Goal: Task Accomplishment & Management: Manage account settings

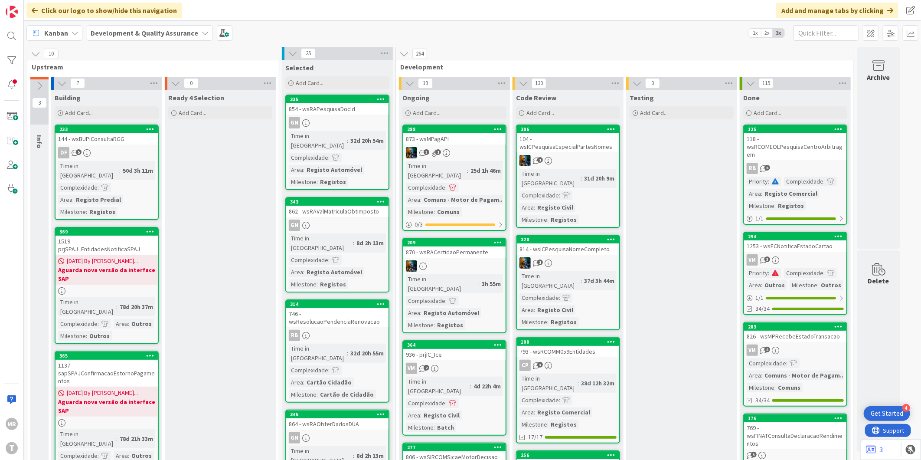
drag, startPoint x: 659, startPoint y: 214, endPoint x: 671, endPoint y: 245, distance: 32.7
click at [6, 56] on div at bounding box center [11, 60] width 17 height 17
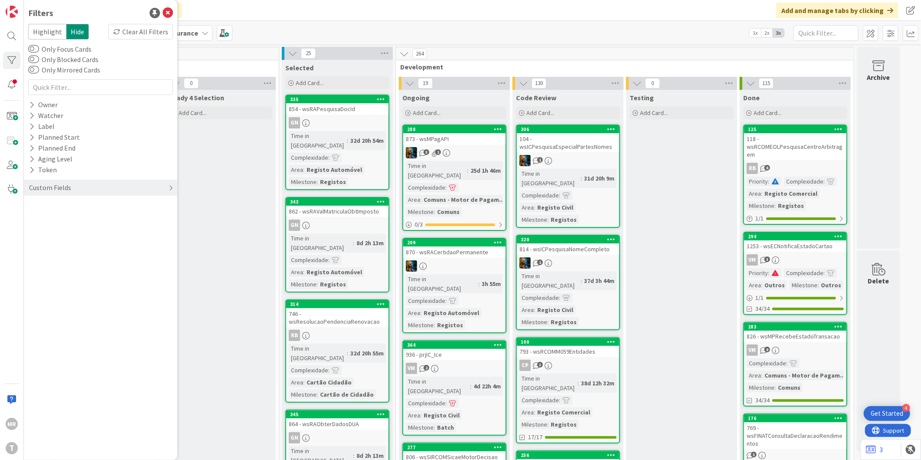
click at [36, 187] on div "Custom Fields" at bounding box center [50, 187] width 44 height 11
click at [37, 201] on button "Priority" at bounding box center [45, 205] width 34 height 11
click at [57, 232] on span "High" at bounding box center [53, 229] width 25 height 11
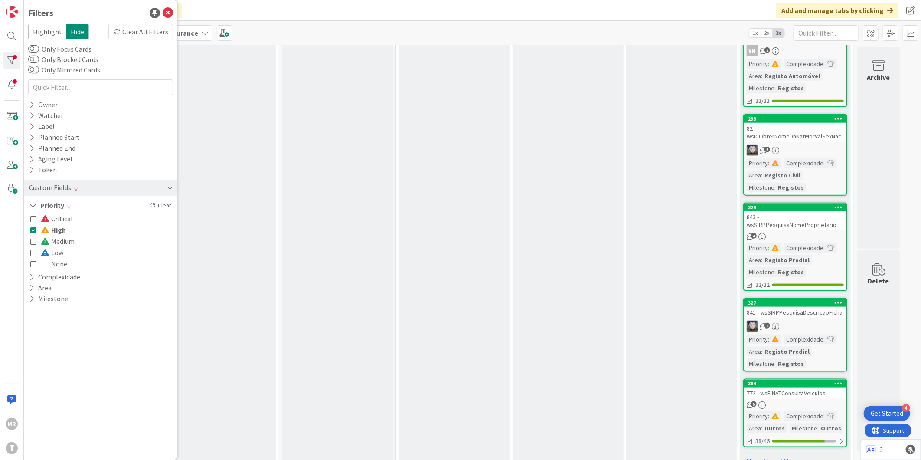
scroll to position [553, 0]
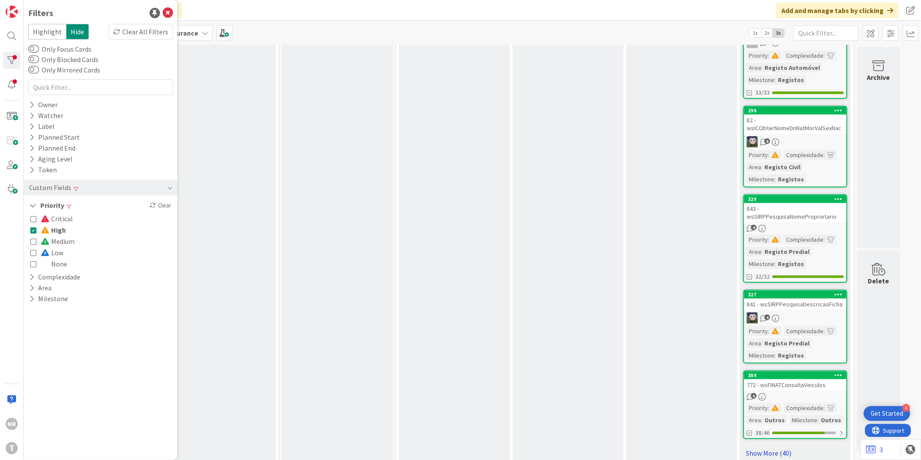
click at [770, 446] on link "Show More (40)" at bounding box center [795, 453] width 104 height 14
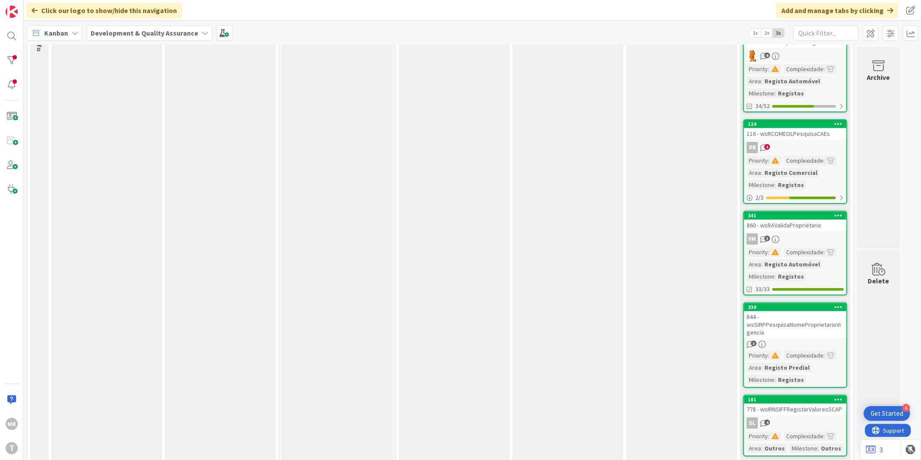
scroll to position [0, 0]
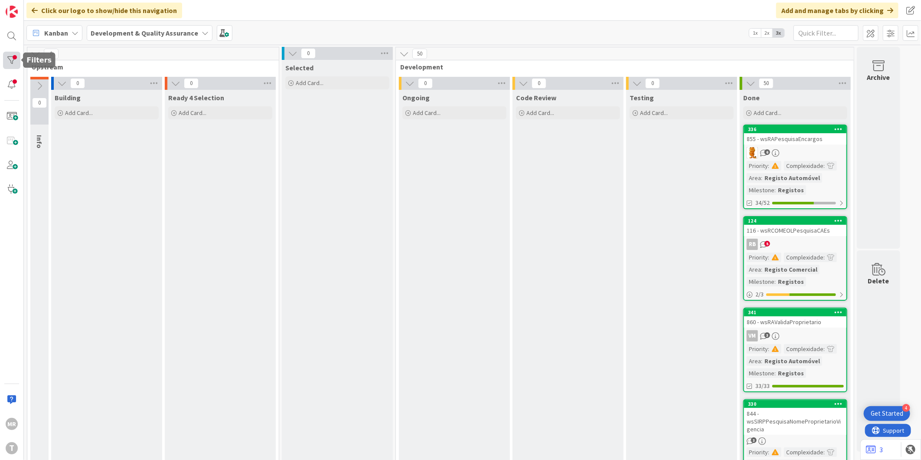
click at [16, 59] on div at bounding box center [11, 60] width 17 height 17
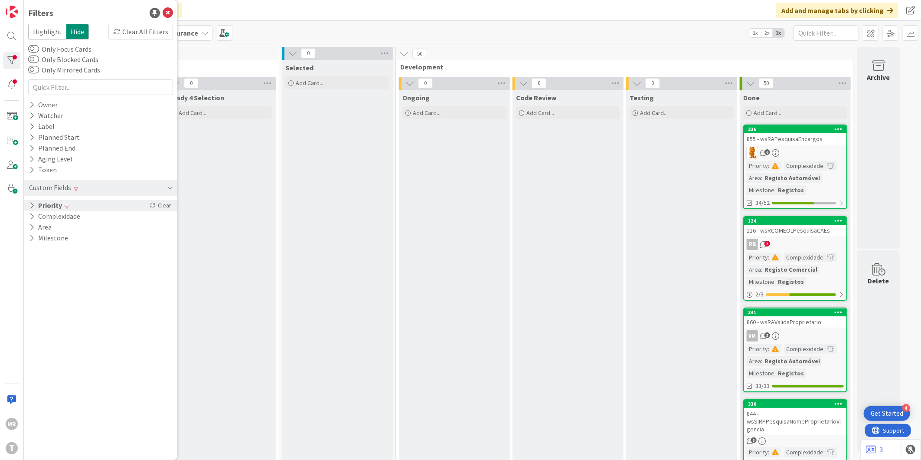
click at [48, 206] on button "Priority" at bounding box center [45, 205] width 35 height 11
click at [52, 254] on span "Low" at bounding box center [52, 252] width 23 height 11
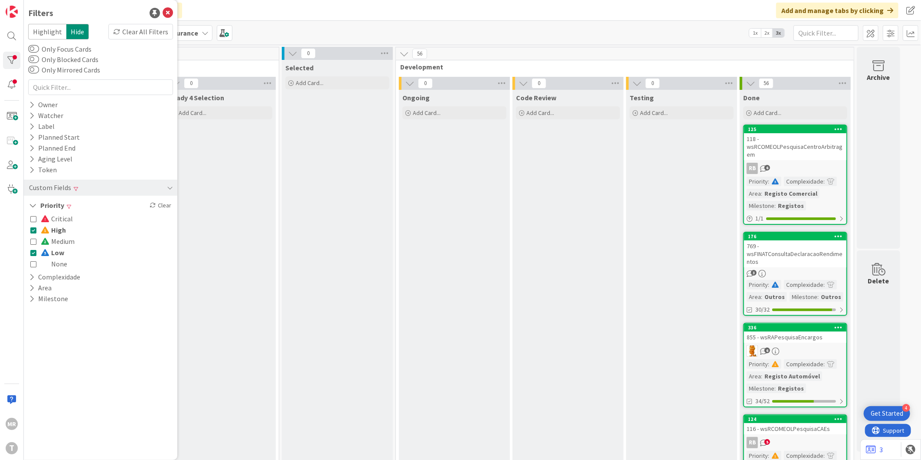
click at [61, 224] on span "High" at bounding box center [53, 229] width 25 height 11
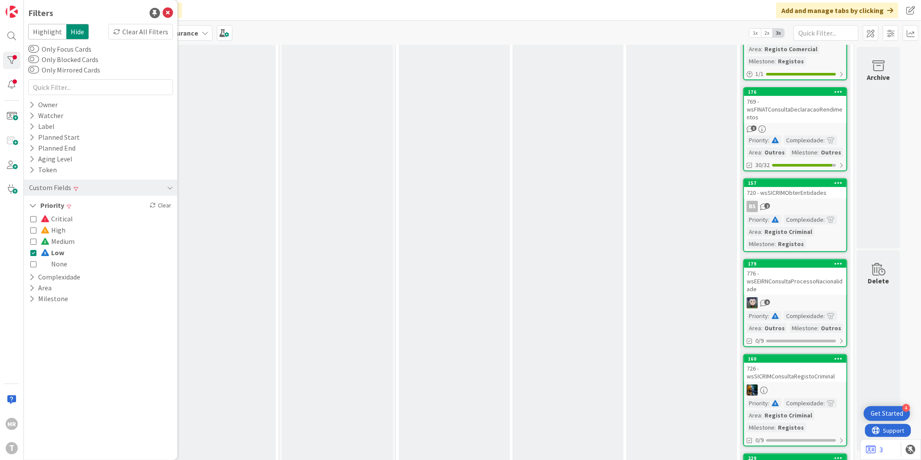
scroll to position [233, 0]
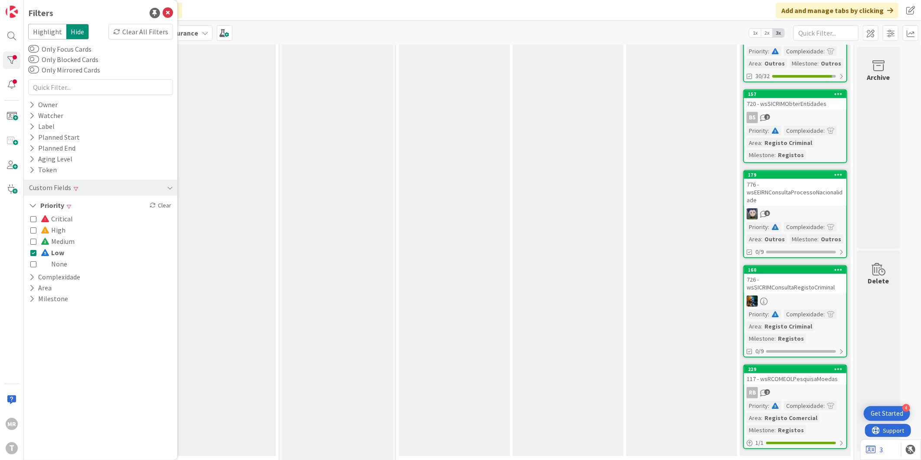
click at [59, 214] on span "Critical" at bounding box center [57, 218] width 32 height 11
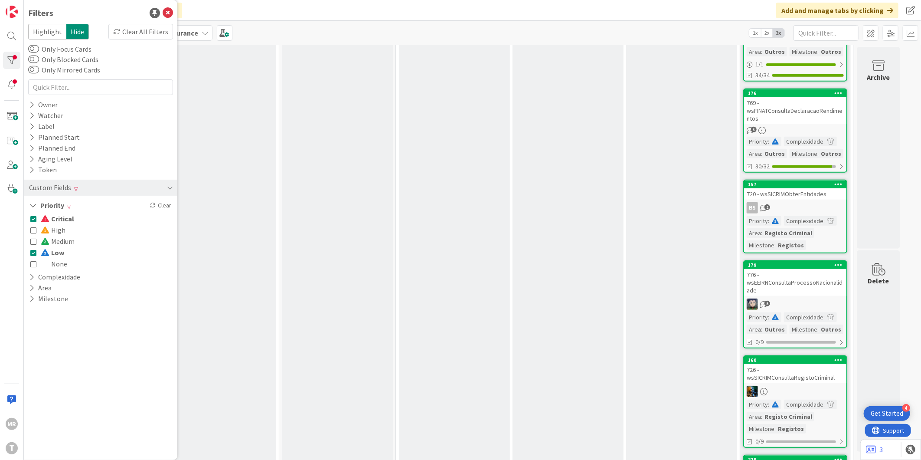
click at [54, 250] on span "Low" at bounding box center [52, 252] width 23 height 11
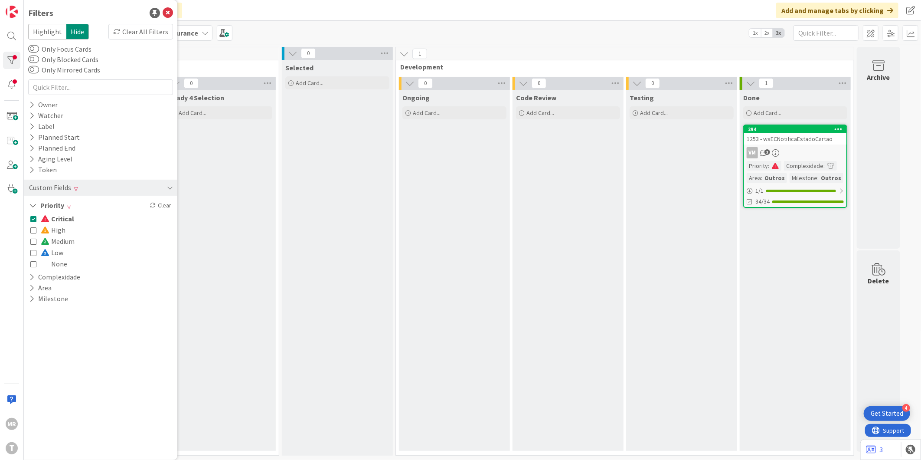
click at [56, 231] on span "High" at bounding box center [53, 229] width 25 height 11
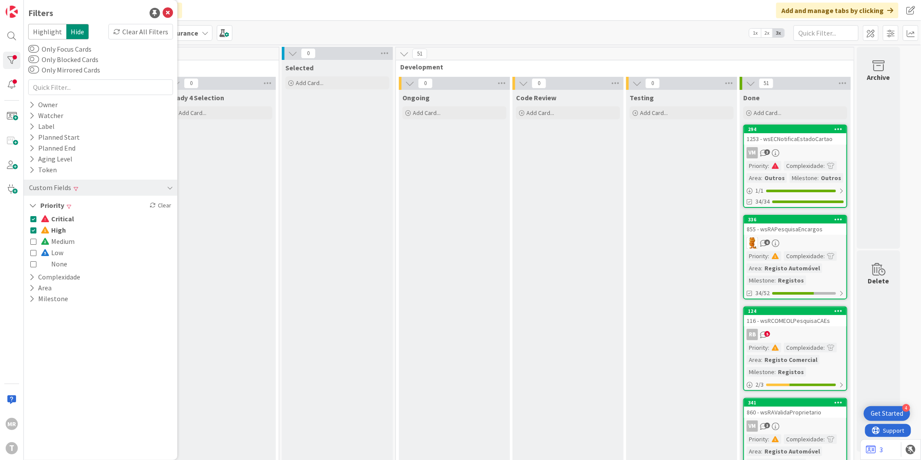
click at [56, 231] on span "High" at bounding box center [53, 229] width 25 height 11
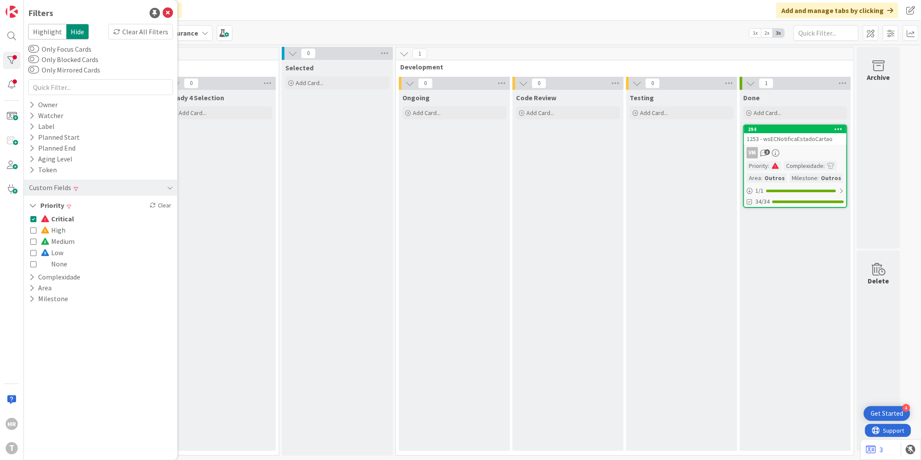
click at [59, 231] on span "High" at bounding box center [53, 229] width 25 height 11
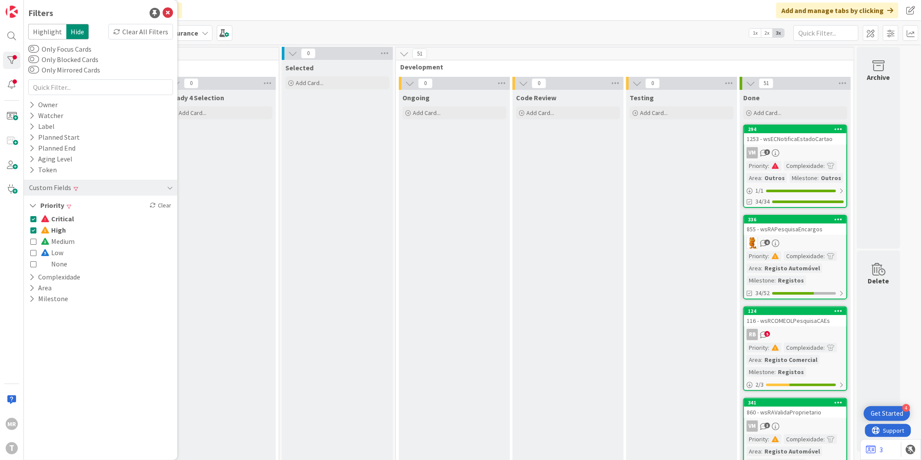
click at [59, 228] on span "High" at bounding box center [53, 229] width 25 height 11
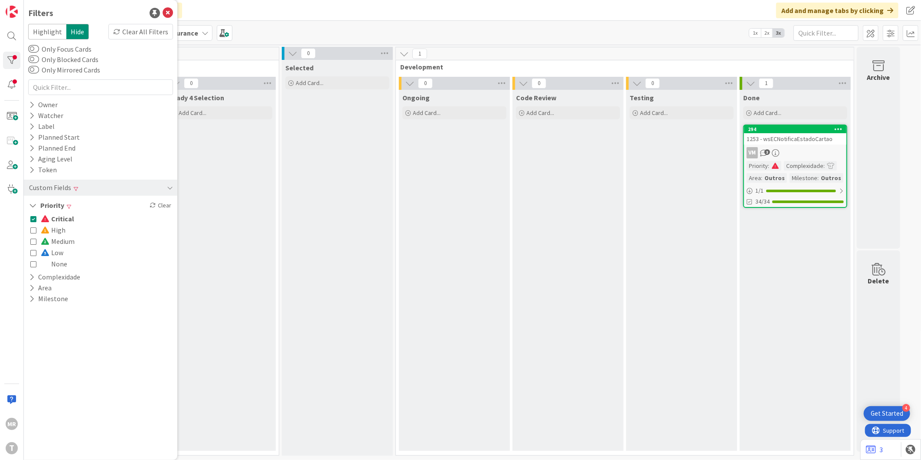
click at [59, 219] on span "Critical" at bounding box center [57, 218] width 33 height 11
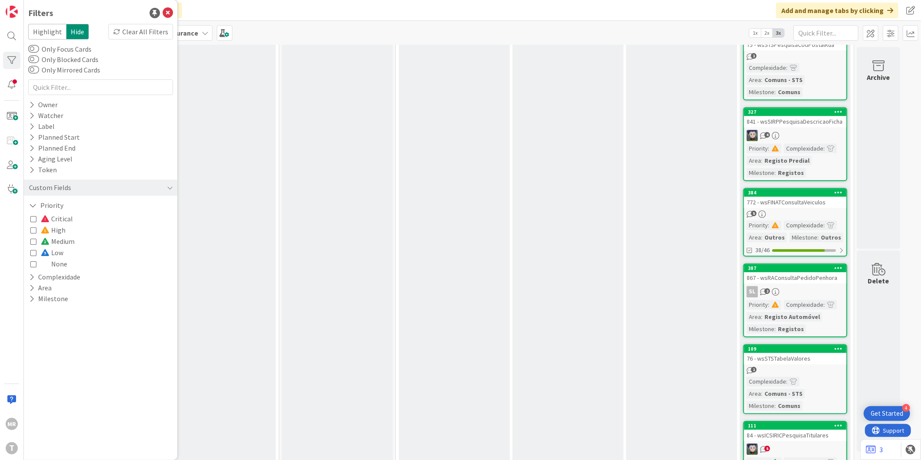
scroll to position [1686, 0]
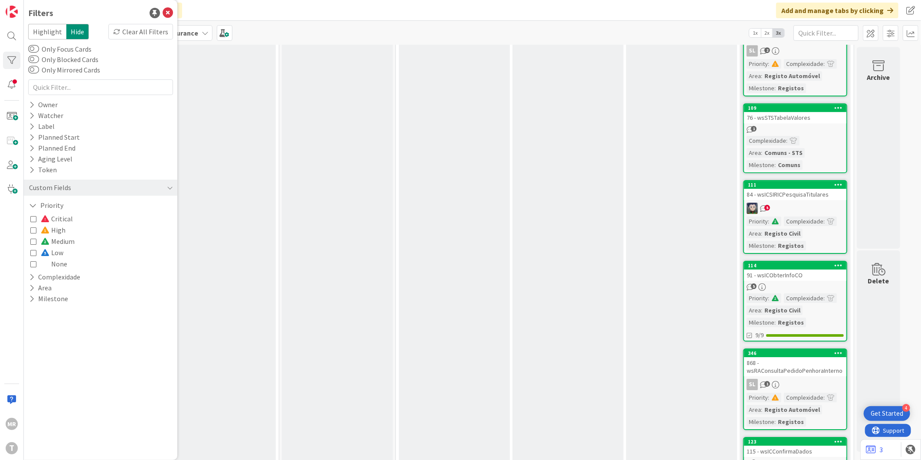
click at [52, 265] on span "None" at bounding box center [54, 263] width 26 height 11
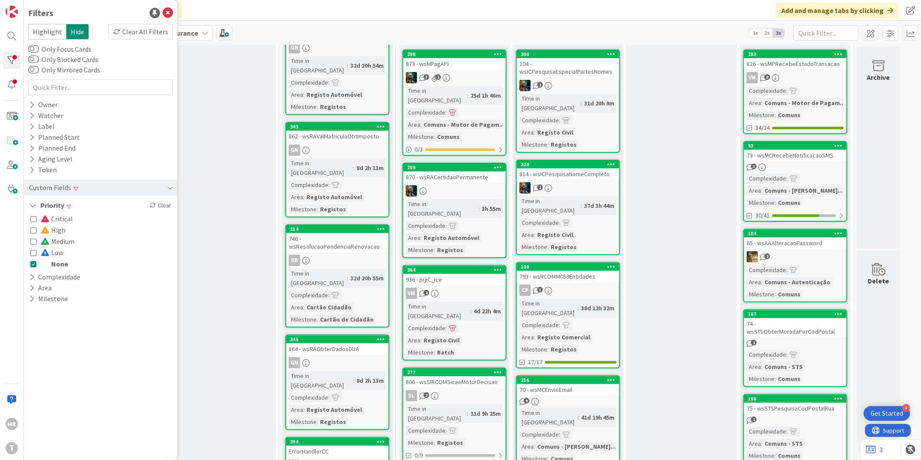
scroll to position [0, 0]
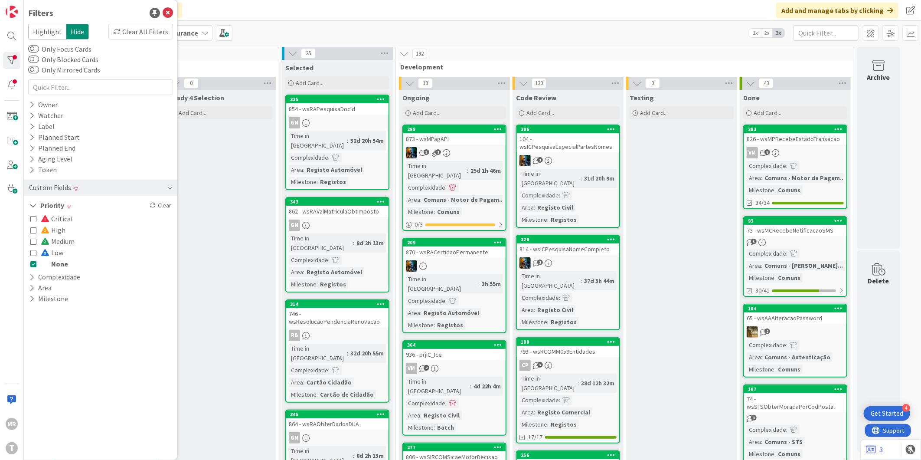
click at [51, 262] on span "None" at bounding box center [54, 263] width 27 height 11
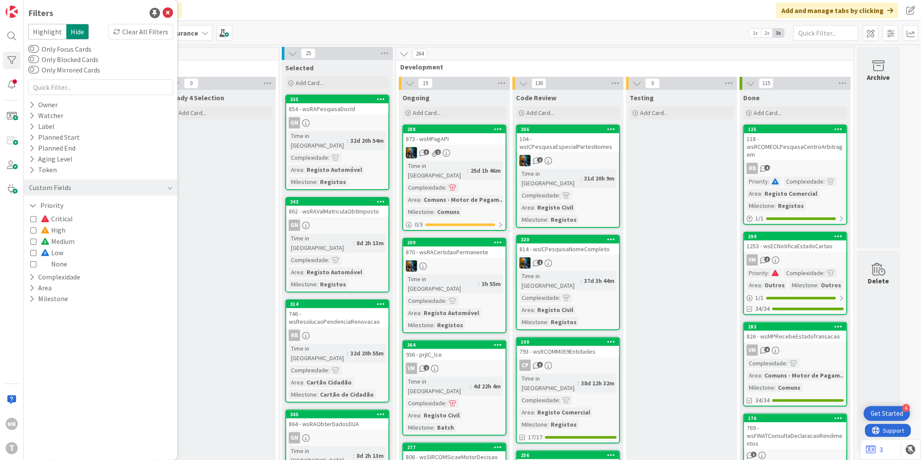
click at [53, 250] on span "Low" at bounding box center [52, 252] width 23 height 11
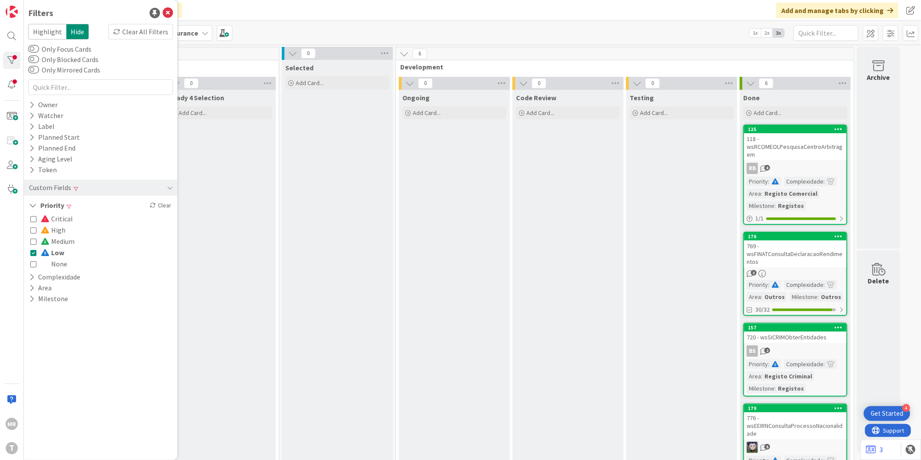
click at [55, 230] on span "High" at bounding box center [53, 229] width 25 height 11
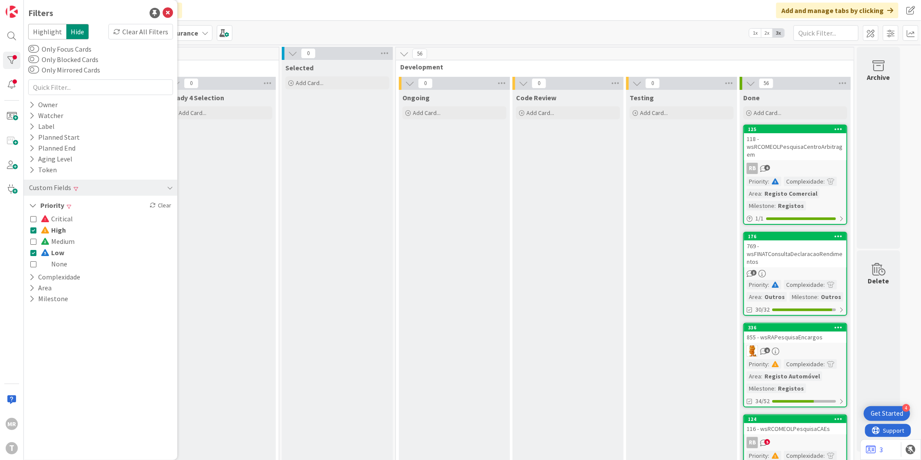
click at [59, 255] on span "Low" at bounding box center [52, 252] width 23 height 11
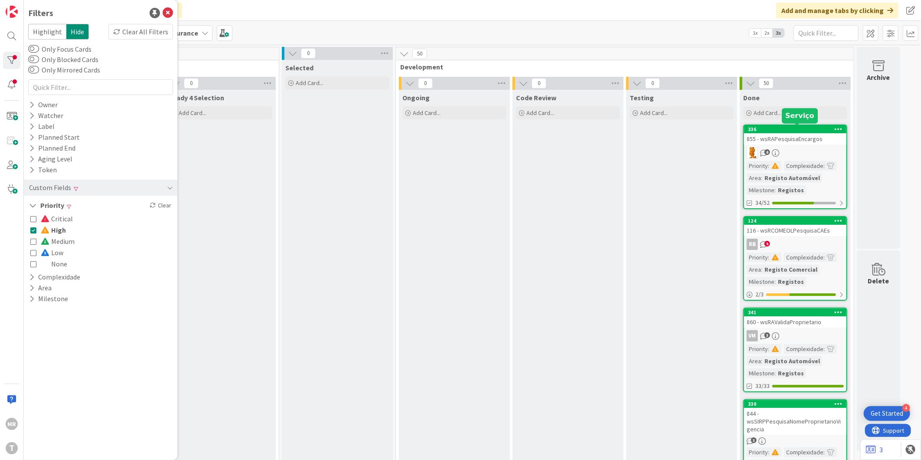
click at [816, 127] on div "336" at bounding box center [797, 129] width 98 height 6
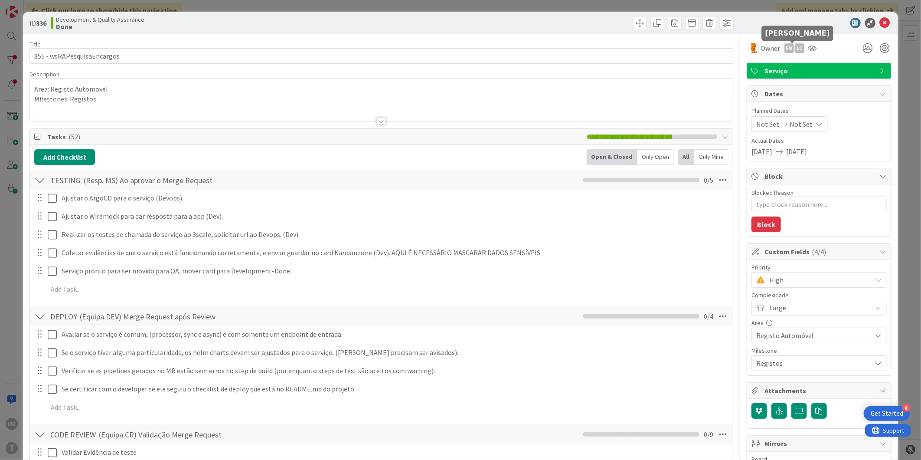
type textarea "x"
click at [880, 22] on icon at bounding box center [885, 23] width 10 height 10
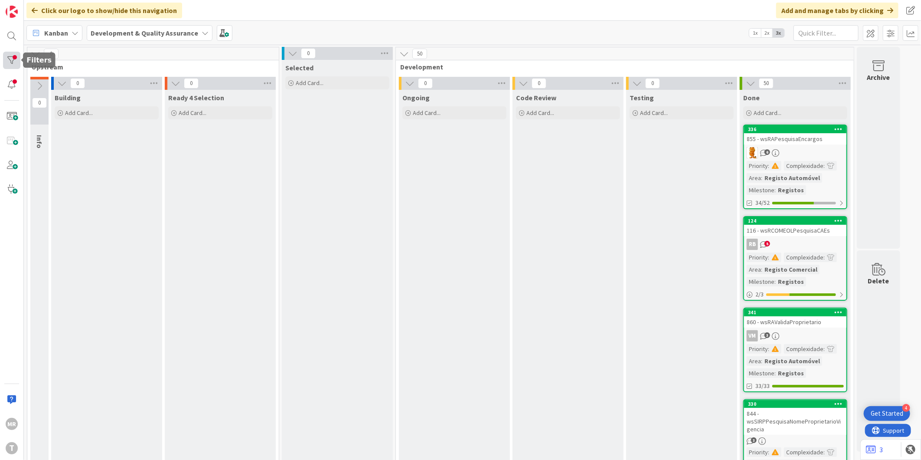
click at [20, 63] on div at bounding box center [11, 60] width 17 height 17
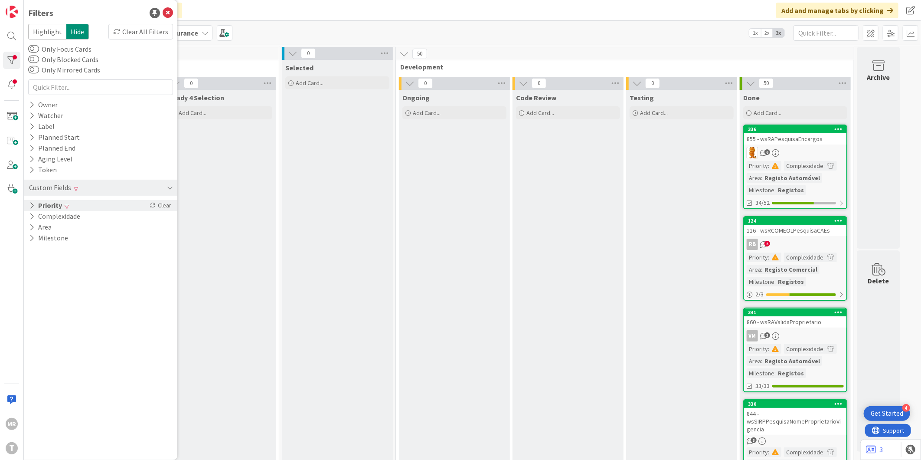
click at [34, 206] on icon at bounding box center [32, 205] width 6 height 7
click at [34, 229] on icon at bounding box center [33, 230] width 6 height 6
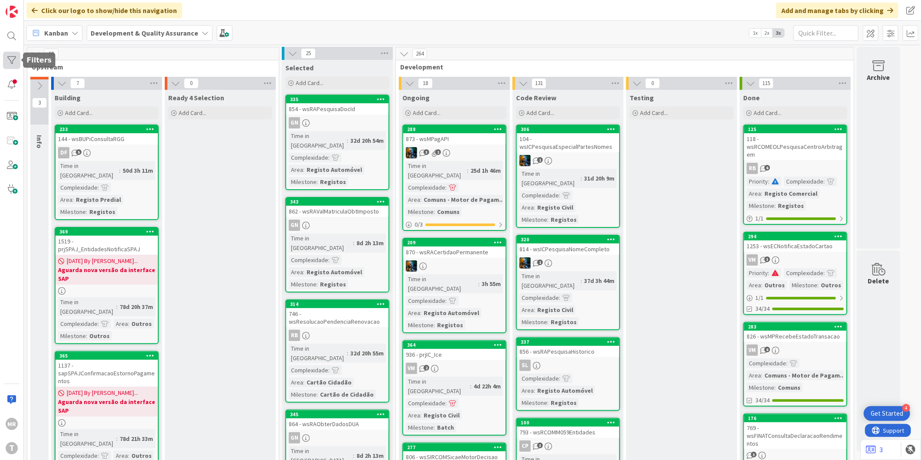
click at [14, 67] on div at bounding box center [11, 60] width 17 height 17
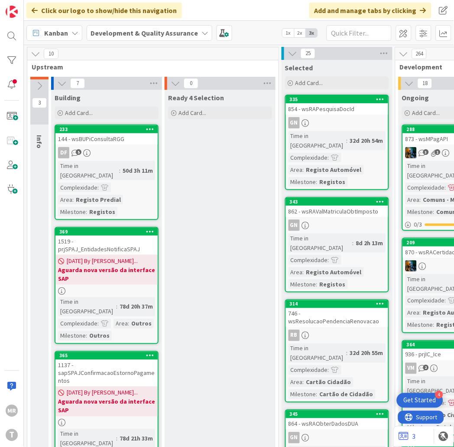
click at [13, 62] on div at bounding box center [11, 60] width 17 height 17
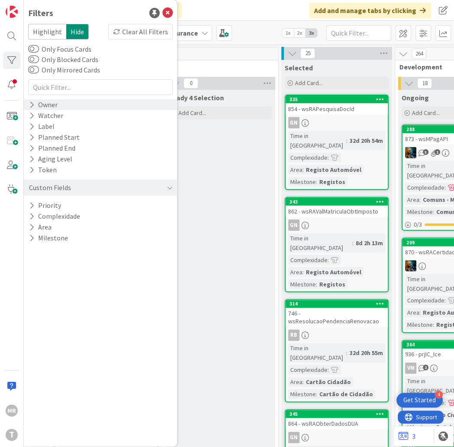
click at [31, 102] on icon at bounding box center [32, 104] width 6 height 7
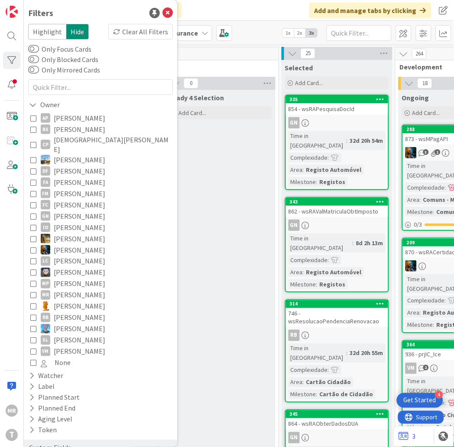
click at [65, 119] on span "[PERSON_NAME]" at bounding box center [80, 117] width 52 height 11
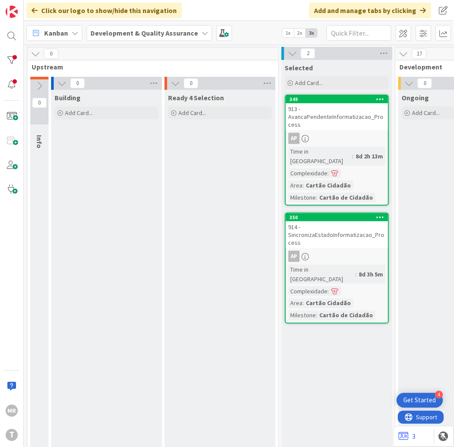
drag, startPoint x: 212, startPoint y: 438, endPoint x: 261, endPoint y: 437, distance: 49.0
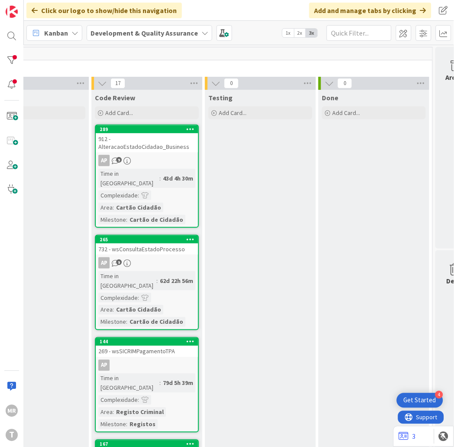
scroll to position [0, 455]
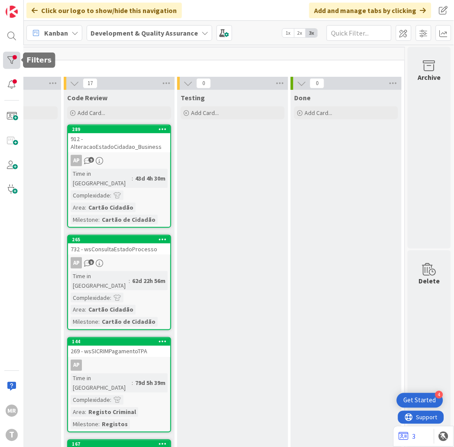
click at [15, 56] on div at bounding box center [11, 60] width 17 height 17
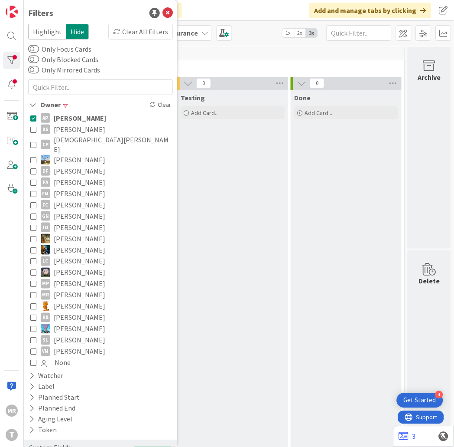
click at [75, 133] on span "[PERSON_NAME]" at bounding box center [80, 129] width 52 height 11
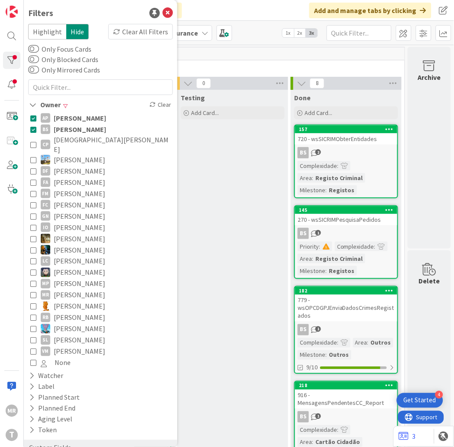
click at [84, 116] on span "[PERSON_NAME]" at bounding box center [80, 117] width 52 height 11
click at [81, 129] on span "[PERSON_NAME]" at bounding box center [80, 129] width 52 height 11
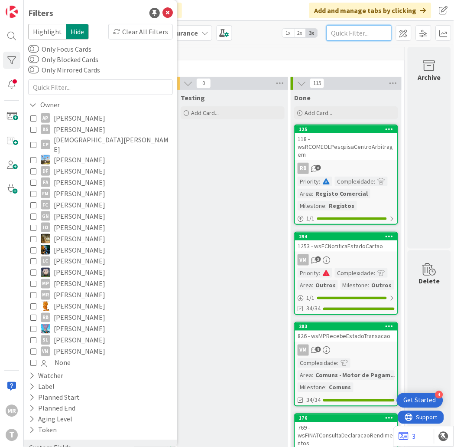
click at [354, 29] on input "text" at bounding box center [359, 33] width 65 height 16
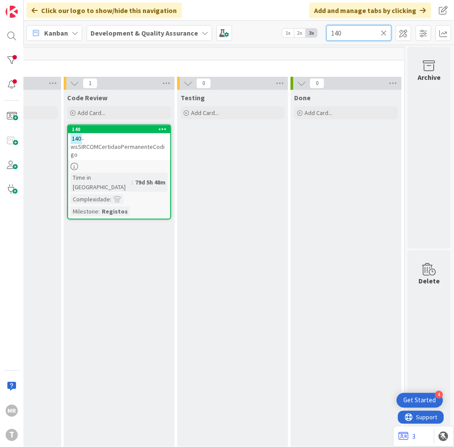
drag, startPoint x: 350, startPoint y: 36, endPoint x: 291, endPoint y: 25, distance: 59.2
click at [293, 26] on div "Kanban Development & Quality Assurance 1x 2x 3x 140" at bounding box center [239, 33] width 431 height 24
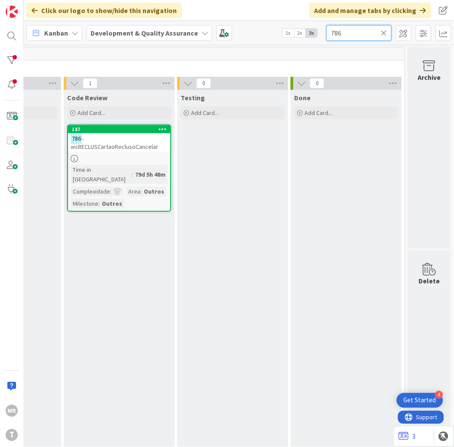
drag, startPoint x: 350, startPoint y: 29, endPoint x: 276, endPoint y: 29, distance: 73.7
click at [276, 29] on div "Kanban Development & Quality Assurance 1x 2x 3x 786" at bounding box center [239, 33] width 431 height 24
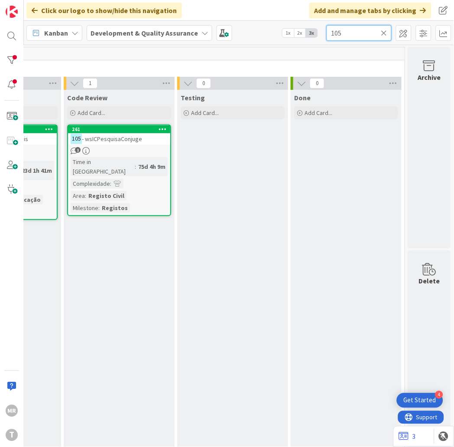
drag, startPoint x: 344, startPoint y: 29, endPoint x: 303, endPoint y: 32, distance: 41.3
click at [304, 32] on div "Kanban Development & Quality Assurance 1x 2x 3x 105" at bounding box center [239, 33] width 431 height 24
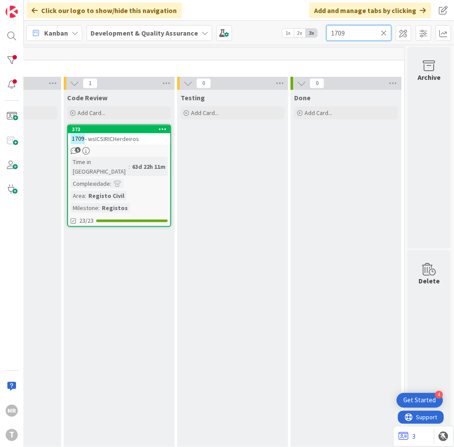
drag, startPoint x: 328, startPoint y: 28, endPoint x: 317, endPoint y: 17, distance: 15.6
click at [322, 23] on div "Kanban Development & Quality Assurance 1x 2x 3x 1709" at bounding box center [239, 33] width 431 height 24
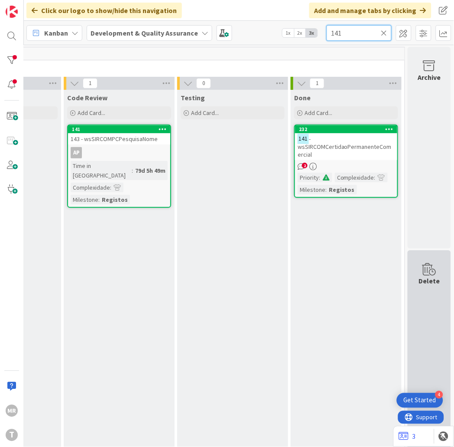
type input "141"
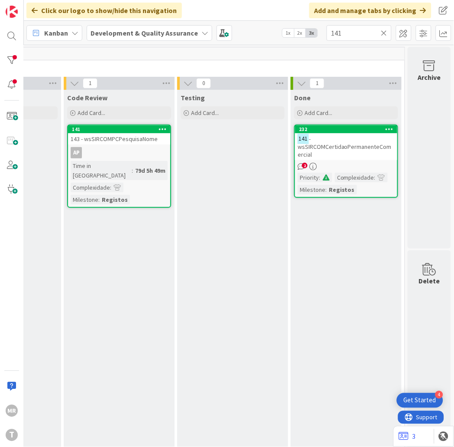
click at [385, 31] on icon at bounding box center [385, 33] width 6 height 8
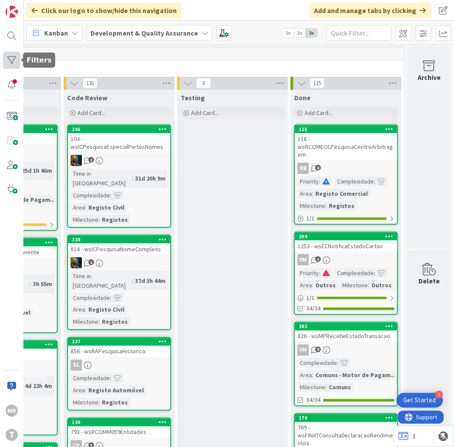
click at [13, 65] on div at bounding box center [11, 60] width 17 height 17
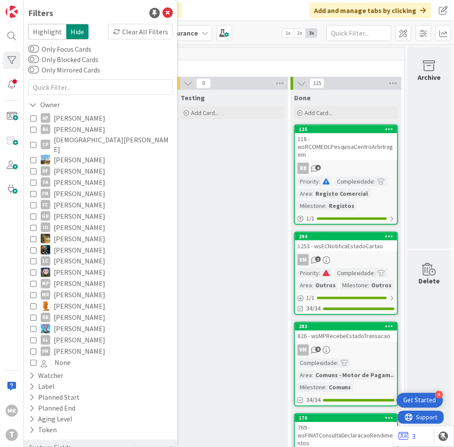
click at [71, 129] on span "[PERSON_NAME]" at bounding box center [80, 129] width 52 height 11
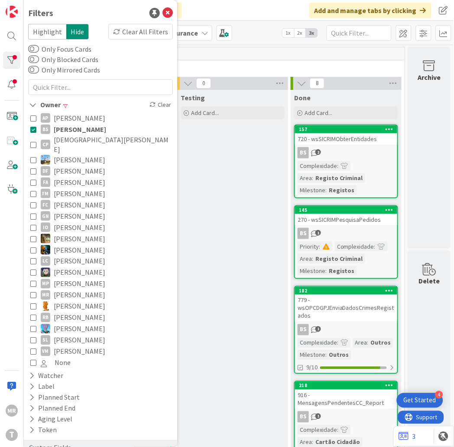
click at [219, 193] on div "Testing Add Card..." at bounding box center [232, 446] width 111 height 713
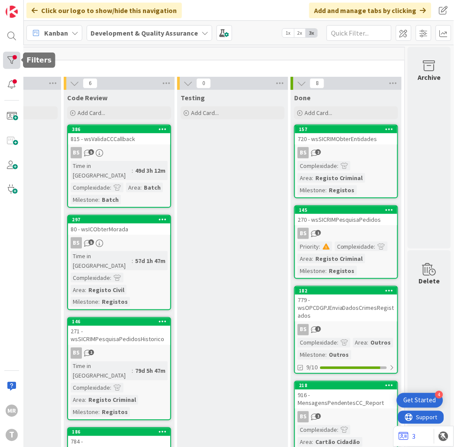
click at [12, 59] on div at bounding box center [11, 60] width 17 height 17
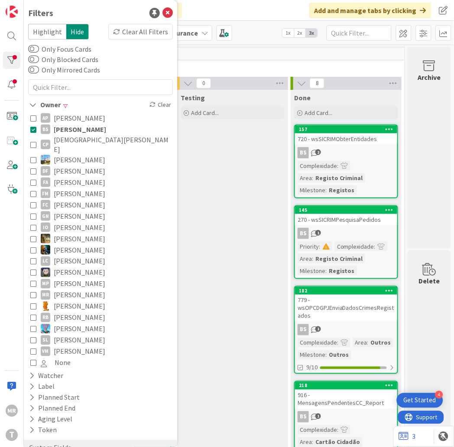
click at [90, 140] on span "[DEMOGRAPHIC_DATA][PERSON_NAME]" at bounding box center [112, 144] width 117 height 19
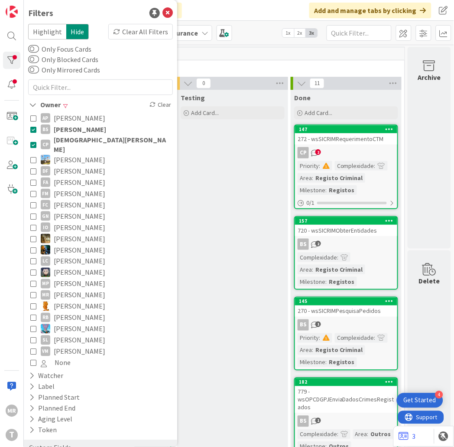
click at [88, 127] on span "[PERSON_NAME]" at bounding box center [80, 129] width 52 height 11
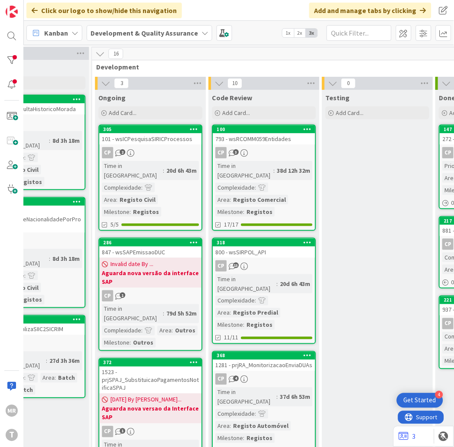
scroll to position [0, 183]
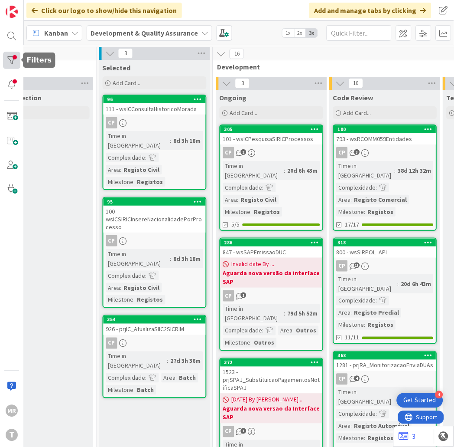
click at [19, 60] on div at bounding box center [11, 60] width 17 height 17
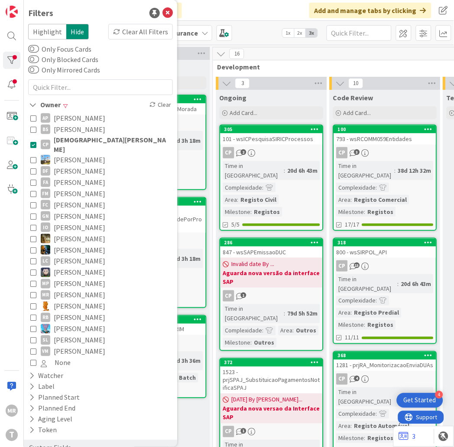
click at [59, 141] on span "[DEMOGRAPHIC_DATA][PERSON_NAME]" at bounding box center [112, 144] width 117 height 19
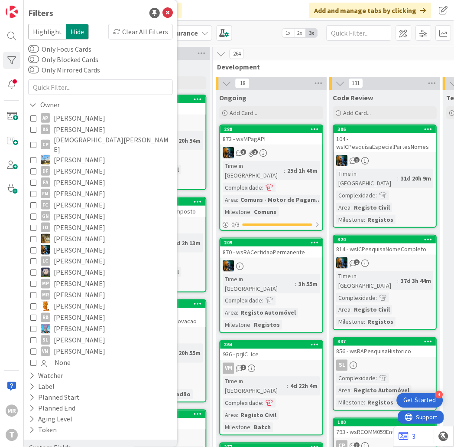
click at [260, 29] on div "Kanban Development & Quality Assurance 1x 2x 3x" at bounding box center [239, 33] width 431 height 24
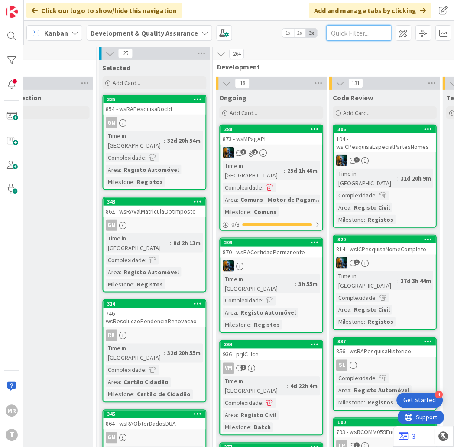
click at [354, 37] on input "text" at bounding box center [359, 33] width 65 height 16
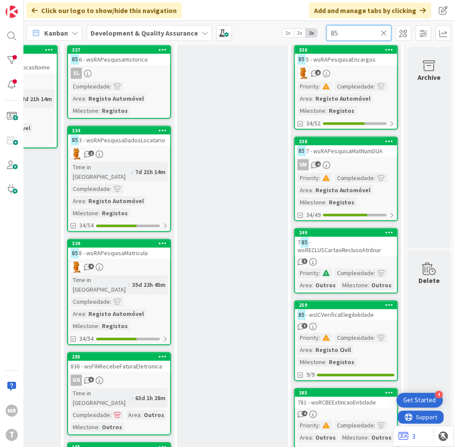
scroll to position [96, 455]
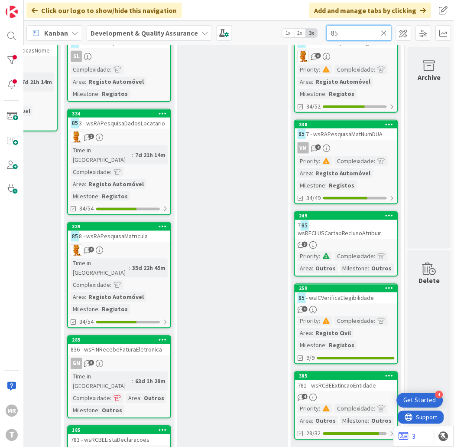
type input "85"
click at [382, 33] on icon at bounding box center [385, 33] width 6 height 8
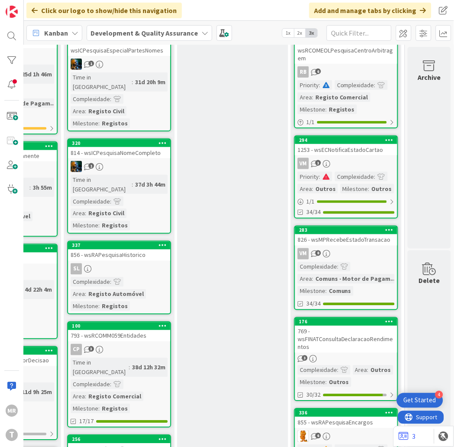
scroll to position [974, 455]
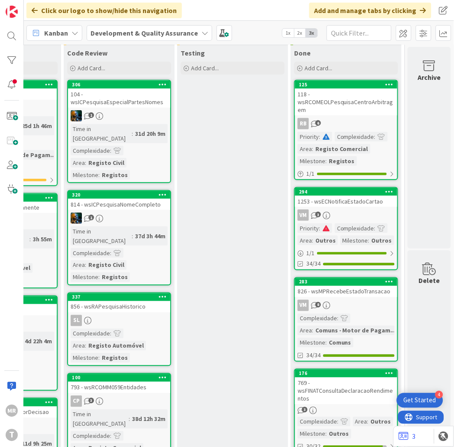
scroll to position [0, 455]
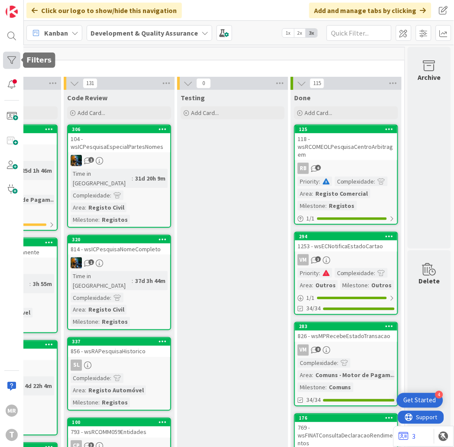
click at [13, 58] on div at bounding box center [11, 60] width 17 height 17
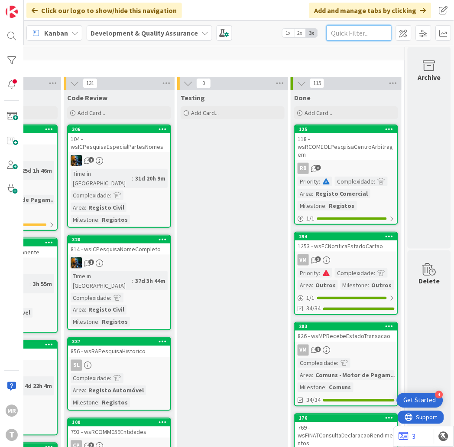
click at [363, 34] on input "text" at bounding box center [359, 33] width 65 height 16
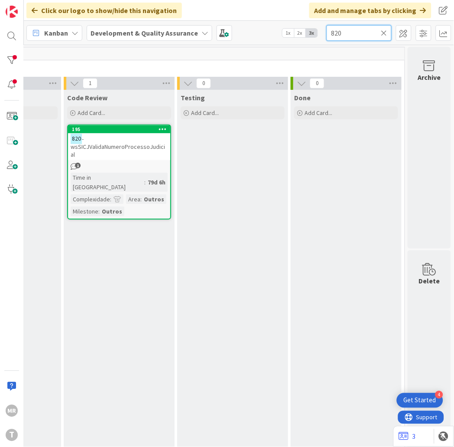
drag, startPoint x: 365, startPoint y: 36, endPoint x: 283, endPoint y: 23, distance: 83.3
click at [283, 23] on div "Kanban Development & Quality Assurance 1x 2x 3x 820" at bounding box center [239, 33] width 431 height 24
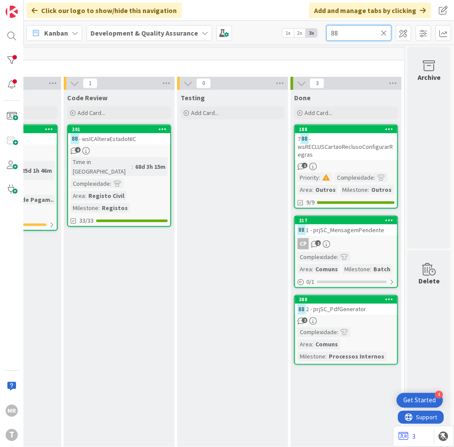
drag, startPoint x: 345, startPoint y: 34, endPoint x: 267, endPoint y: 31, distance: 78.1
click at [267, 31] on div "Kanban Development & Quality Assurance 1x 2x 3x 88" at bounding box center [239, 33] width 431 height 24
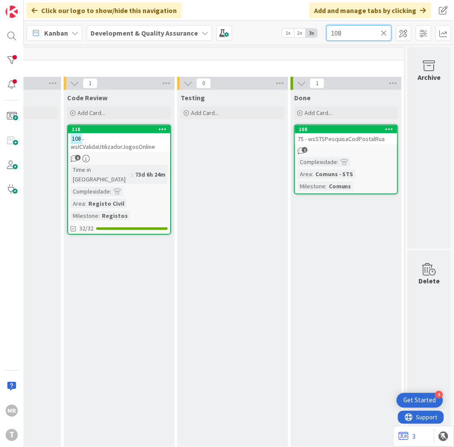
drag, startPoint x: 348, startPoint y: 31, endPoint x: 284, endPoint y: 24, distance: 65.0
click at [284, 24] on div "Kanban Development & Quality Assurance 1x 2x 3x 108" at bounding box center [239, 33] width 431 height 24
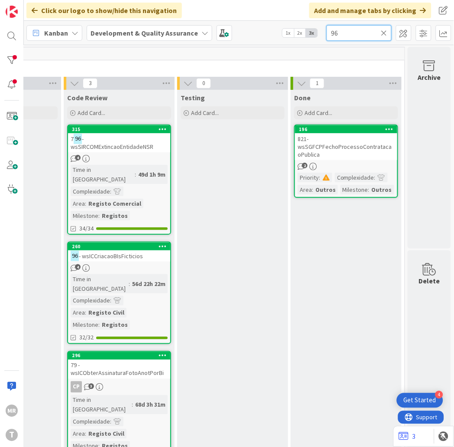
drag, startPoint x: 342, startPoint y: 29, endPoint x: 289, endPoint y: 27, distance: 53.0
click at [304, 29] on div "Kanban Development & Quality Assurance 1x 2x 3x 96" at bounding box center [239, 33] width 431 height 24
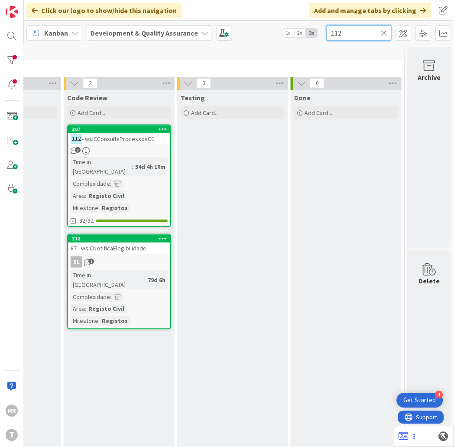
drag, startPoint x: 356, startPoint y: 33, endPoint x: 327, endPoint y: 32, distance: 29.5
click at [327, 32] on input "112" at bounding box center [359, 33] width 65 height 16
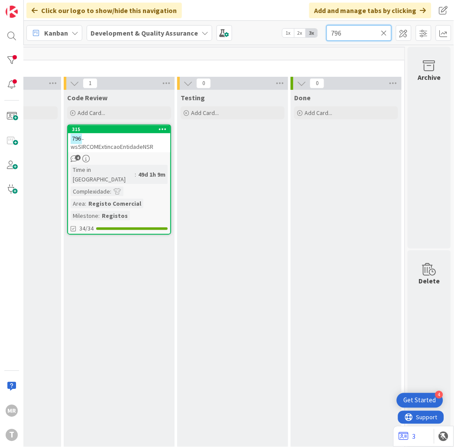
drag, startPoint x: 315, startPoint y: 28, endPoint x: 245, endPoint y: 6, distance: 73.2
click at [269, 13] on div "Click our logo to show/hide this navigation Add and manage tabs by clicking Kan…" at bounding box center [239, 223] width 431 height 447
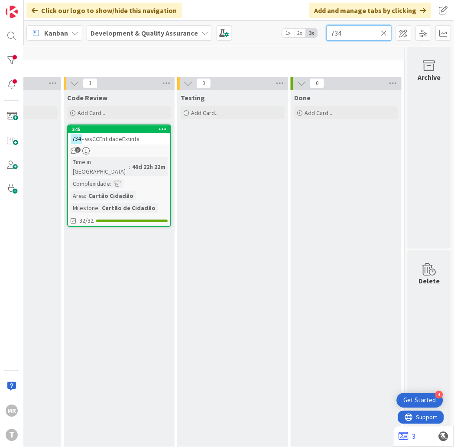
drag, startPoint x: 347, startPoint y: 36, endPoint x: 262, endPoint y: 26, distance: 85.9
click at [262, 26] on div "Kanban Development & Quality Assurance 1x 2x 3x 734" at bounding box center [239, 33] width 431 height 24
drag, startPoint x: 343, startPoint y: 33, endPoint x: 300, endPoint y: 29, distance: 43.2
click at [323, 33] on div "Kanban Development & Quality Assurance 1x 2x 3x 1139" at bounding box center [239, 33] width 431 height 24
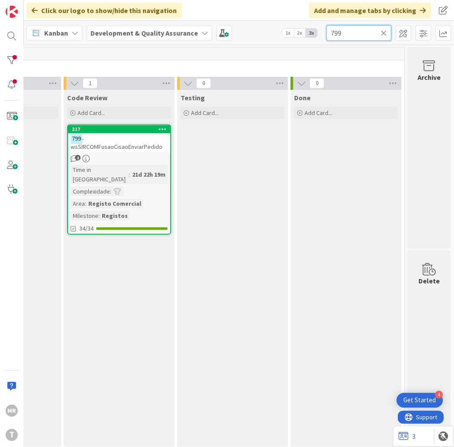
type input "799"
click at [385, 32] on icon at bounding box center [385, 33] width 6 height 8
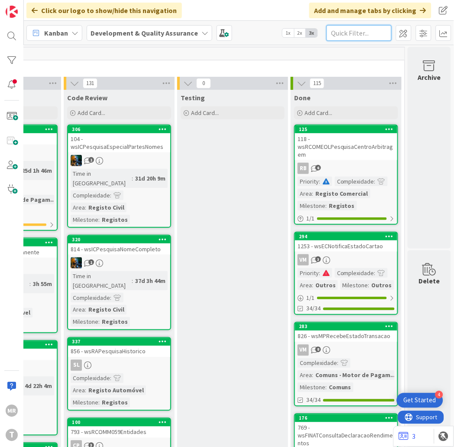
click at [356, 33] on input "text" at bounding box center [359, 33] width 65 height 16
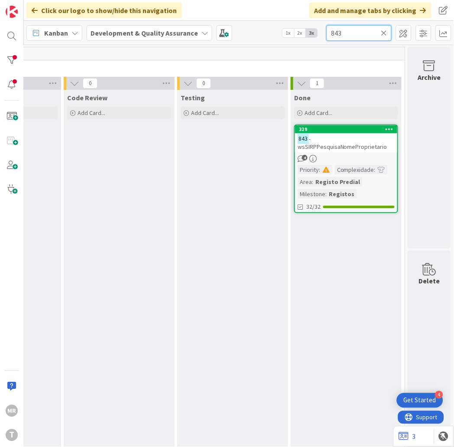
drag, startPoint x: 351, startPoint y: 37, endPoint x: 251, endPoint y: 23, distance: 101.7
click at [275, 25] on div "Kanban Development & Quality Assurance 1x 2x 3x 843" at bounding box center [239, 33] width 431 height 24
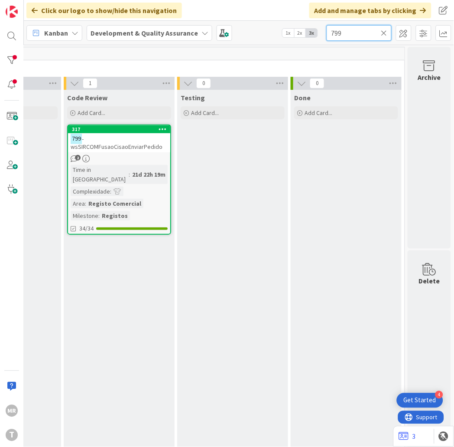
drag, startPoint x: 347, startPoint y: 33, endPoint x: 307, endPoint y: 24, distance: 41.3
click at [308, 25] on div "Kanban Development & Quality Assurance 1x 2x 3x 799" at bounding box center [239, 33] width 431 height 24
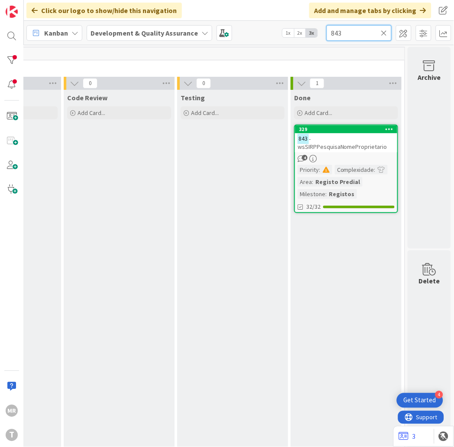
drag, startPoint x: 350, startPoint y: 36, endPoint x: 245, endPoint y: 11, distance: 107.7
click at [262, 16] on div "Click our logo to show/hide this navigation Add and manage tabs by clicking Kan…" at bounding box center [239, 223] width 431 height 447
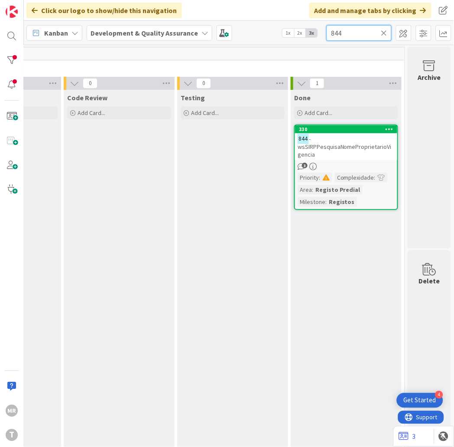
drag, startPoint x: 303, startPoint y: 22, endPoint x: 237, endPoint y: 14, distance: 66.3
click at [246, 16] on div "Click our logo to show/hide this navigation Add and manage tabs by clicking Kan…" at bounding box center [239, 223] width 431 height 447
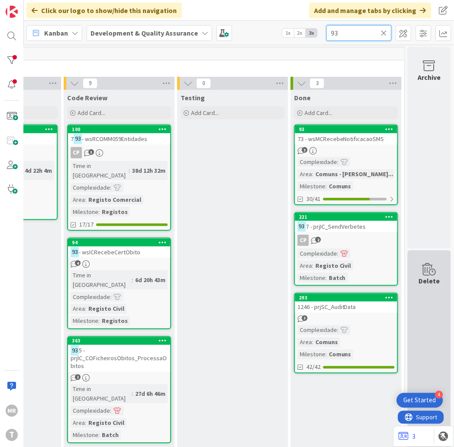
type input "93"
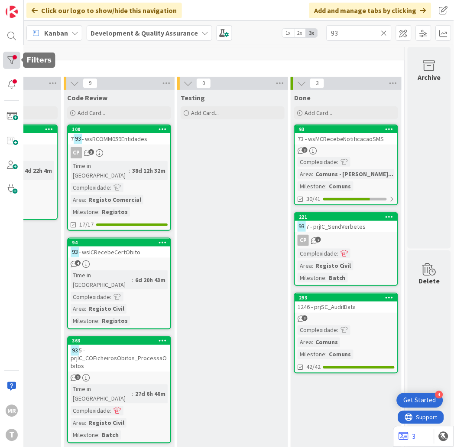
click at [13, 60] on div at bounding box center [11, 60] width 17 height 17
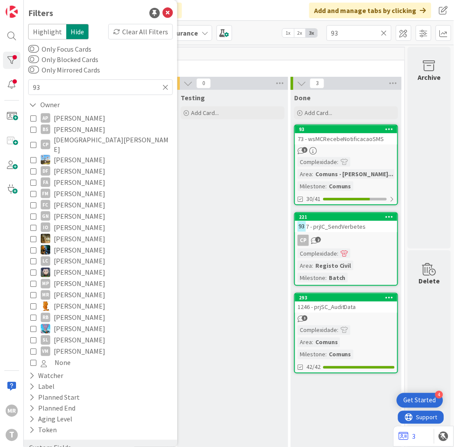
click at [386, 31] on icon at bounding box center [385, 33] width 6 height 8
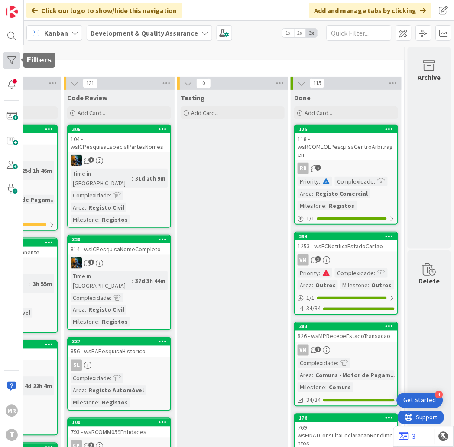
click at [10, 58] on div at bounding box center [11, 60] width 17 height 17
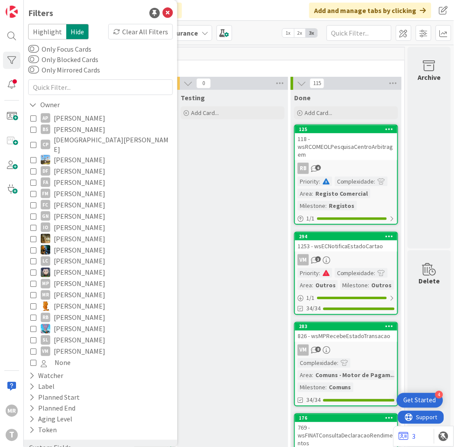
click at [68, 177] on span "[PERSON_NAME]" at bounding box center [80, 182] width 52 height 11
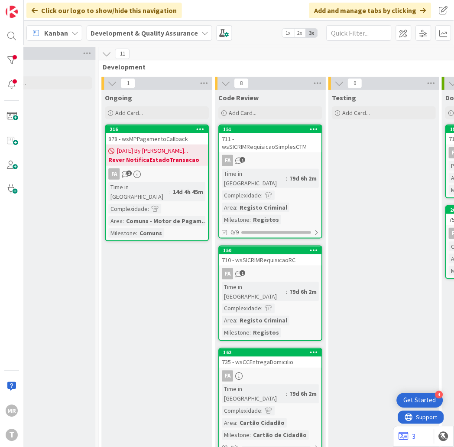
scroll to position [0, 296]
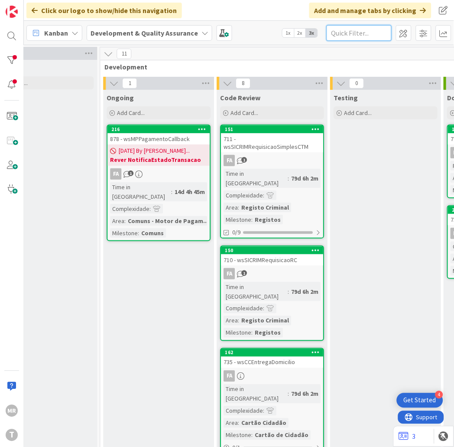
click at [369, 29] on input "text" at bounding box center [359, 33] width 65 height 16
click at [6, 57] on div at bounding box center [11, 60] width 17 height 17
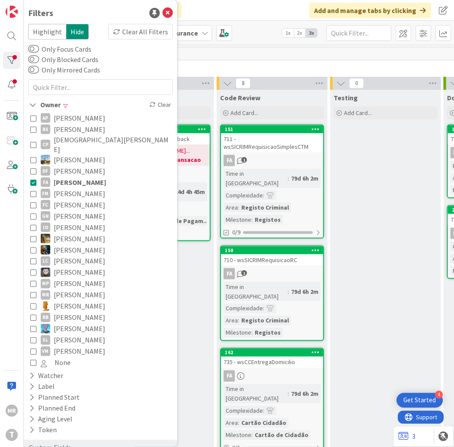
click at [62, 177] on span "[PERSON_NAME]" at bounding box center [80, 182] width 52 height 11
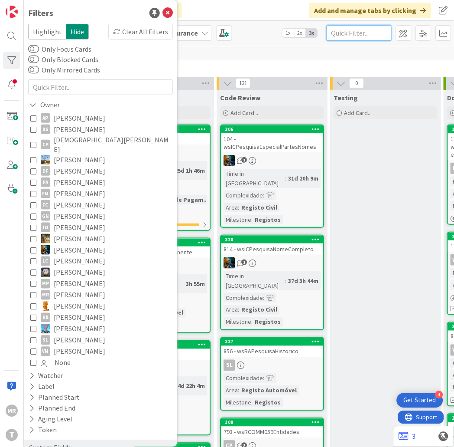
click at [343, 33] on input "text" at bounding box center [359, 33] width 65 height 16
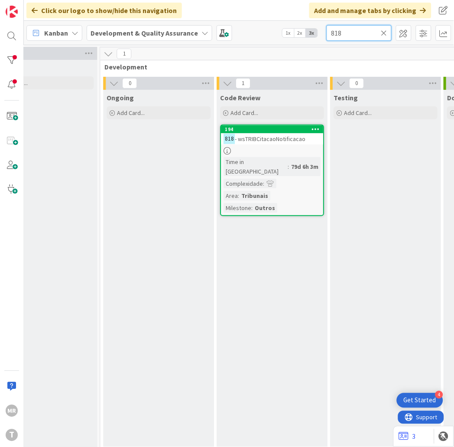
type input "818"
click at [382, 33] on icon at bounding box center [385, 33] width 6 height 8
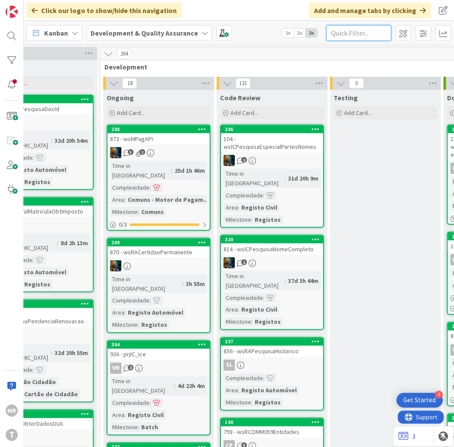
click at [334, 39] on input "text" at bounding box center [359, 33] width 65 height 16
click at [341, 36] on input "text" at bounding box center [359, 33] width 65 height 16
click at [352, 30] on input "text" at bounding box center [359, 33] width 65 height 16
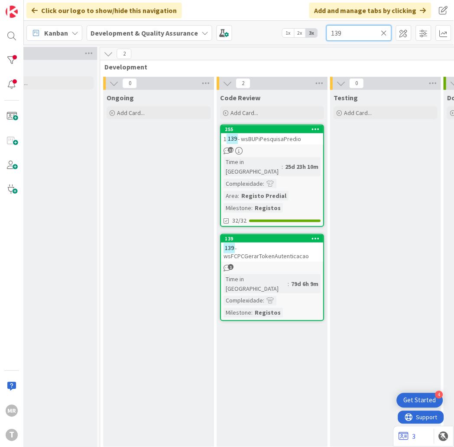
drag, startPoint x: 352, startPoint y: 30, endPoint x: 277, endPoint y: 33, distance: 75.1
click at [283, 31] on div "Kanban Development & Quality Assurance 1x 2x 3x 139" at bounding box center [239, 33] width 431 height 24
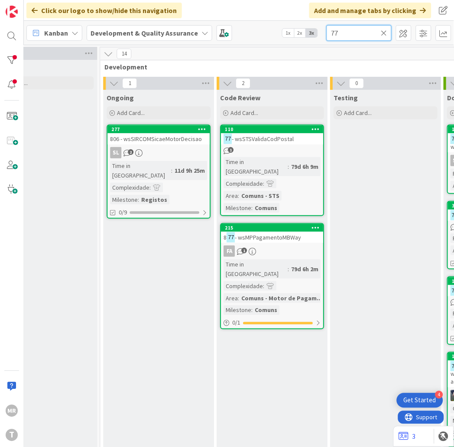
drag, startPoint x: 343, startPoint y: 31, endPoint x: 291, endPoint y: 24, distance: 53.4
click at [296, 24] on div "Kanban Development & Quality Assurance 1x 2x 3x 77" at bounding box center [239, 33] width 431 height 24
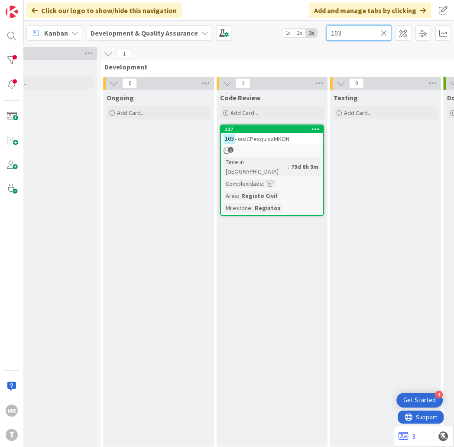
drag, startPoint x: 352, startPoint y: 33, endPoint x: 293, endPoint y: 24, distance: 60.1
click at [304, 26] on div "Kanban Development & Quality Assurance 1x 2x 3x 103" at bounding box center [239, 33] width 431 height 24
drag, startPoint x: 346, startPoint y: 28, endPoint x: 324, endPoint y: 28, distance: 22.1
click at [324, 28] on div "Kanban Development & Quality Assurance 1x 2x 3x 753" at bounding box center [239, 33] width 431 height 24
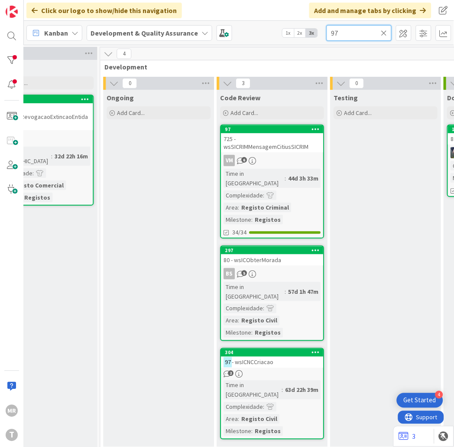
drag, startPoint x: 346, startPoint y: 34, endPoint x: 266, endPoint y: 15, distance: 81.6
click at [278, 20] on div "Click our logo to show/hide this navigation Add and manage tabs by clicking Kan…" at bounding box center [239, 223] width 431 height 447
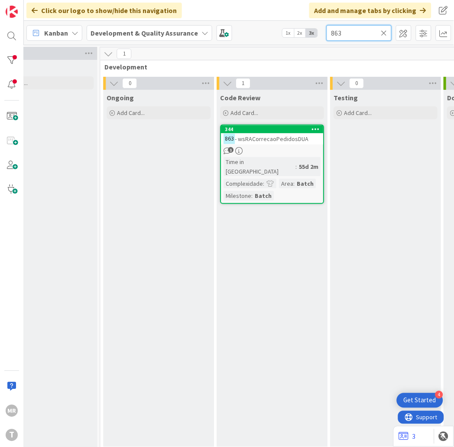
drag, startPoint x: 347, startPoint y: 33, endPoint x: 282, endPoint y: 23, distance: 65.5
click at [285, 23] on div "Kanban Development & Quality Assurance 1x 2x 3x 863" at bounding box center [239, 33] width 431 height 24
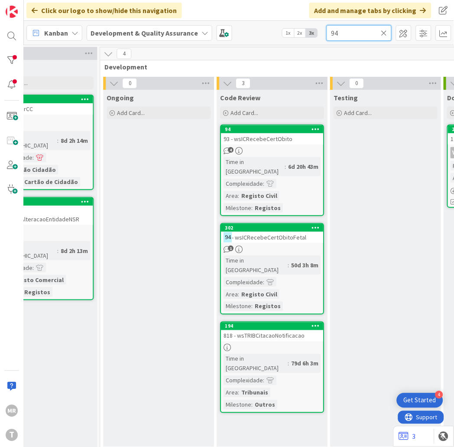
drag, startPoint x: 345, startPoint y: 36, endPoint x: 278, endPoint y: 22, distance: 68.1
click at [281, 24] on div "Kanban Development & Quality Assurance 1x 2x 3x 94" at bounding box center [239, 33] width 431 height 24
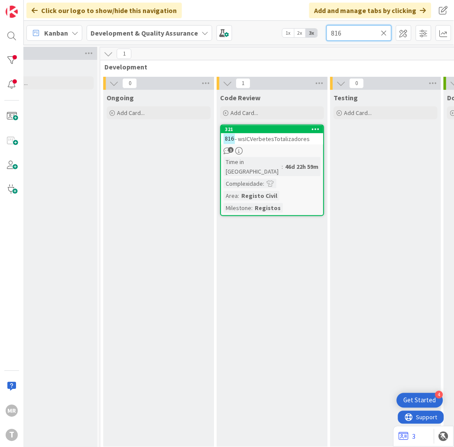
drag, startPoint x: 347, startPoint y: 33, endPoint x: 313, endPoint y: 32, distance: 33.9
click at [323, 33] on div "Kanban Development & Quality Assurance 1x 2x 3x 816" at bounding box center [239, 33] width 431 height 24
drag, startPoint x: 357, startPoint y: 27, endPoint x: 271, endPoint y: 20, distance: 86.6
click at [291, 21] on div "Kanban Development & Quality Assurance 1x 2x 3x 834" at bounding box center [239, 33] width 431 height 24
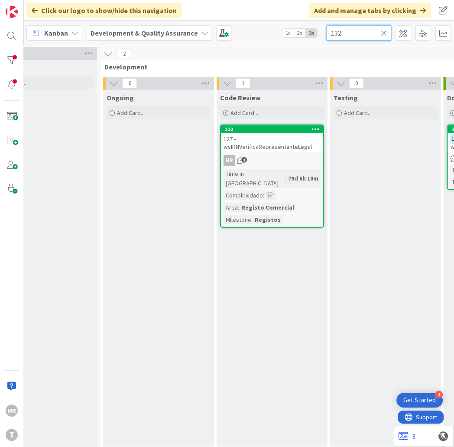
click at [357, 36] on input "132" at bounding box center [359, 33] width 65 height 16
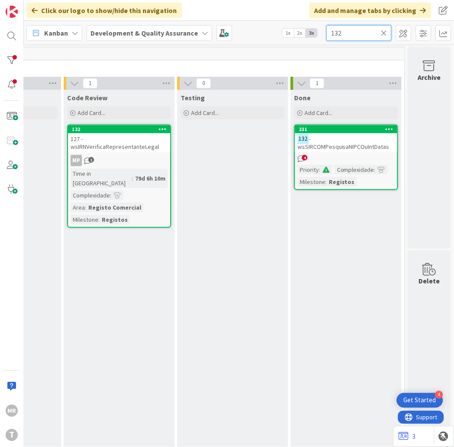
drag, startPoint x: 336, startPoint y: 32, endPoint x: 285, endPoint y: 19, distance: 52.4
click at [287, 19] on div "Click our logo to show/hide this navigation Add and manage tabs by clicking Kan…" at bounding box center [239, 223] width 431 height 447
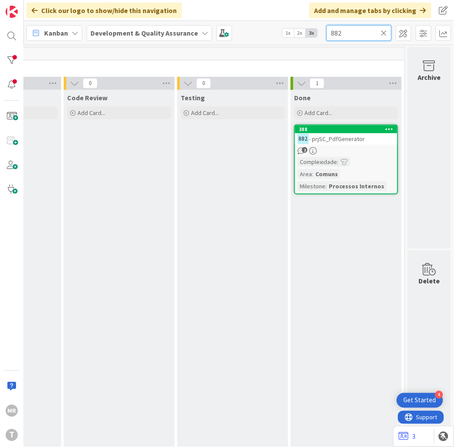
drag, startPoint x: 352, startPoint y: 37, endPoint x: 280, endPoint y: 33, distance: 71.7
click at [286, 33] on div "Kanban Development & Quality Assurance 1x 2x 3x 882" at bounding box center [239, 33] width 431 height 24
drag, startPoint x: 350, startPoint y: 33, endPoint x: 288, endPoint y: 33, distance: 62.0
click at [294, 33] on div "Kanban Development & Quality Assurance 1x 2x 3x 752" at bounding box center [239, 33] width 431 height 24
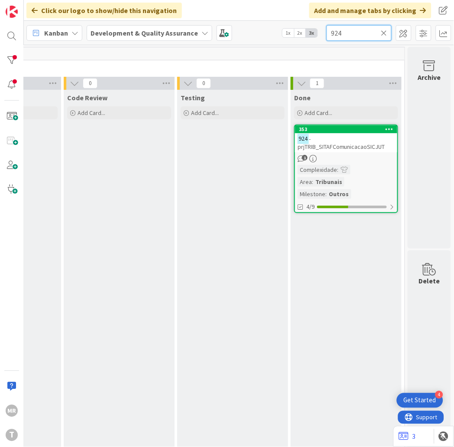
type input "924"
click at [385, 29] on icon at bounding box center [385, 33] width 6 height 8
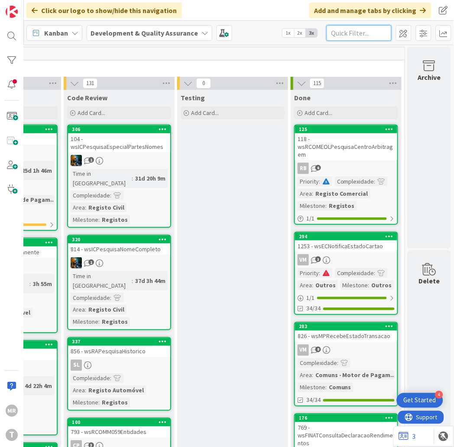
click at [371, 25] on input "text" at bounding box center [359, 33] width 65 height 16
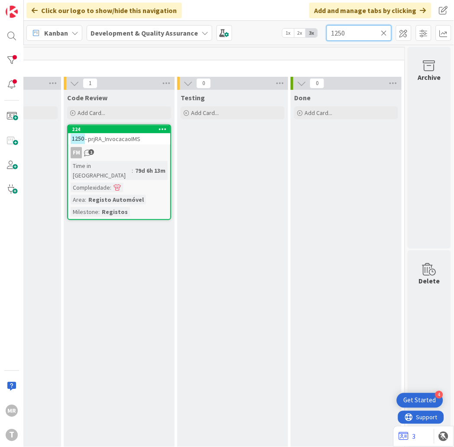
drag, startPoint x: 361, startPoint y: 32, endPoint x: 245, endPoint y: 31, distance: 115.4
click at [245, 30] on div "Kanban Development & Quality Assurance 1x 2x 3x 1250" at bounding box center [239, 33] width 431 height 24
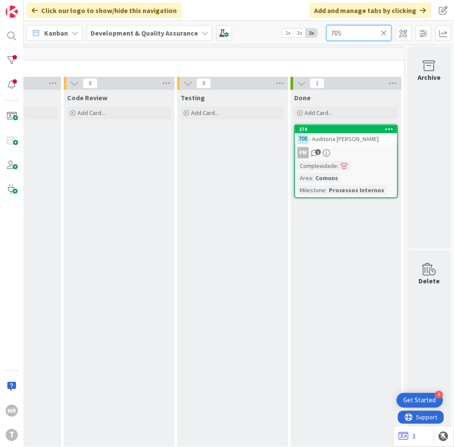
drag, startPoint x: 345, startPoint y: 35, endPoint x: 307, endPoint y: 33, distance: 37.8
click at [307, 33] on div "Kanban Development & Quality Assurance 1x 2x 3x 705" at bounding box center [239, 33] width 431 height 24
drag, startPoint x: 362, startPoint y: 32, endPoint x: 267, endPoint y: 23, distance: 95.8
click at [276, 25] on div "Kanban Development & Quality Assurance 1x 2x 3x 706" at bounding box center [239, 33] width 431 height 24
drag, startPoint x: 350, startPoint y: 35, endPoint x: 321, endPoint y: 35, distance: 28.2
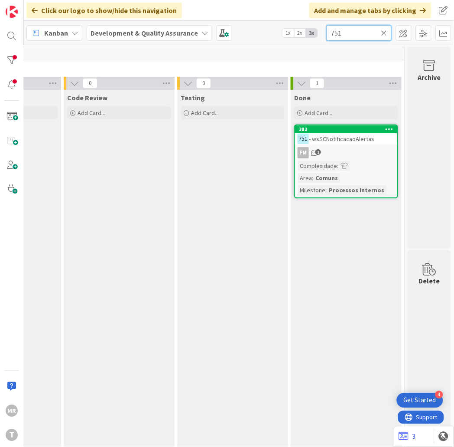
click at [327, 35] on input "751" at bounding box center [359, 33] width 65 height 16
type input "1135"
click at [383, 34] on icon at bounding box center [385, 33] width 6 height 8
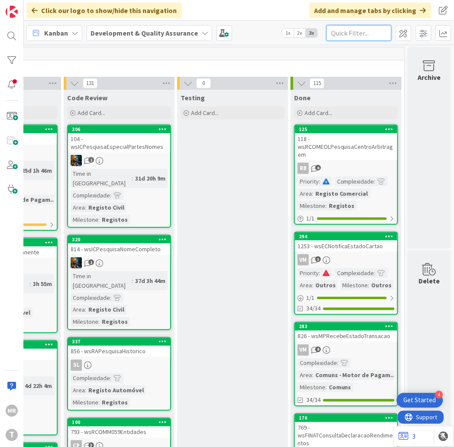
click at [351, 30] on input "text" at bounding box center [359, 33] width 65 height 16
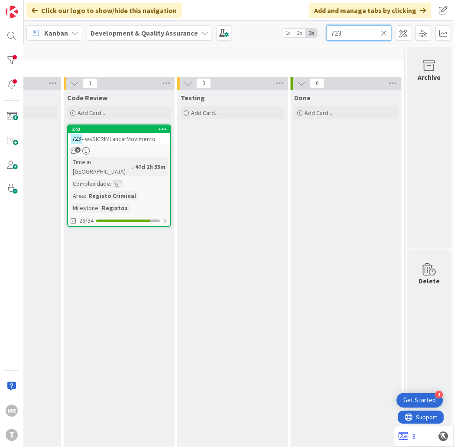
click at [289, 23] on div "Kanban Development & Quality Assurance 1x 2x 3x 723" at bounding box center [239, 33] width 431 height 24
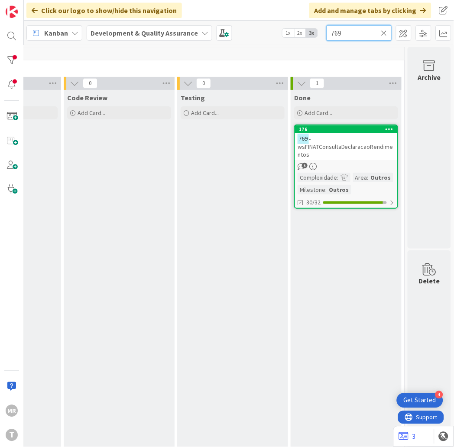
drag, startPoint x: 327, startPoint y: 33, endPoint x: 268, endPoint y: 27, distance: 58.8
click at [287, 28] on div "Kanban Development & Quality Assurance 1x 2x 3x 769" at bounding box center [239, 33] width 431 height 24
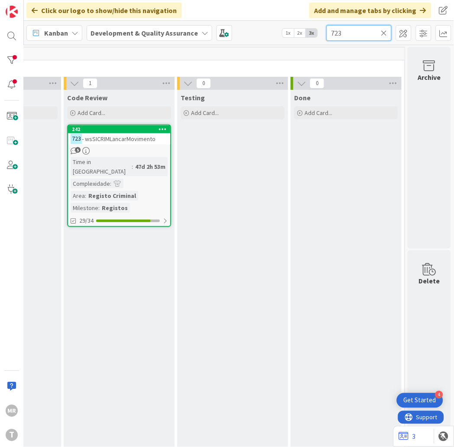
drag, startPoint x: 363, startPoint y: 28, endPoint x: 271, endPoint y: 23, distance: 92.5
click at [284, 27] on div "Kanban Development & Quality Assurance 1x 2x 3x 723" at bounding box center [239, 33] width 431 height 24
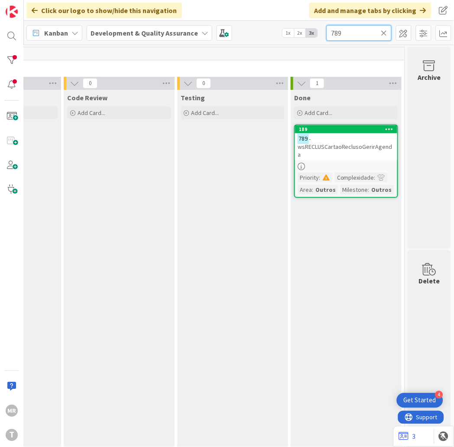
drag, startPoint x: 352, startPoint y: 35, endPoint x: 229, endPoint y: 25, distance: 124.0
click at [246, 26] on div "Kanban Development & Quality Assurance 1x 2x 3x 789" at bounding box center [239, 33] width 431 height 24
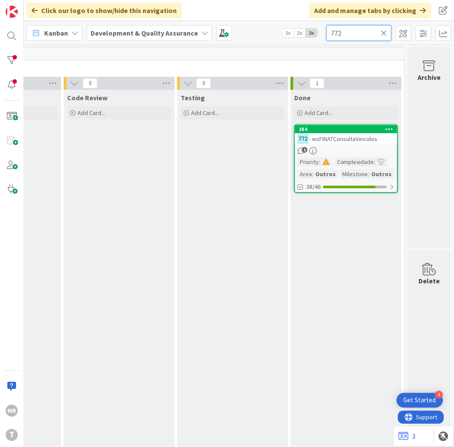
drag, startPoint x: 322, startPoint y: 27, endPoint x: 169, endPoint y: -4, distance: 155.8
click at [169, 0] on html "4 Get Started [PERSON_NAME] Click our logo to show/hide this navigation Add and…" at bounding box center [227, 223] width 454 height 447
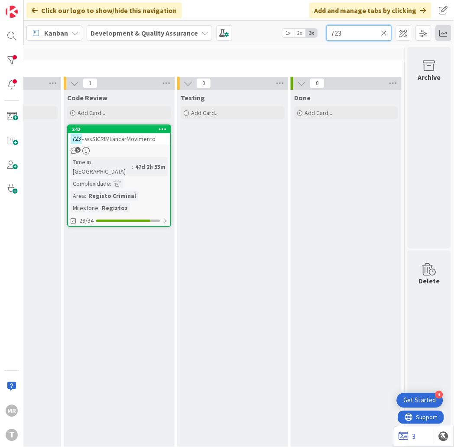
type input "723"
click at [384, 31] on icon at bounding box center [385, 33] width 6 height 8
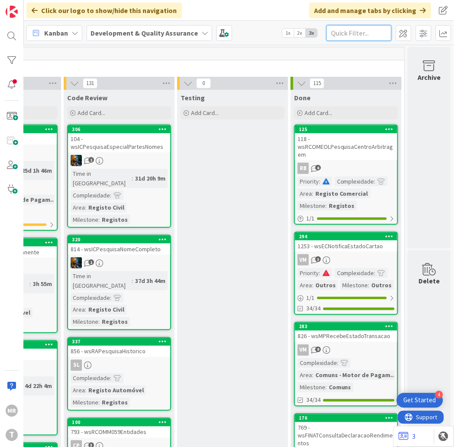
click at [349, 35] on input "text" at bounding box center [359, 33] width 65 height 16
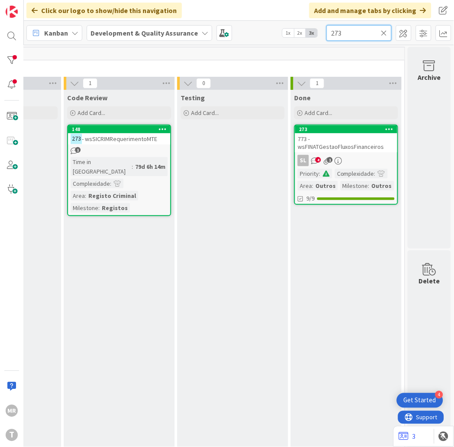
drag, startPoint x: 319, startPoint y: 29, endPoint x: 258, endPoint y: 24, distance: 61.7
click at [262, 25] on div "Kanban Development & Quality Assurance 1x 2x 3x 273" at bounding box center [239, 33] width 431 height 24
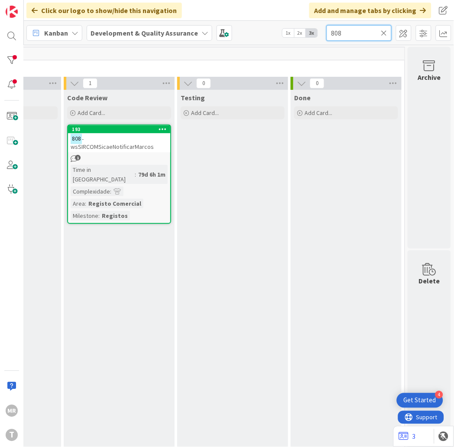
drag, startPoint x: 340, startPoint y: 32, endPoint x: 244, endPoint y: 15, distance: 97.2
click at [244, 15] on div "Click our logo to show/hide this navigation Add and manage tabs by clicking Kan…" at bounding box center [239, 223] width 431 height 447
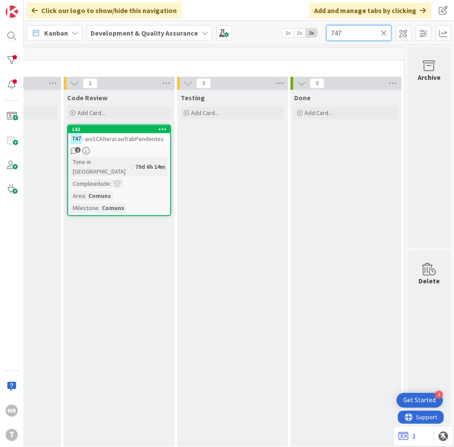
drag, startPoint x: 356, startPoint y: 32, endPoint x: 306, endPoint y: 28, distance: 50.5
click at [306, 28] on div "Kanban Development & Quality Assurance 1x 2x 3x 747" at bounding box center [239, 33] width 431 height 24
drag, startPoint x: 345, startPoint y: 33, endPoint x: 254, endPoint y: 17, distance: 92.4
click at [259, 18] on div "Click our logo to show/hide this navigation Add and manage tabs by clicking Kan…" at bounding box center [239, 223] width 431 height 447
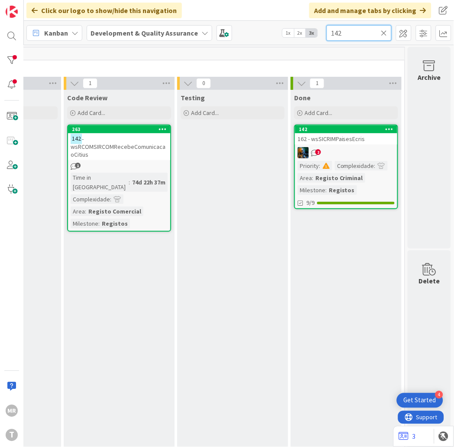
click at [306, 25] on div "Kanban Development & Quality Assurance 1x 2x 3x 142" at bounding box center [239, 33] width 431 height 24
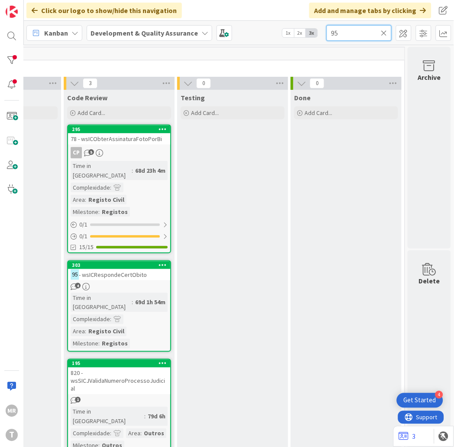
drag, startPoint x: 346, startPoint y: 29, endPoint x: 181, endPoint y: 17, distance: 165.2
click at [195, 18] on div "Click our logo to show/hide this navigation Add and manage tabs by clicking Kan…" at bounding box center [239, 223] width 431 height 447
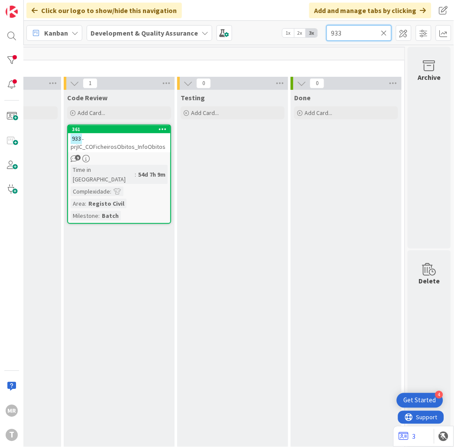
drag, startPoint x: 350, startPoint y: 32, endPoint x: 242, endPoint y: 32, distance: 108.9
click at [249, 32] on div "Kanban Development & Quality Assurance 1x 2x 3x 933" at bounding box center [239, 33] width 431 height 24
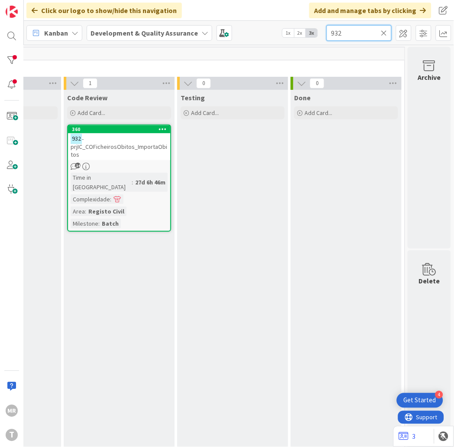
drag, startPoint x: 350, startPoint y: 30, endPoint x: 272, endPoint y: 26, distance: 78.2
click at [282, 27] on div "Kanban Development & Quality Assurance 1x 2x 3x 932" at bounding box center [239, 33] width 431 height 24
drag, startPoint x: 366, startPoint y: 33, endPoint x: 257, endPoint y: 29, distance: 108.9
click at [257, 29] on div "Kanban Development & Quality Assurance 1x 2x 3x 935" at bounding box center [239, 33] width 431 height 24
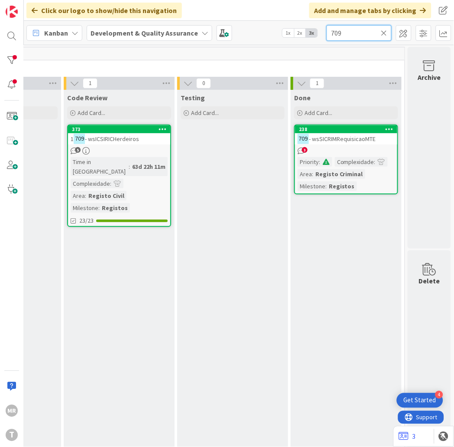
drag, startPoint x: 353, startPoint y: 33, endPoint x: 267, endPoint y: 26, distance: 85.7
click at [270, 26] on div "Kanban Development & Quality Assurance 1x 2x 3x 709" at bounding box center [239, 33] width 431 height 24
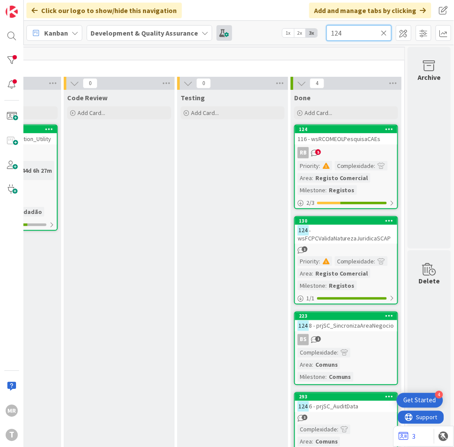
drag, startPoint x: 353, startPoint y: 29, endPoint x: 226, endPoint y: 32, distance: 128.0
click at [227, 32] on div "Kanban Development & Quality Assurance 1x 2x 3x 124" at bounding box center [239, 33] width 431 height 24
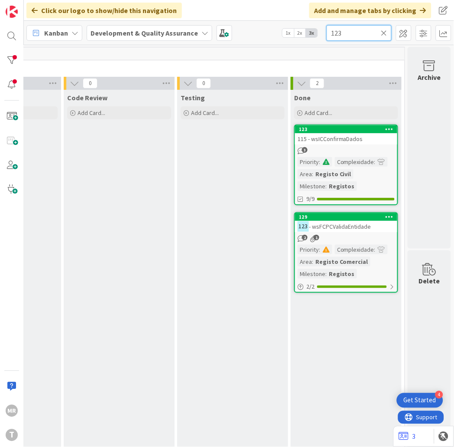
drag, startPoint x: 349, startPoint y: 32, endPoint x: 226, endPoint y: 23, distance: 123.5
click at [230, 23] on div "Kanban Development & Quality Assurance 1x 2x 3x 123" at bounding box center [239, 33] width 431 height 24
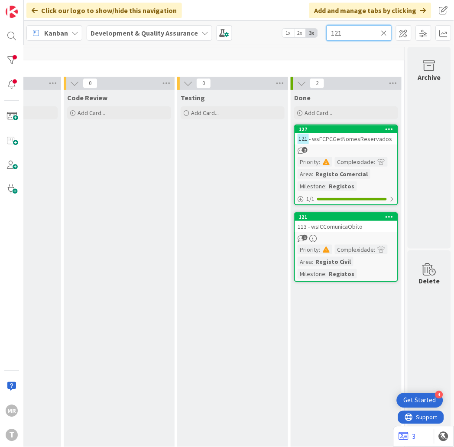
drag, startPoint x: 344, startPoint y: 37, endPoint x: 301, endPoint y: 39, distance: 43.8
click at [308, 39] on div "Kanban Development & Quality Assurance 1x 2x 3x 121" at bounding box center [239, 33] width 431 height 24
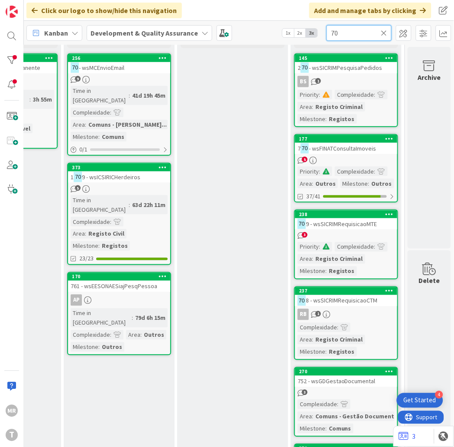
scroll to position [23, 455]
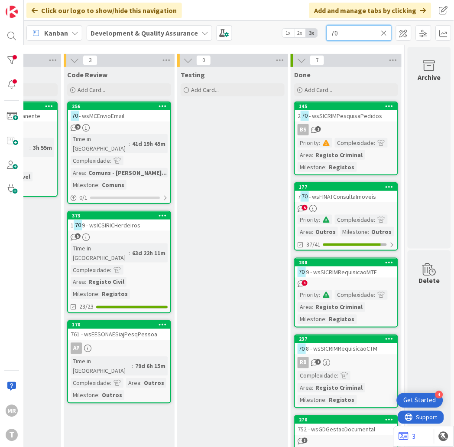
type input "70"
click at [90, 108] on div "256" at bounding box center [121, 106] width 98 height 6
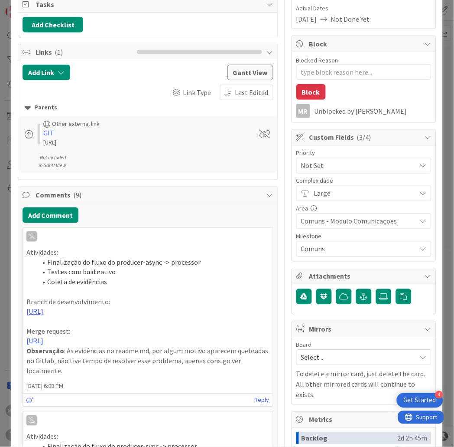
scroll to position [144, 0]
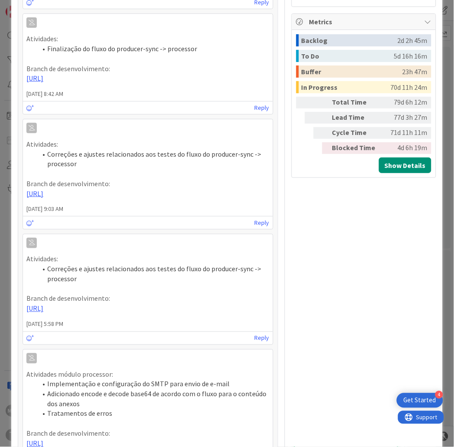
type textarea "x"
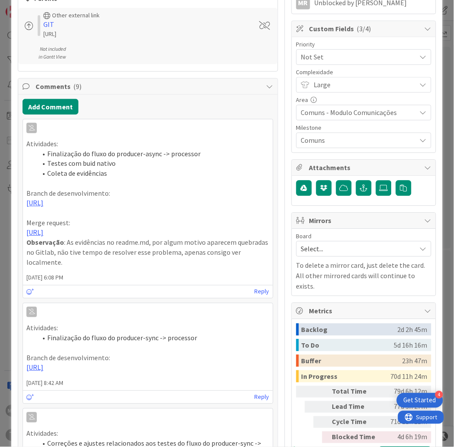
scroll to position [0, 0]
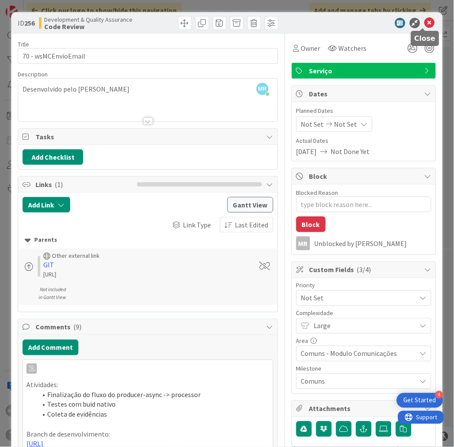
click at [425, 19] on icon at bounding box center [430, 23] width 10 height 10
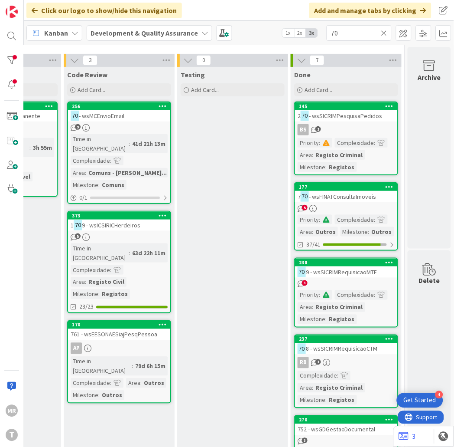
click at [384, 34] on icon at bounding box center [385, 33] width 6 height 8
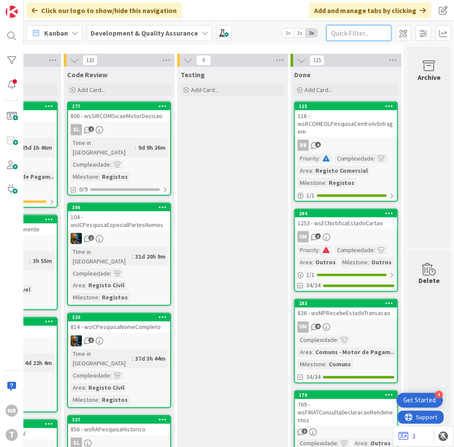
click at [360, 37] on input "text" at bounding box center [359, 33] width 65 height 16
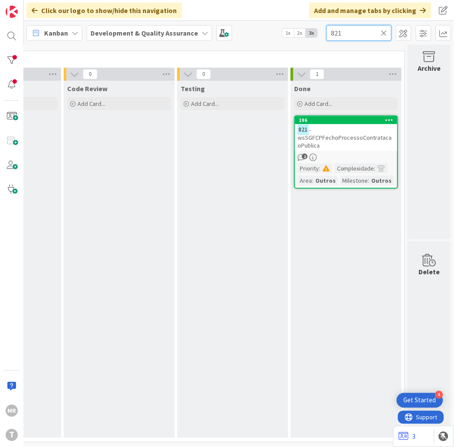
scroll to position [16, 455]
drag, startPoint x: 362, startPoint y: 29, endPoint x: 252, endPoint y: 29, distance: 109.7
click at [268, 29] on div "Kanban Development & Quality Assurance 1x 2x 3x 821" at bounding box center [239, 33] width 431 height 24
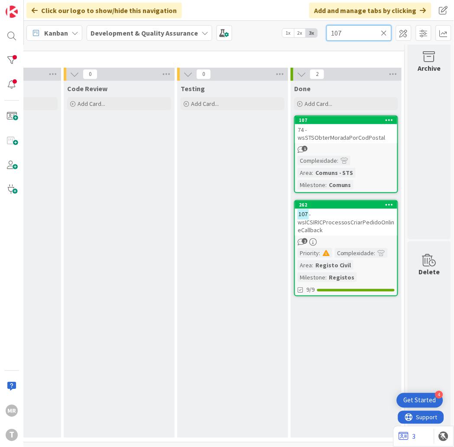
drag, startPoint x: 328, startPoint y: 32, endPoint x: 304, endPoint y: 30, distance: 23.9
click at [304, 30] on div "Kanban Development & Quality Assurance 1x 2x 3x 107" at bounding box center [239, 33] width 431 height 24
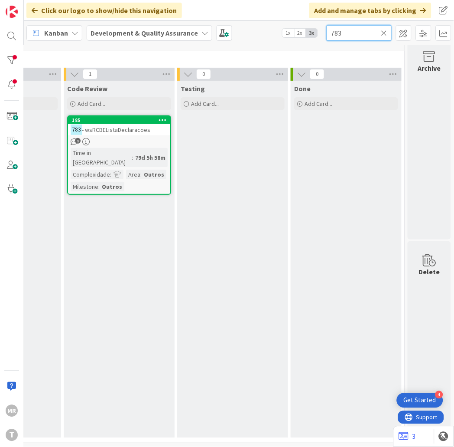
type input "783"
click at [382, 36] on icon at bounding box center [385, 33] width 6 height 8
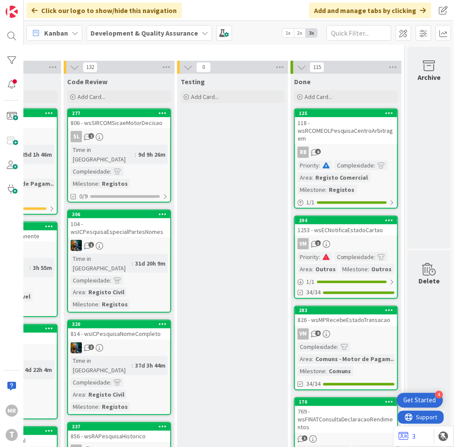
scroll to position [23, 455]
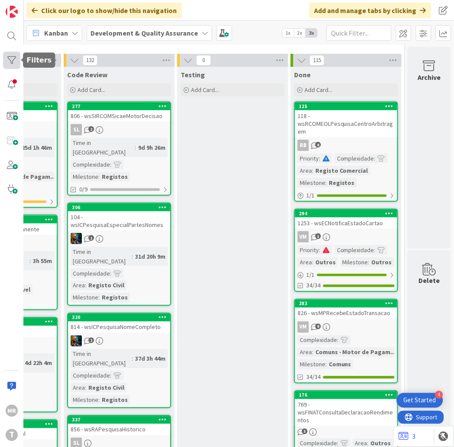
click at [9, 62] on div at bounding box center [11, 60] width 17 height 17
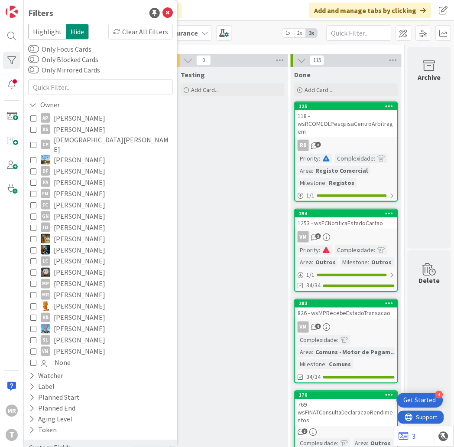
click at [82, 210] on span "[PERSON_NAME]" at bounding box center [80, 215] width 52 height 11
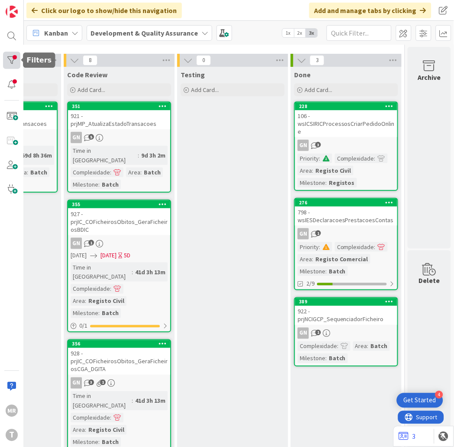
click at [11, 54] on div at bounding box center [11, 60] width 17 height 17
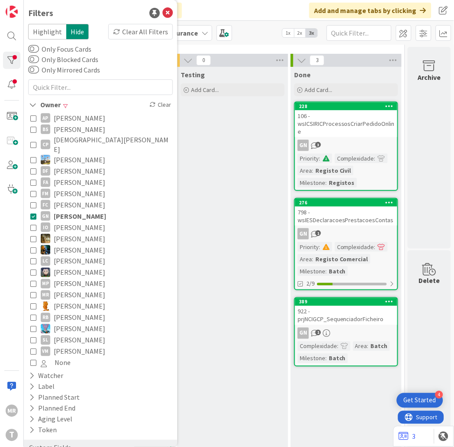
click at [67, 233] on span "[PERSON_NAME]" at bounding box center [80, 238] width 52 height 11
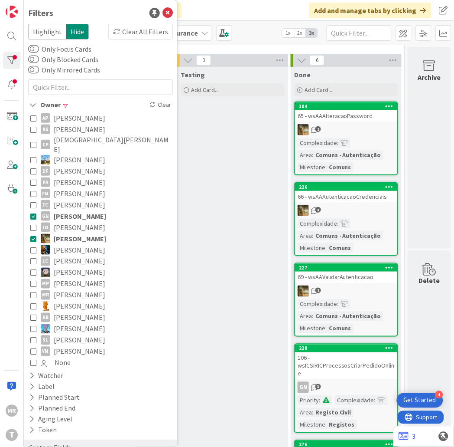
click at [77, 210] on span "[PERSON_NAME]" at bounding box center [80, 215] width 52 height 11
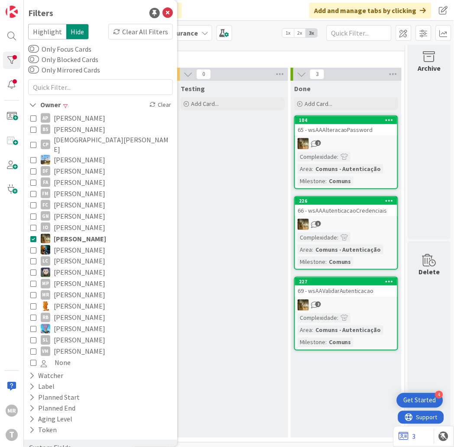
scroll to position [16, 455]
click at [224, 274] on div "Testing Add Card..." at bounding box center [232, 259] width 111 height 357
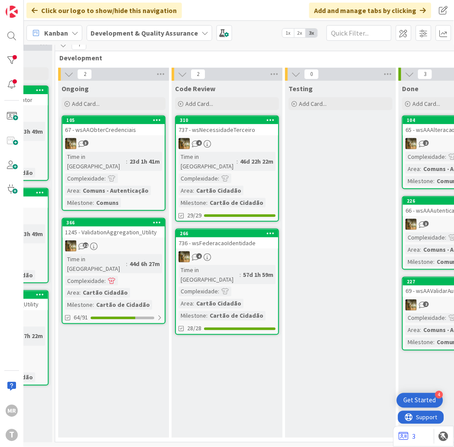
scroll to position [16, 332]
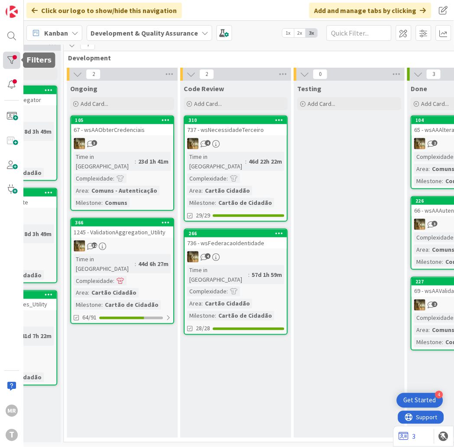
click at [18, 62] on div at bounding box center [11, 60] width 17 height 17
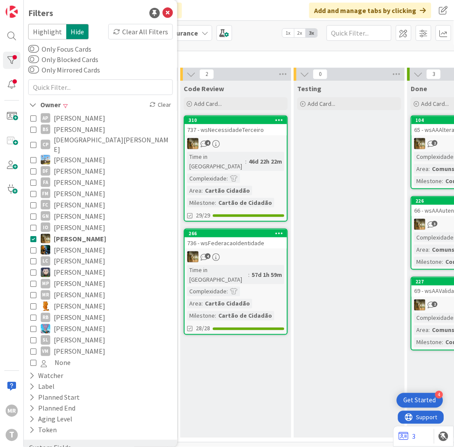
click at [64, 244] on span "[PERSON_NAME]" at bounding box center [80, 249] width 52 height 11
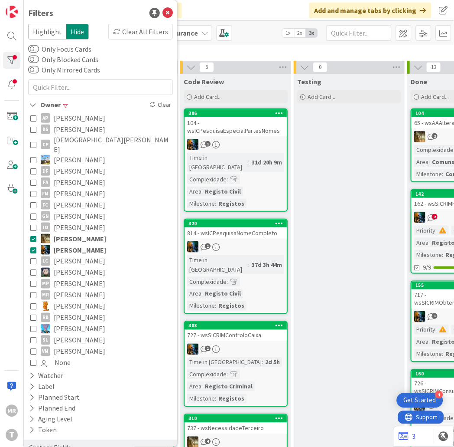
click at [67, 233] on span "[PERSON_NAME]" at bounding box center [80, 238] width 52 height 11
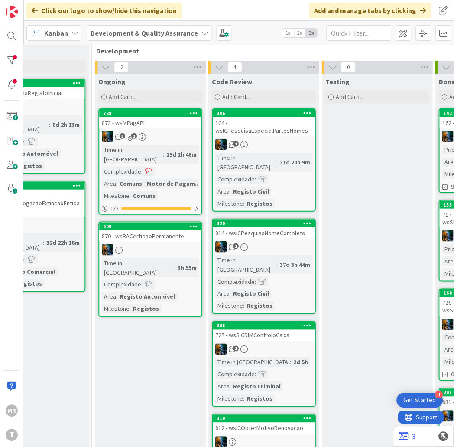
scroll to position [16, 303]
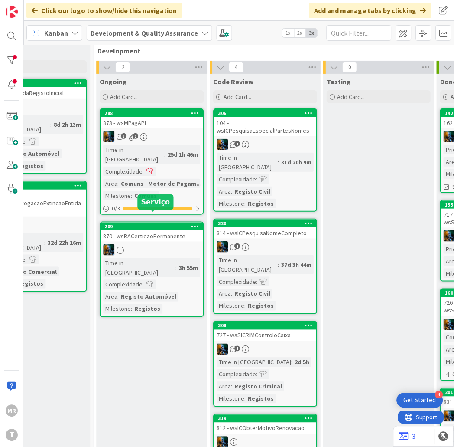
click at [137, 223] on div "209" at bounding box center [154, 226] width 98 height 6
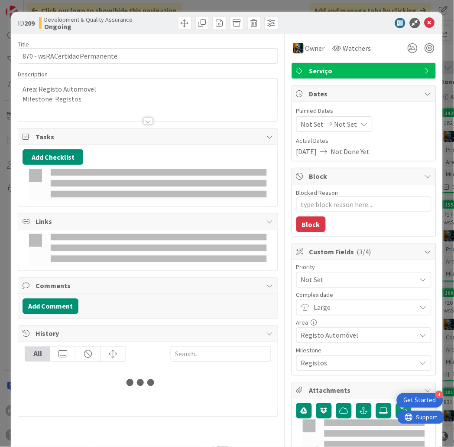
type textarea "x"
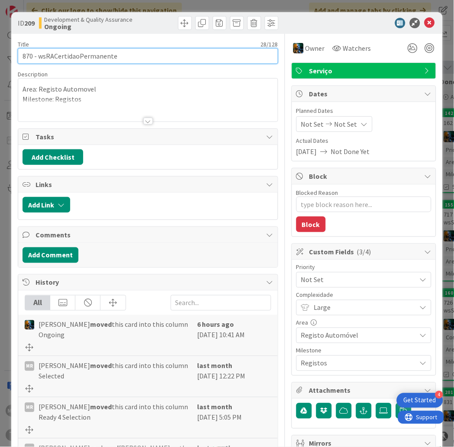
drag, startPoint x: 101, startPoint y: 57, endPoint x: 40, endPoint y: 60, distance: 61.2
click at [40, 60] on input "870 - wsRACertidaoPermanente" at bounding box center [148, 56] width 261 height 16
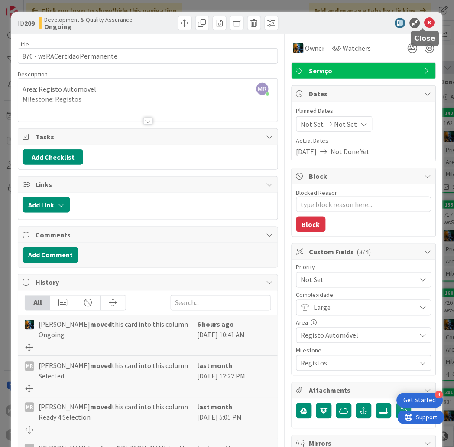
click at [425, 23] on icon at bounding box center [430, 23] width 10 height 10
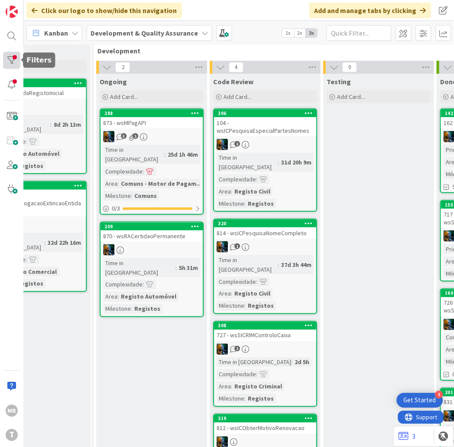
click at [12, 59] on div at bounding box center [11, 60] width 17 height 17
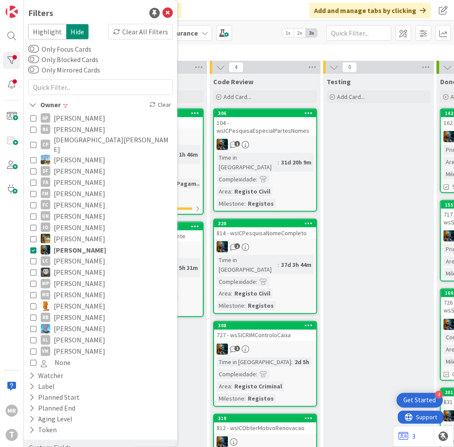
click at [71, 268] on span "[PERSON_NAME]" at bounding box center [80, 272] width 52 height 11
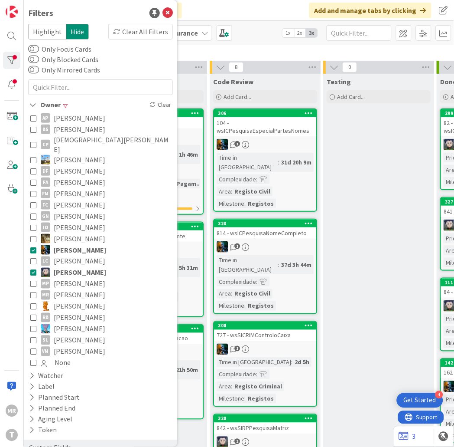
click at [71, 245] on span "[PERSON_NAME]" at bounding box center [80, 249] width 52 height 11
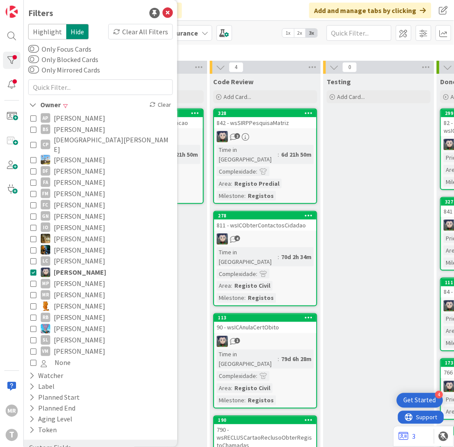
click at [353, 281] on div "Testing Add Card..." at bounding box center [379, 425] width 111 height 703
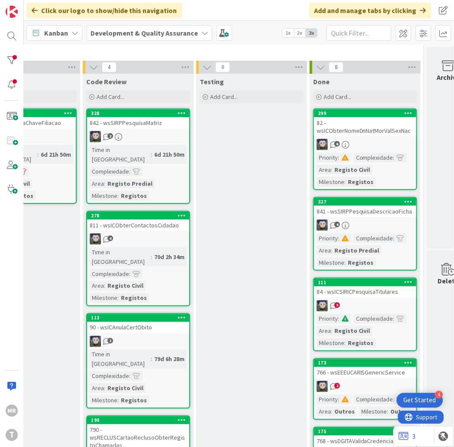
scroll to position [16, 455]
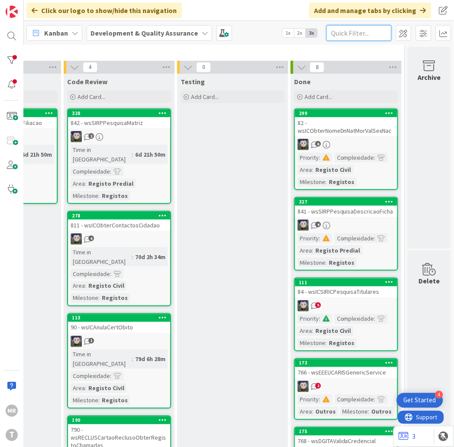
click at [348, 37] on input "text" at bounding box center [359, 33] width 65 height 16
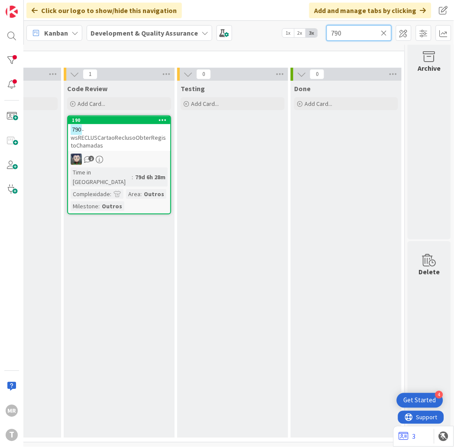
drag, startPoint x: 352, startPoint y: 34, endPoint x: 327, endPoint y: 36, distance: 24.8
click at [327, 36] on input "790" at bounding box center [359, 33] width 65 height 16
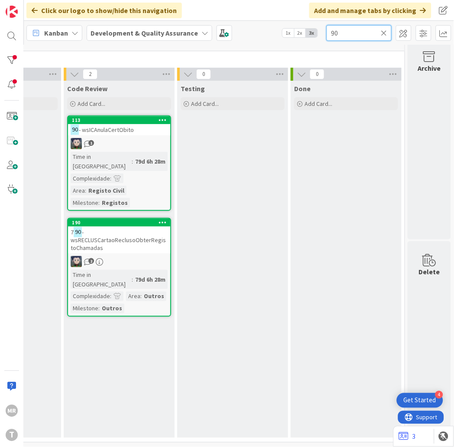
drag, startPoint x: 363, startPoint y: 33, endPoint x: 271, endPoint y: 33, distance: 92.8
click at [271, 33] on div "Kanban Development & Quality Assurance 1x 2x 3x 90" at bounding box center [239, 33] width 431 height 24
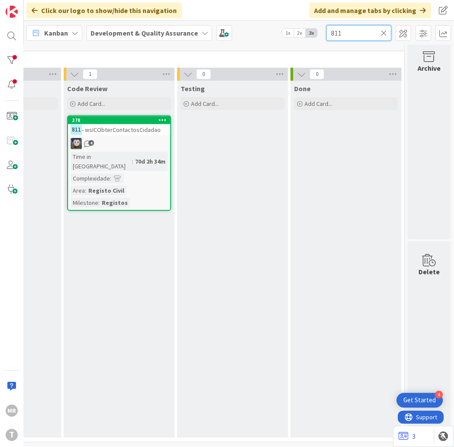
drag, startPoint x: 355, startPoint y: 36, endPoint x: 281, endPoint y: 34, distance: 74.2
click at [282, 34] on div "Kanban Development & Quality Assurance 1x 2x 3x 811" at bounding box center [239, 33] width 431 height 24
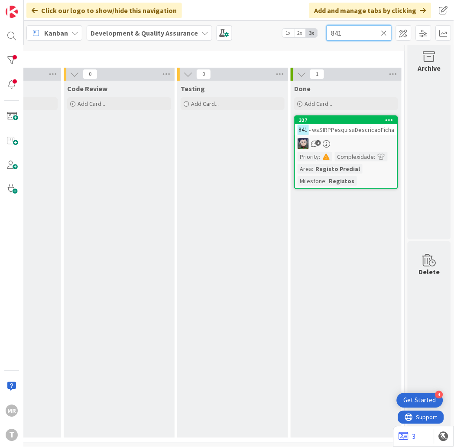
click at [357, 35] on input "841" at bounding box center [359, 33] width 65 height 16
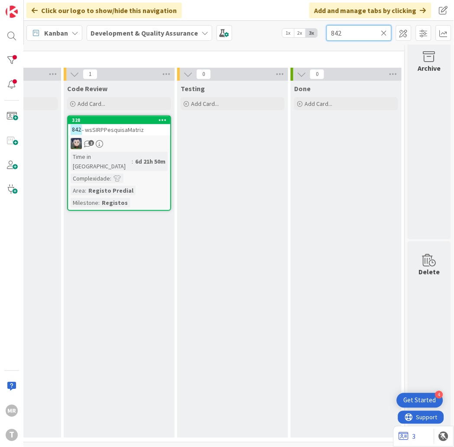
click at [262, 26] on div "Kanban Development & Quality Assurance 1x 2x 3x 842" at bounding box center [239, 33] width 431 height 24
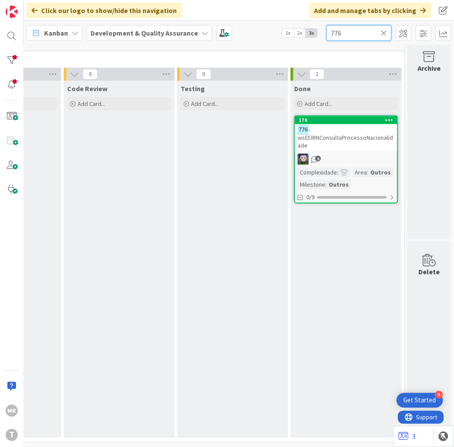
drag, startPoint x: 359, startPoint y: 28, endPoint x: 232, endPoint y: 16, distance: 128.0
click at [248, 19] on div "Click our logo to show/hide this navigation Add and manage tabs by clicking Kan…" at bounding box center [239, 223] width 431 height 447
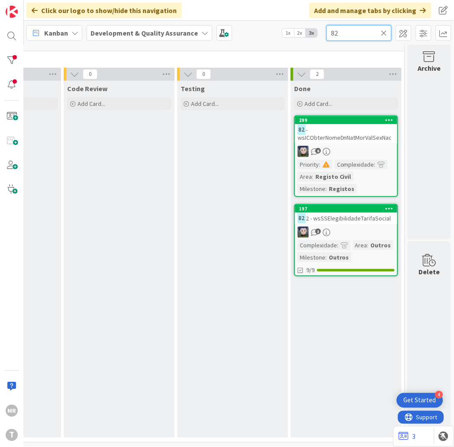
drag, startPoint x: 360, startPoint y: 36, endPoint x: 285, endPoint y: 29, distance: 75.4
click at [289, 31] on div "Kanban Development & Quality Assurance 1x 2x 3x 82" at bounding box center [239, 33] width 431 height 24
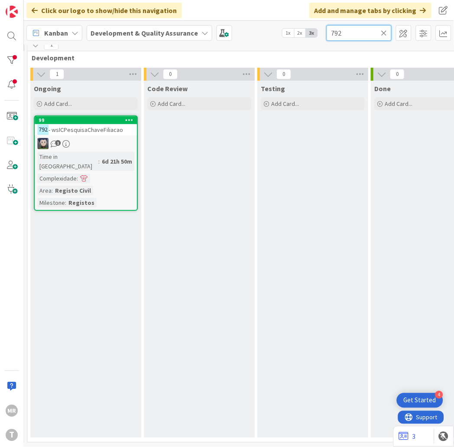
scroll to position [16, 280]
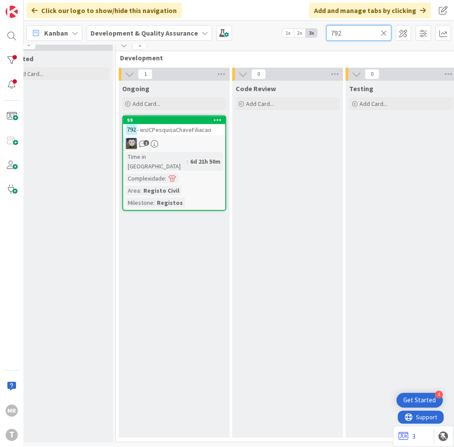
drag, startPoint x: 347, startPoint y: 33, endPoint x: 279, endPoint y: 23, distance: 68.3
click at [280, 23] on div "Kanban Development & Quality Assurance 1x 2x 3x 792" at bounding box center [239, 33] width 431 height 24
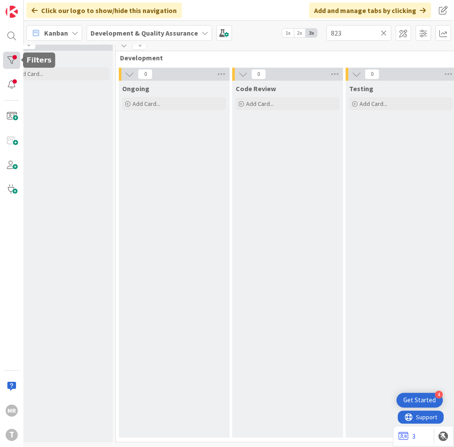
click at [12, 62] on div at bounding box center [11, 60] width 17 height 17
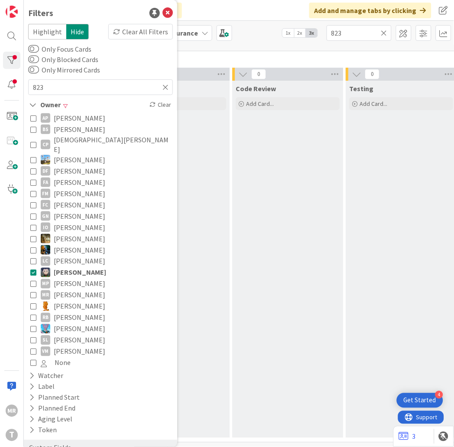
click at [69, 267] on span "[PERSON_NAME]" at bounding box center [80, 272] width 52 height 11
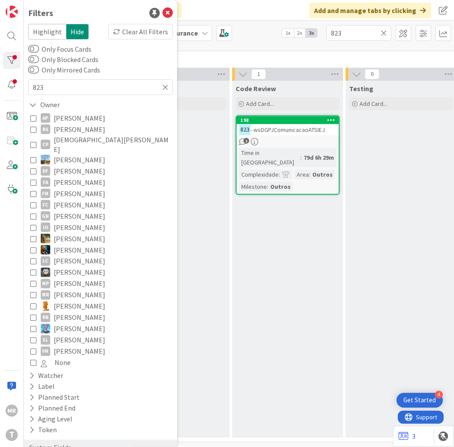
click at [241, 307] on div "Code Review Add Card... 198 823 - wsDGPJComunicacaoATSIEJ 1 Time in [GEOGRAPHIC…" at bounding box center [288, 259] width 111 height 357
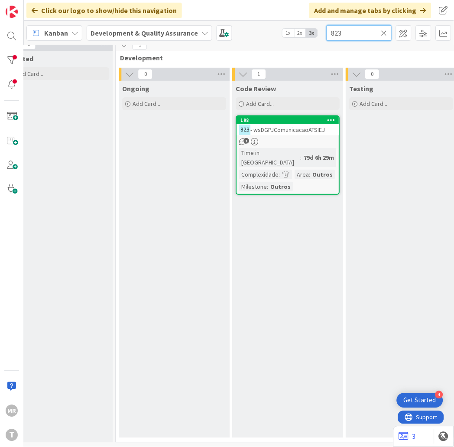
drag, startPoint x: 346, startPoint y: 37, endPoint x: 272, endPoint y: 34, distance: 73.8
click at [272, 34] on div "Kanban Development & Quality Assurance 1x 2x 3x 823" at bounding box center [239, 33] width 431 height 24
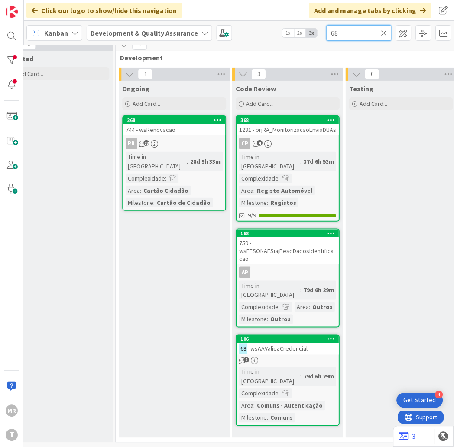
drag, startPoint x: 360, startPoint y: 28, endPoint x: 284, endPoint y: 20, distance: 77.2
click at [284, 20] on div "Click our logo to show/hide this navigation Add and manage tabs by clicking Kan…" at bounding box center [239, 223] width 431 height 447
type input "6"
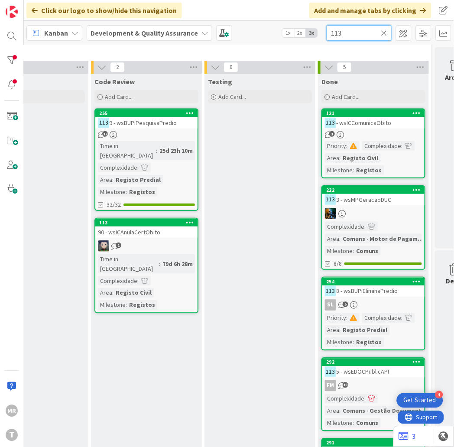
scroll to position [16, 455]
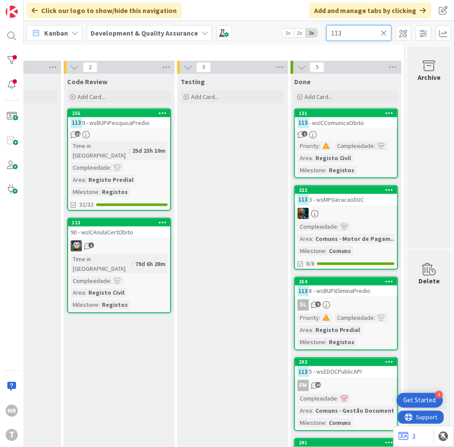
drag, startPoint x: 349, startPoint y: 31, endPoint x: 295, endPoint y: 26, distance: 53.6
click at [299, 26] on div "Kanban Development & Quality Assurance 1x 2x 3x 113" at bounding box center [239, 33] width 431 height 24
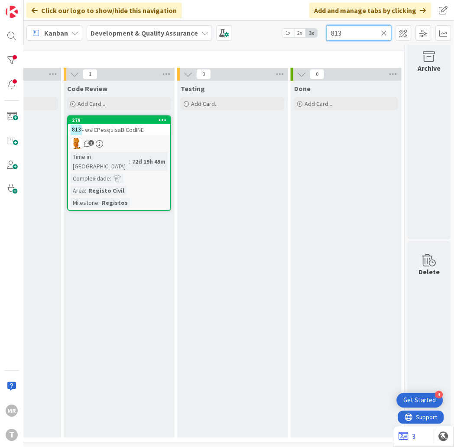
drag, startPoint x: 294, startPoint y: 30, endPoint x: 279, endPoint y: 22, distance: 17.1
click at [288, 27] on div "Kanban Development & Quality Assurance 1x 2x 3x 813" at bounding box center [239, 33] width 431 height 24
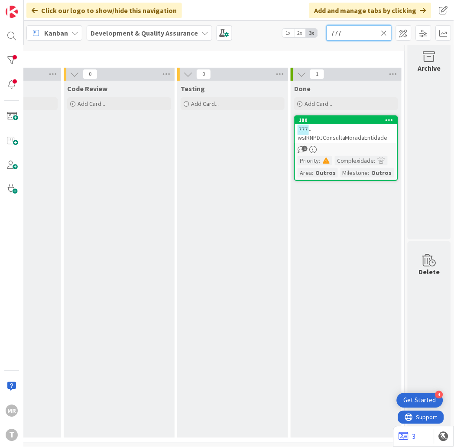
drag, startPoint x: 268, startPoint y: 39, endPoint x: 243, endPoint y: 41, distance: 25.2
click at [252, 41] on div "Kanban Development & Quality Assurance 1x 2x 3x 777" at bounding box center [239, 33] width 431 height 24
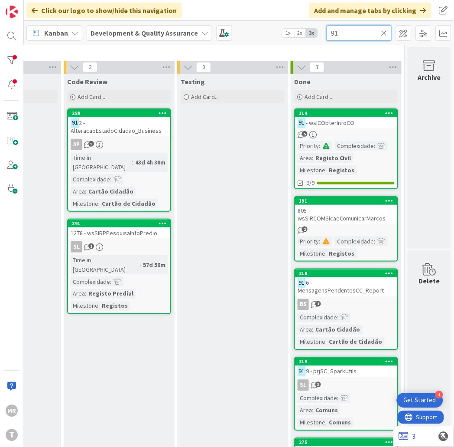
drag, startPoint x: 340, startPoint y: 35, endPoint x: 268, endPoint y: 27, distance: 71.9
click at [285, 32] on div "Kanban Development & Quality Assurance 1x 2x 3x 91" at bounding box center [239, 33] width 431 height 24
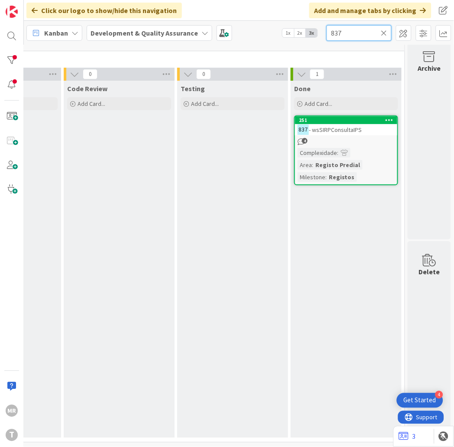
drag, startPoint x: 347, startPoint y: 31, endPoint x: 295, endPoint y: 24, distance: 52.9
click at [295, 24] on div "Kanban Development & Quality Assurance 1x 2x 3x 837" at bounding box center [239, 33] width 431 height 24
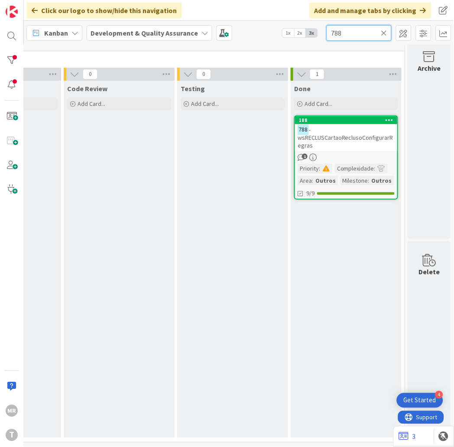
drag, startPoint x: 359, startPoint y: 32, endPoint x: 248, endPoint y: 23, distance: 110.6
click at [248, 23] on div "Kanban Development & Quality Assurance 1x 2x 3x 788" at bounding box center [239, 33] width 431 height 24
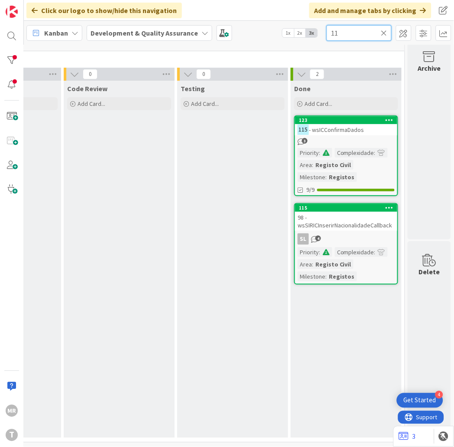
type input "1"
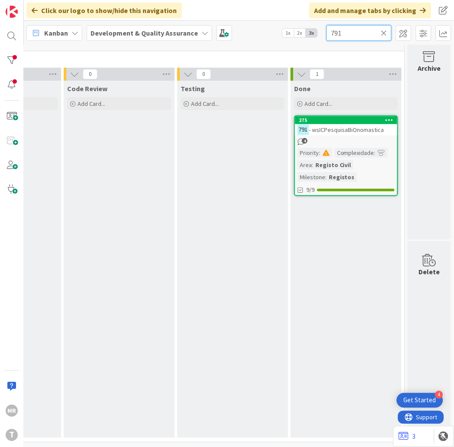
type input "791"
click at [12, 58] on div at bounding box center [11, 60] width 17 height 17
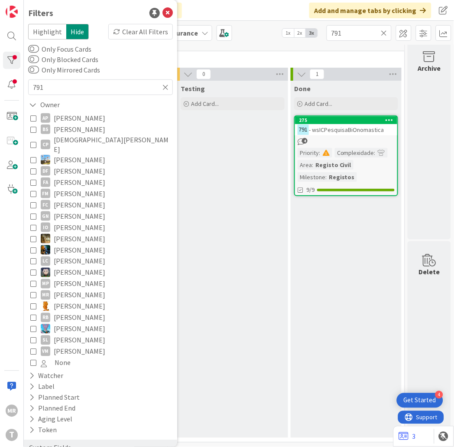
click at [76, 278] on span "[PERSON_NAME]" at bounding box center [80, 283] width 52 height 11
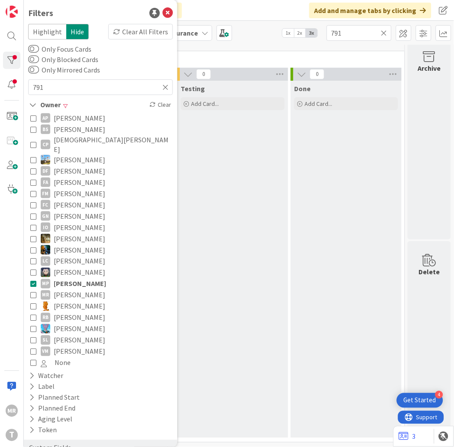
click at [385, 29] on icon at bounding box center [385, 33] width 6 height 8
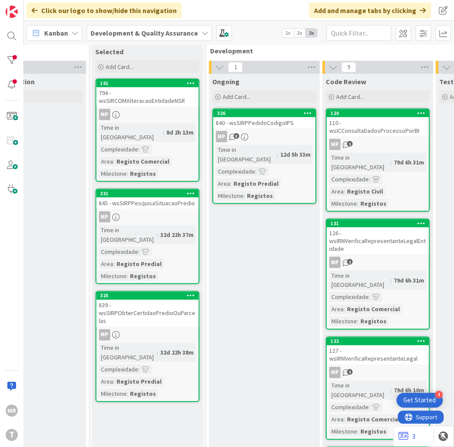
scroll to position [16, 189]
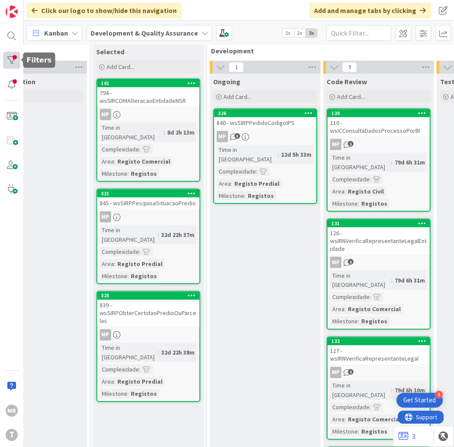
click at [10, 59] on div at bounding box center [11, 60] width 17 height 17
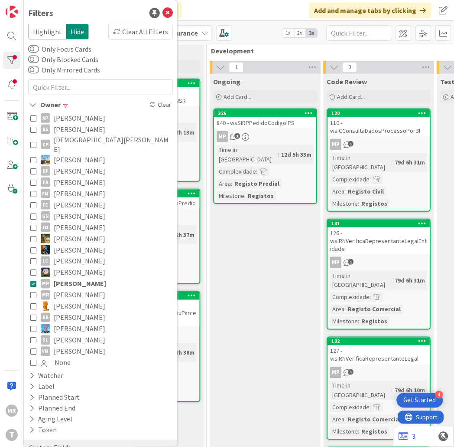
click at [78, 301] on span "[PERSON_NAME]" at bounding box center [80, 306] width 52 height 11
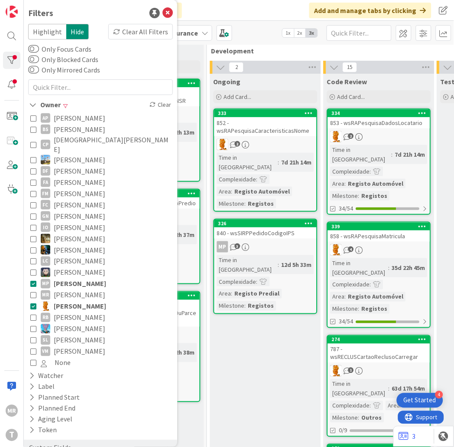
click at [74, 278] on span "[PERSON_NAME]" at bounding box center [80, 283] width 52 height 11
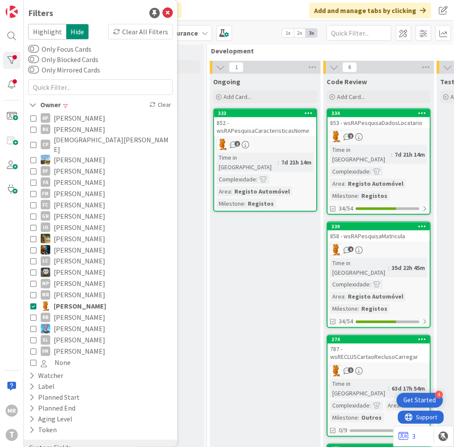
click at [269, 327] on div "Ongoing Add Card... 333 852 - wsRAPesquisaCaracteristicasNome 2 Time in [GEOGRA…" at bounding box center [265, 412] width 111 height 677
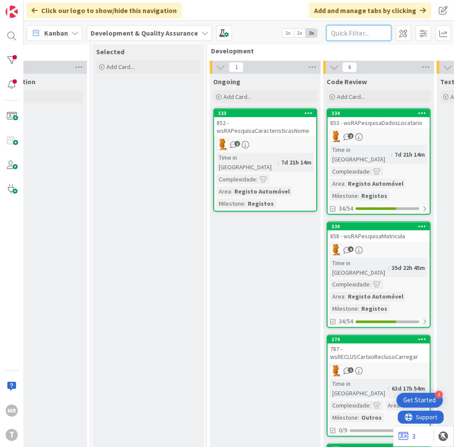
click at [356, 34] on input "text" at bounding box center [359, 33] width 65 height 16
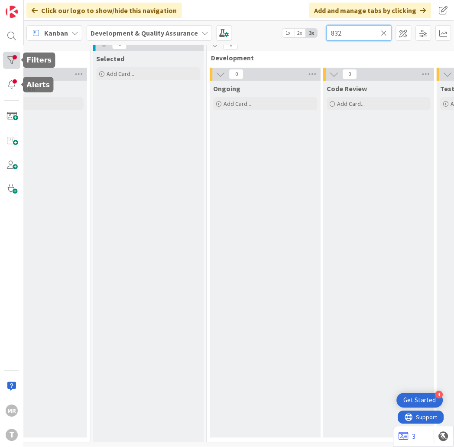
type input "832"
click at [14, 60] on div at bounding box center [11, 60] width 17 height 17
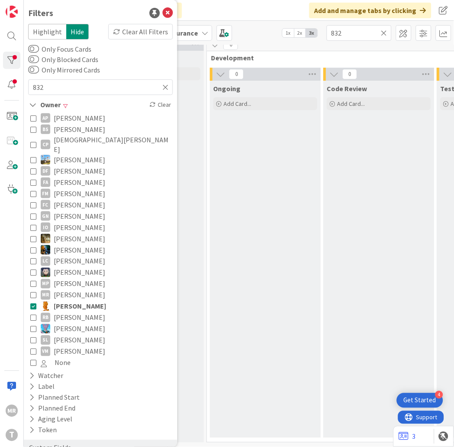
click at [78, 301] on span "[PERSON_NAME]" at bounding box center [80, 306] width 52 height 11
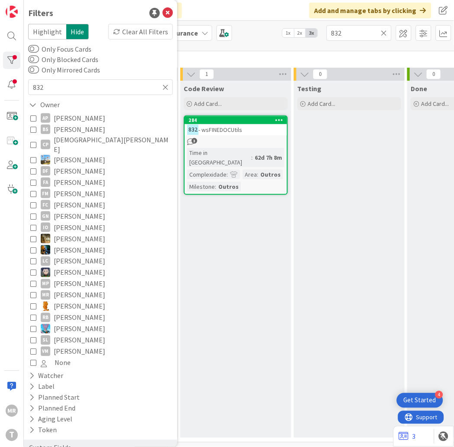
scroll to position [16, 284]
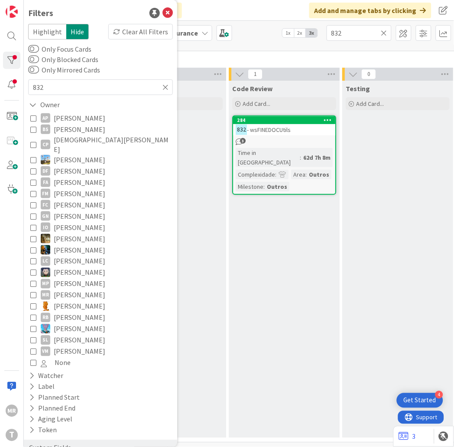
click at [77, 301] on span "[PERSON_NAME]" at bounding box center [80, 306] width 52 height 11
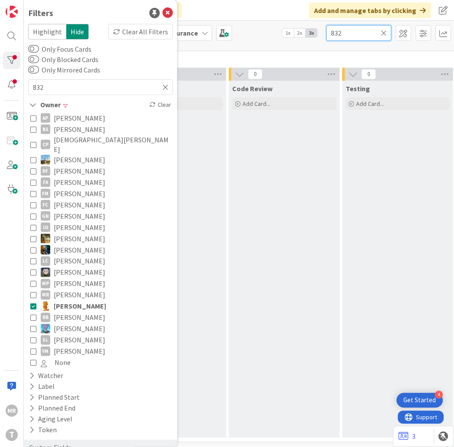
click at [382, 33] on div "832" at bounding box center [359, 33] width 65 height 16
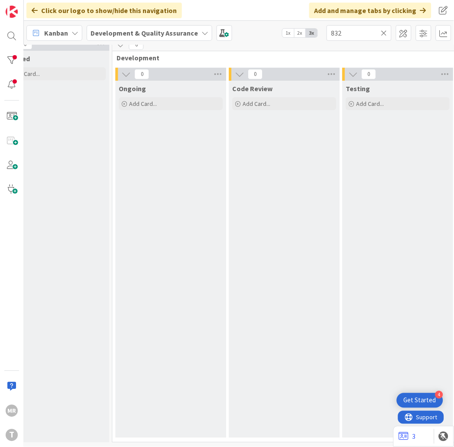
click at [385, 33] on icon at bounding box center [385, 33] width 6 height 8
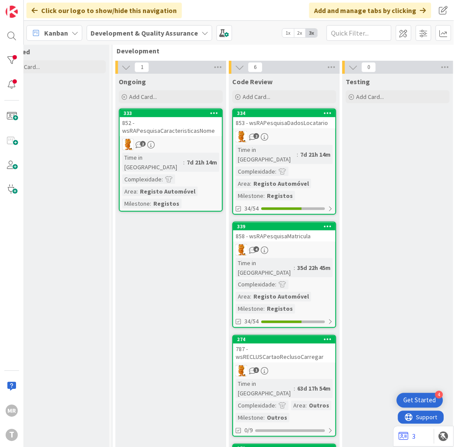
click at [374, 288] on div "Testing Add Card..." at bounding box center [398, 412] width 111 height 677
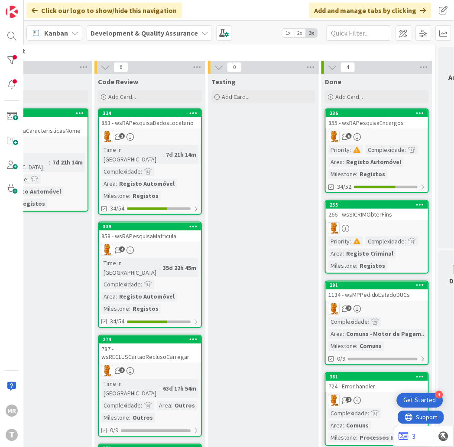
scroll to position [16, 422]
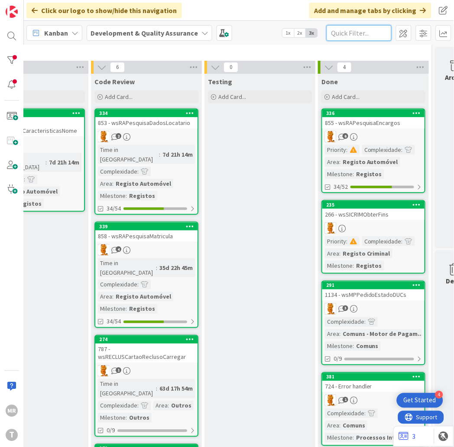
click at [353, 36] on input "text" at bounding box center [359, 33] width 65 height 16
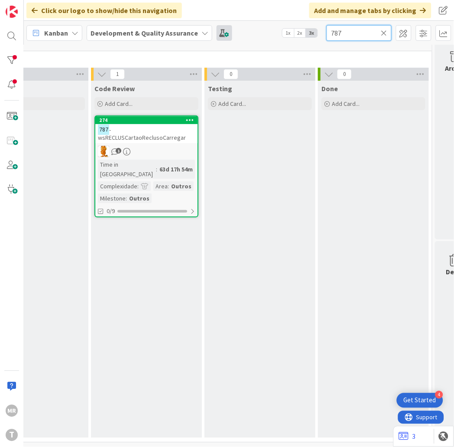
drag, startPoint x: 354, startPoint y: 36, endPoint x: 214, endPoint y: 26, distance: 140.4
click at [220, 27] on div "Kanban Development & Quality Assurance 1x 2x 3x 787" at bounding box center [239, 33] width 431 height 24
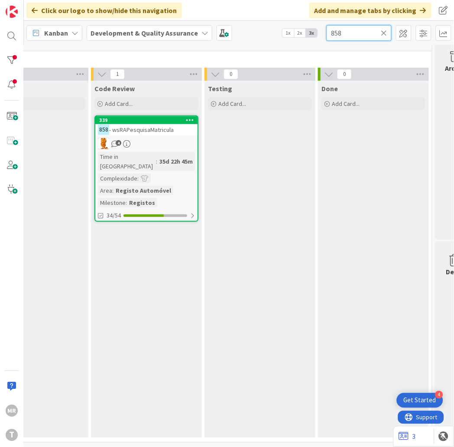
drag, startPoint x: 352, startPoint y: 36, endPoint x: 231, endPoint y: 29, distance: 121.2
click at [253, 31] on div "Kanban Development & Quality Assurance 1x 2x 3x 858" at bounding box center [239, 33] width 431 height 24
drag, startPoint x: 362, startPoint y: 32, endPoint x: 266, endPoint y: 32, distance: 95.8
click at [267, 32] on div "Kanban Development & Quality Assurance 1x 2x 3x 853" at bounding box center [239, 33] width 431 height 24
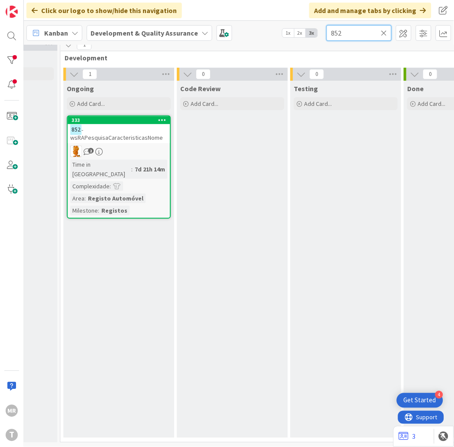
scroll to position [16, 310]
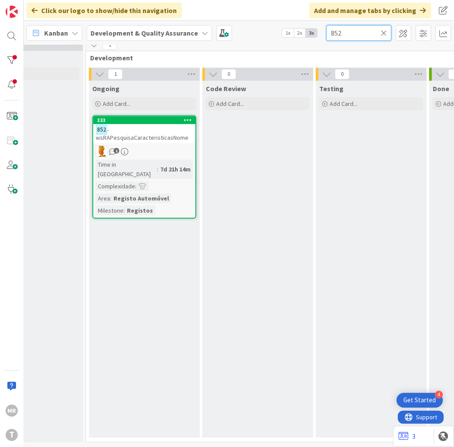
drag, startPoint x: 348, startPoint y: 35, endPoint x: 278, endPoint y: 29, distance: 70.5
click at [292, 31] on div "Kanban Development & Quality Assurance 1x 2x 3x 852" at bounding box center [239, 33] width 431 height 24
click at [15, 59] on div at bounding box center [11, 60] width 17 height 17
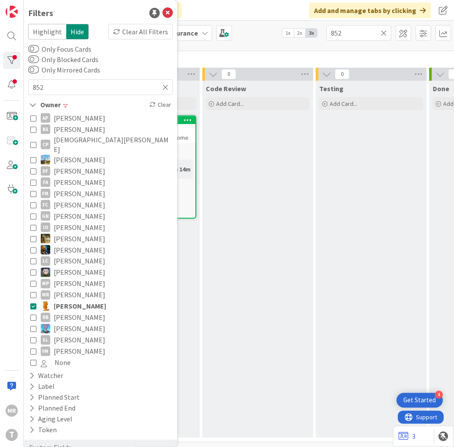
click at [78, 301] on span "[PERSON_NAME]" at bounding box center [80, 306] width 52 height 11
drag, startPoint x: 351, startPoint y: 36, endPoint x: 301, endPoint y: 35, distance: 50.3
click at [301, 35] on div "Kanban Development & Quality Assurance 1x 2x 3x 852" at bounding box center [239, 33] width 431 height 24
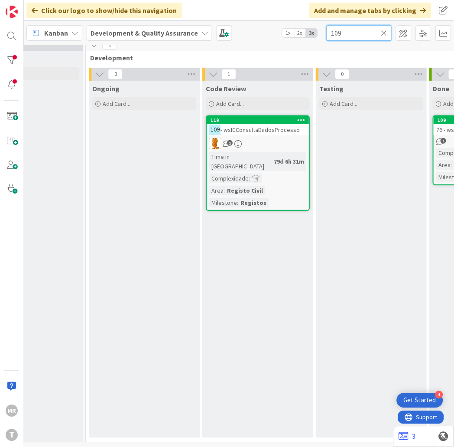
drag, startPoint x: 328, startPoint y: 32, endPoint x: 240, endPoint y: 28, distance: 88.1
click at [248, 29] on div "Kanban Development & Quality Assurance 1x 2x 3x 109" at bounding box center [239, 33] width 431 height 24
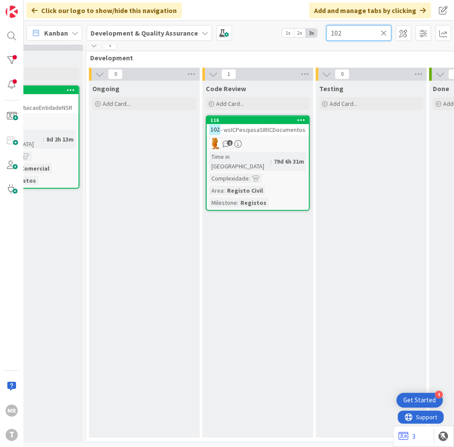
type input "102"
click at [382, 33] on icon at bounding box center [385, 33] width 6 height 8
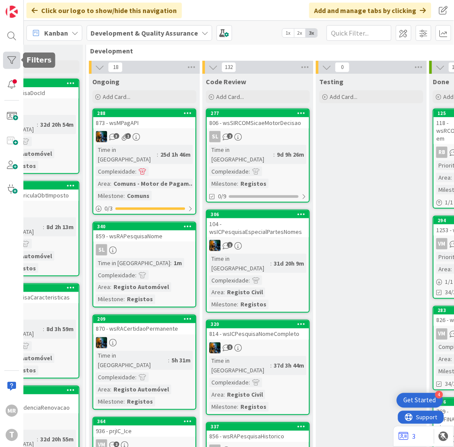
click at [15, 59] on div at bounding box center [11, 60] width 17 height 17
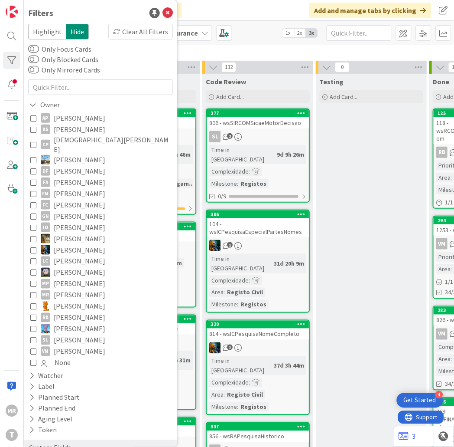
click at [63, 312] on span "[PERSON_NAME]" at bounding box center [80, 317] width 52 height 11
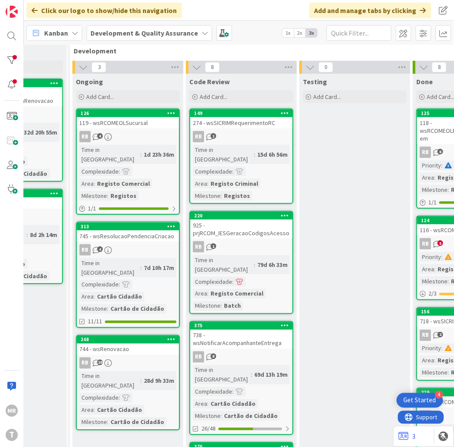
scroll to position [16, 324]
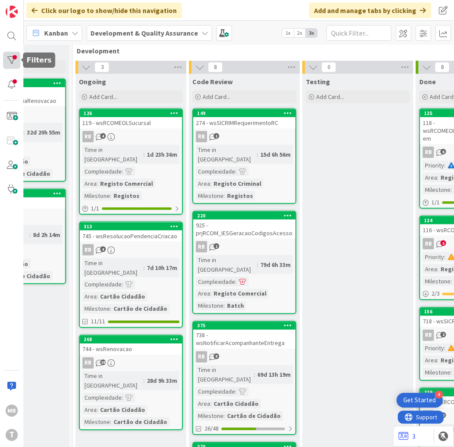
click at [18, 59] on div at bounding box center [11, 60] width 17 height 17
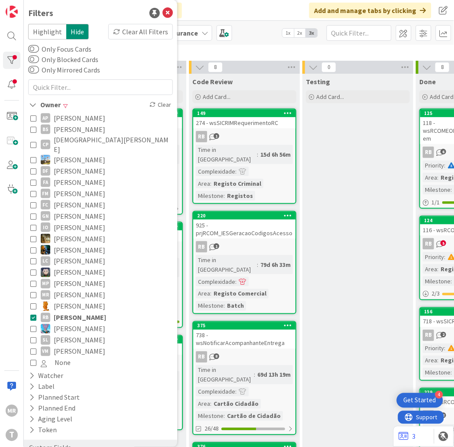
click at [84, 334] on span "[PERSON_NAME]" at bounding box center [80, 339] width 52 height 11
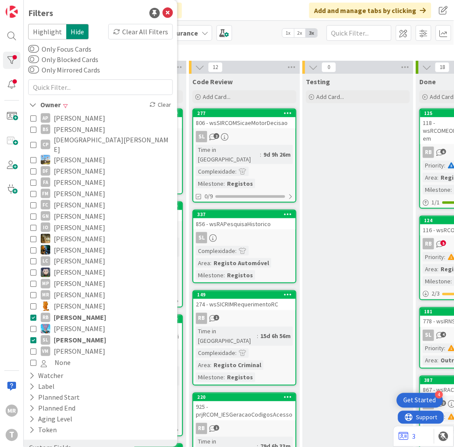
click at [85, 312] on span "[PERSON_NAME]" at bounding box center [80, 317] width 52 height 11
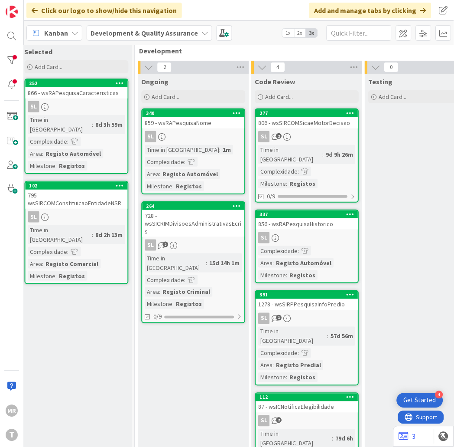
scroll to position [16, 255]
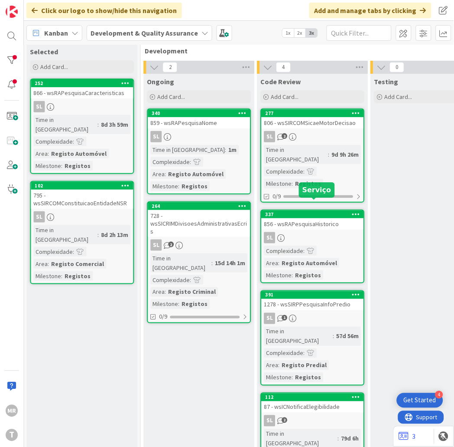
click at [289, 211] on div "337" at bounding box center [315, 214] width 98 height 6
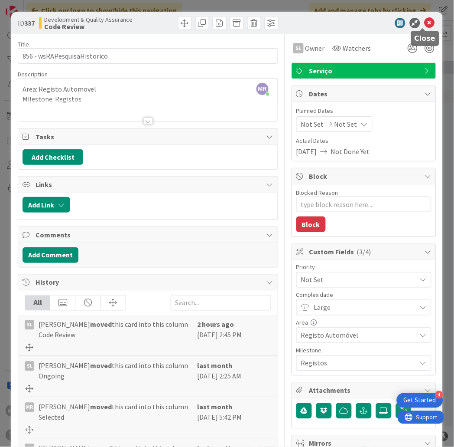
click at [425, 24] on icon at bounding box center [430, 23] width 10 height 10
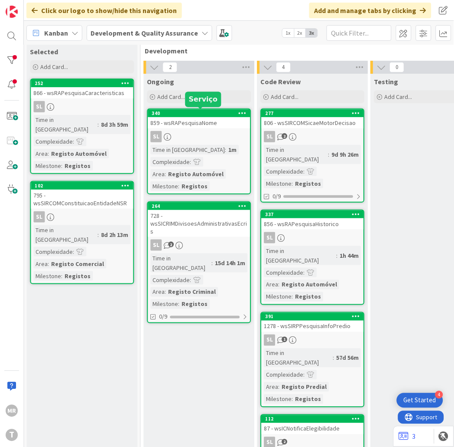
click at [215, 111] on div "340" at bounding box center [201, 113] width 98 height 6
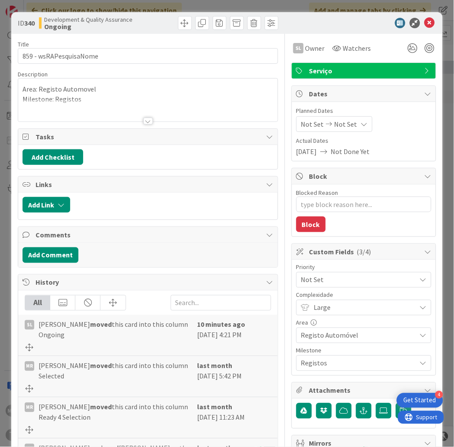
type textarea "x"
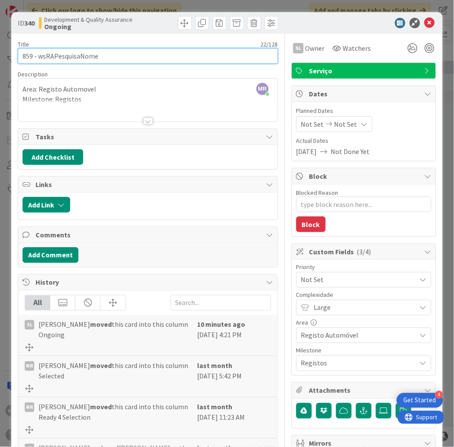
drag, startPoint x: 99, startPoint y: 56, endPoint x: 38, endPoint y: 59, distance: 60.8
click at [38, 59] on input "859 - wsRAPesquisaNome" at bounding box center [148, 56] width 261 height 16
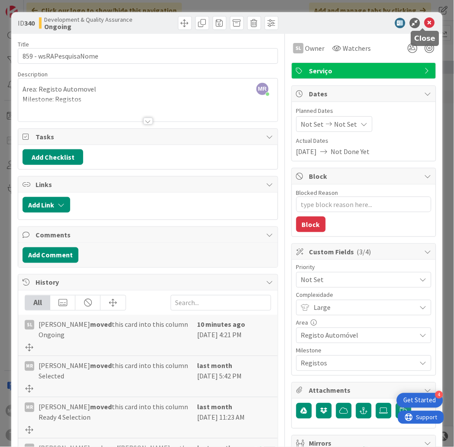
click at [425, 24] on icon at bounding box center [430, 23] width 10 height 10
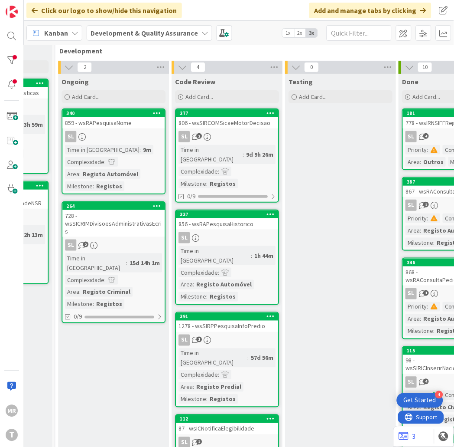
scroll to position [16, 294]
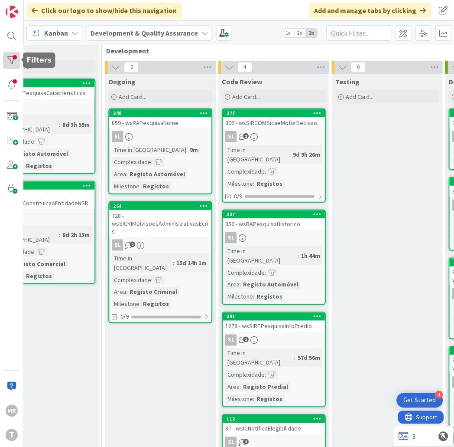
click at [17, 61] on div at bounding box center [11, 60] width 17 height 17
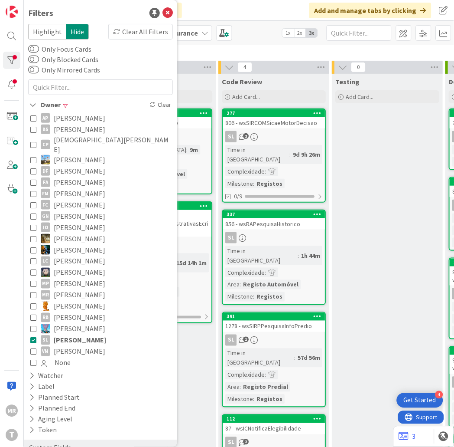
click at [68, 334] on span "[PERSON_NAME]" at bounding box center [80, 339] width 52 height 11
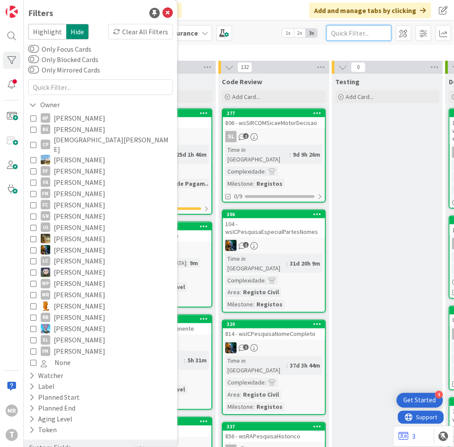
click at [365, 33] on input "text" at bounding box center [359, 33] width 65 height 16
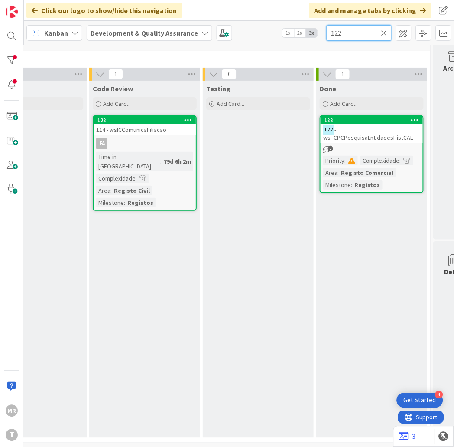
scroll to position [16, 424]
drag, startPoint x: 356, startPoint y: 30, endPoint x: 254, endPoint y: 26, distance: 101.6
click at [255, 26] on div "Kanban Development & Quality Assurance 1x 2x 3x 122" at bounding box center [239, 33] width 431 height 24
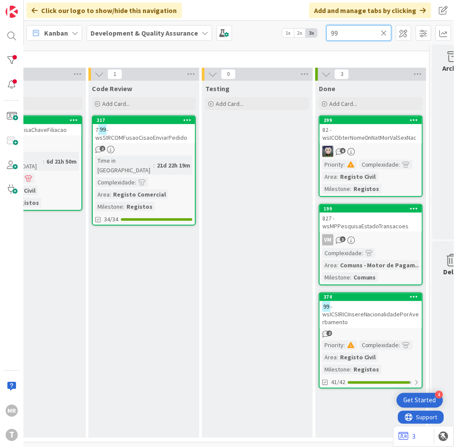
drag, startPoint x: 348, startPoint y: 28, endPoint x: 307, endPoint y: 29, distance: 41.2
click at [307, 29] on div "Kanban Development & Quality Assurance 1x 2x 3x 99" at bounding box center [239, 33] width 431 height 24
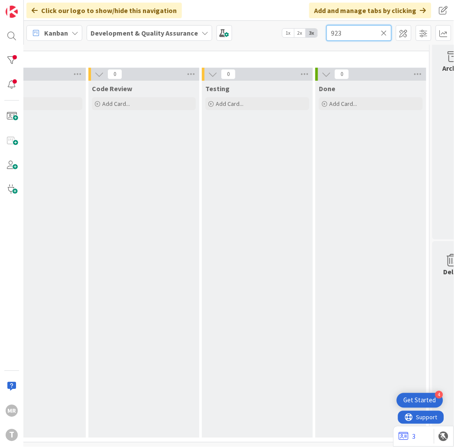
type input "923"
click at [383, 31] on icon at bounding box center [385, 33] width 6 height 8
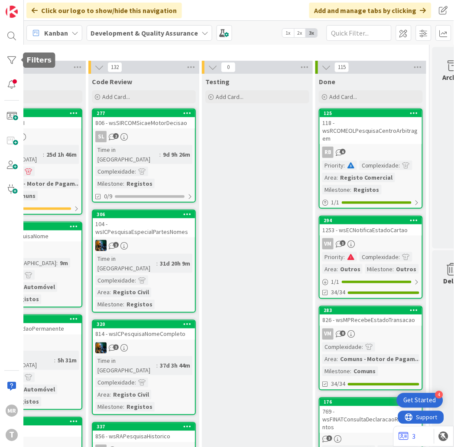
drag, startPoint x: 8, startPoint y: 64, endPoint x: 10, endPoint y: 69, distance: 5.5
click at [8, 64] on div at bounding box center [11, 60] width 17 height 17
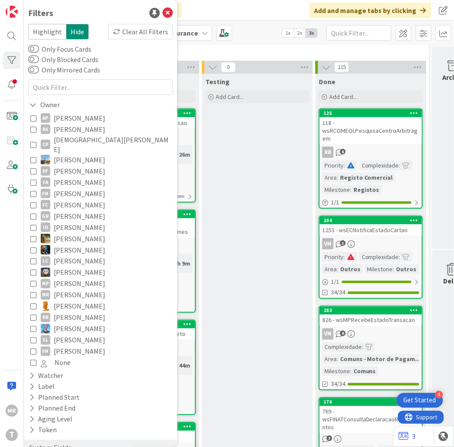
click at [78, 346] on span "[PERSON_NAME]" at bounding box center [80, 351] width 52 height 11
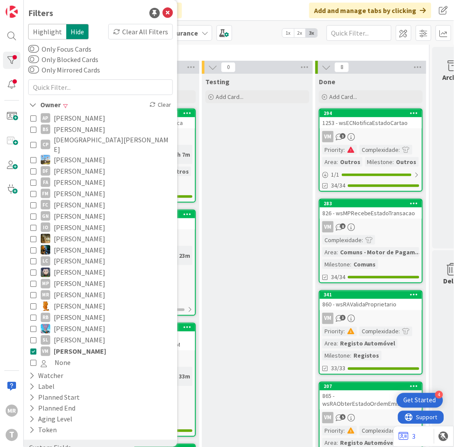
click at [258, 353] on div "Testing Add Card..." at bounding box center [257, 451] width 111 height 754
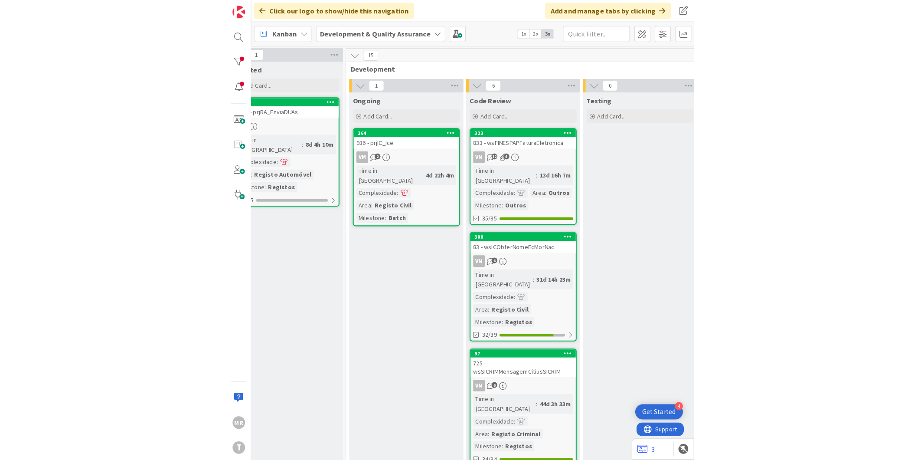
scroll to position [0, 225]
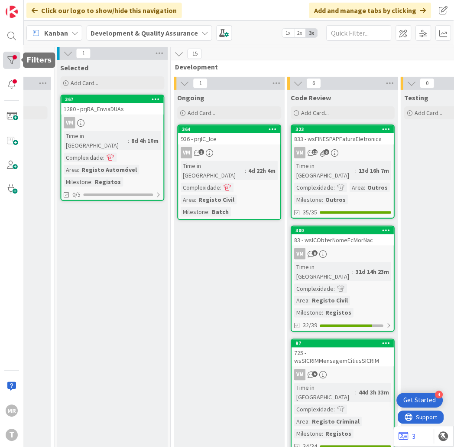
click at [14, 54] on div at bounding box center [11, 60] width 17 height 17
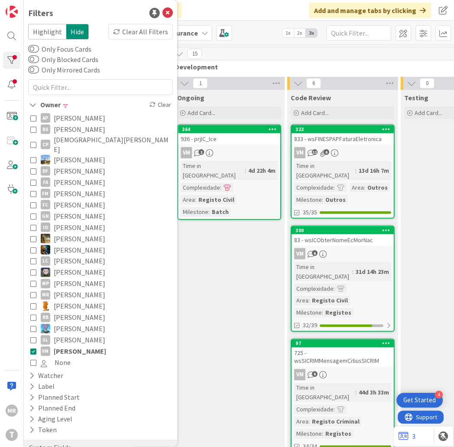
click at [72, 346] on span "[PERSON_NAME]" at bounding box center [80, 351] width 52 height 11
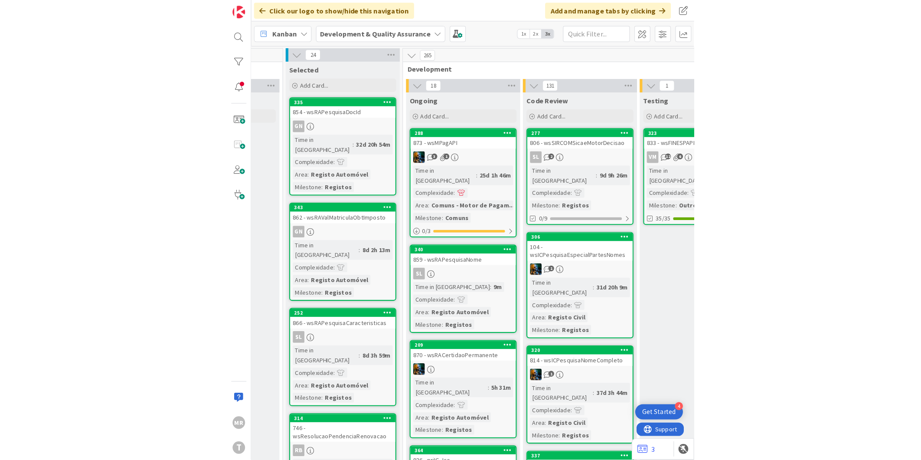
scroll to position [0, 0]
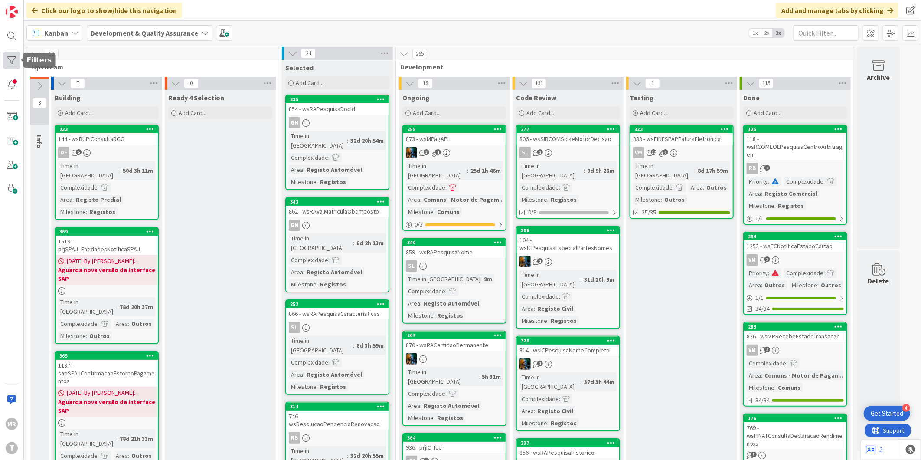
click at [14, 56] on div at bounding box center [11, 60] width 17 height 17
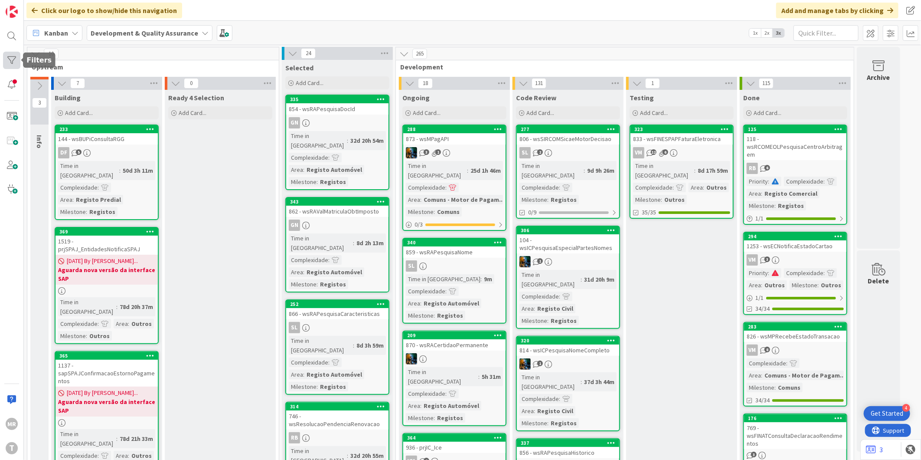
click at [3, 57] on div at bounding box center [11, 60] width 17 height 17
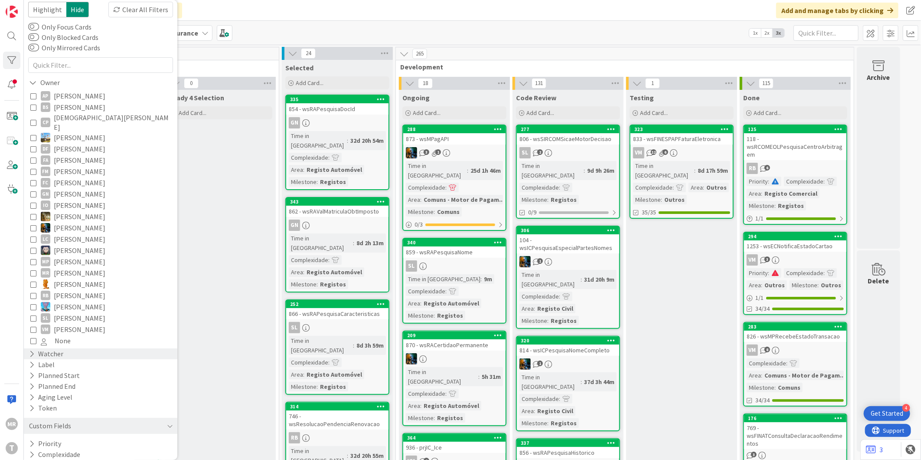
scroll to position [42, 0]
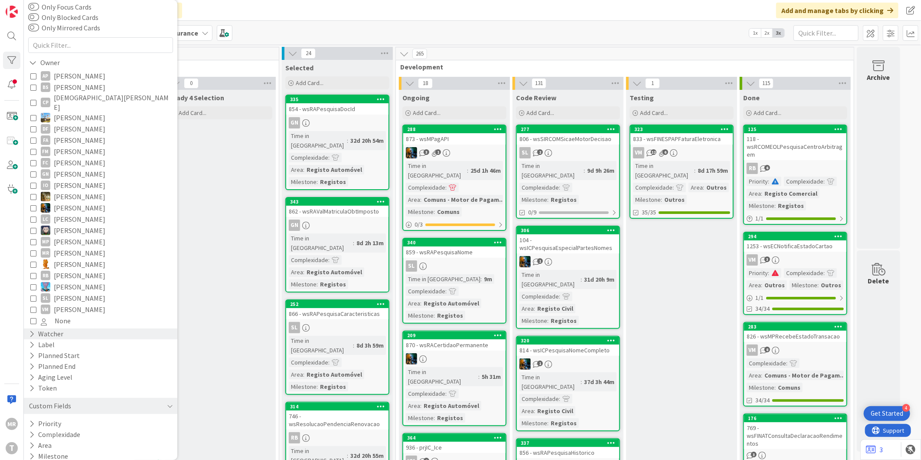
click at [25, 328] on div "Watcher" at bounding box center [101, 333] width 154 height 11
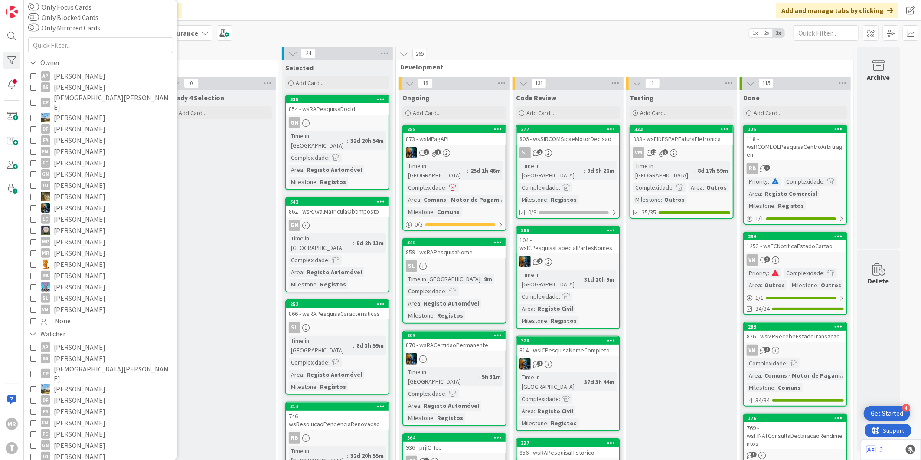
click at [67, 417] on span "[PERSON_NAME]" at bounding box center [80, 422] width 52 height 11
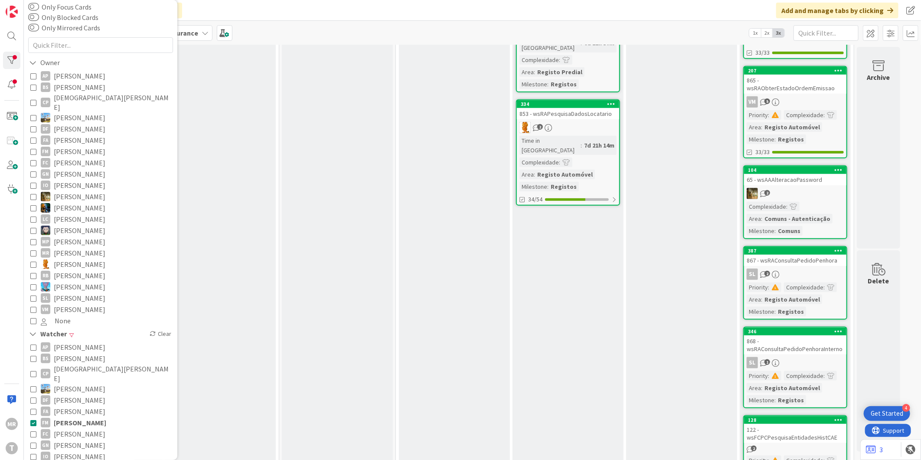
scroll to position [385, 0]
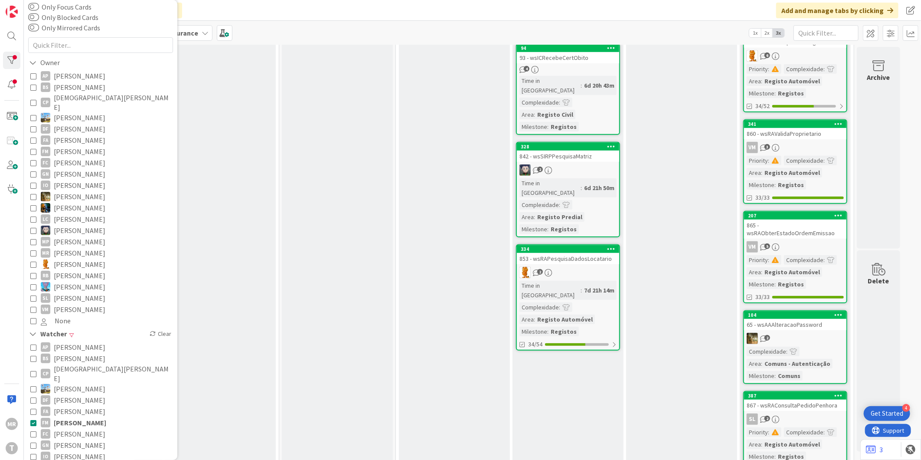
click at [72, 405] on span "[PERSON_NAME]" at bounding box center [80, 410] width 52 height 11
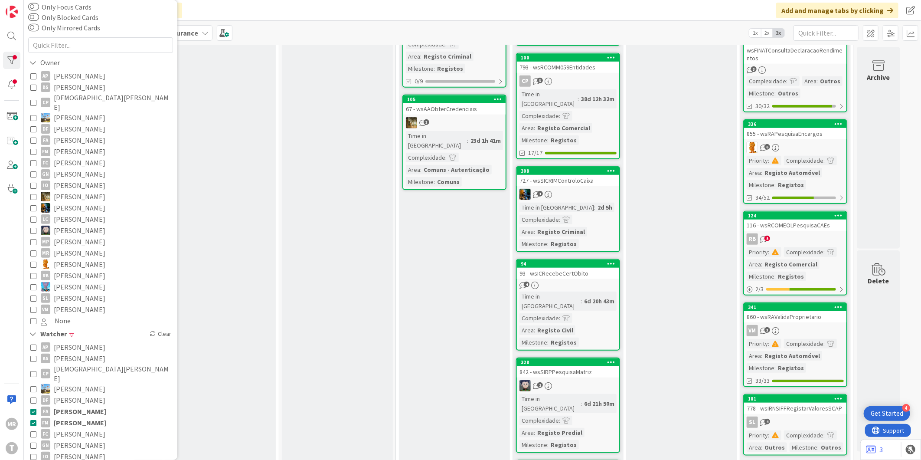
click at [71, 417] on span "[PERSON_NAME]" at bounding box center [80, 422] width 52 height 11
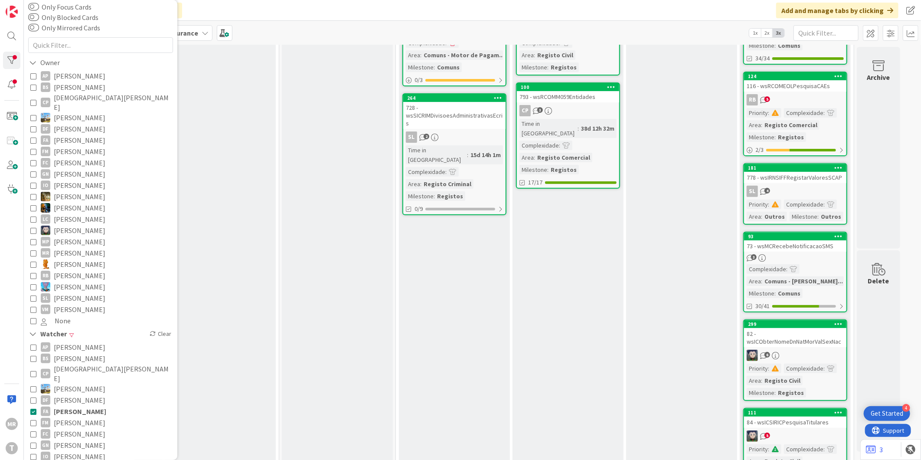
scroll to position [0, 0]
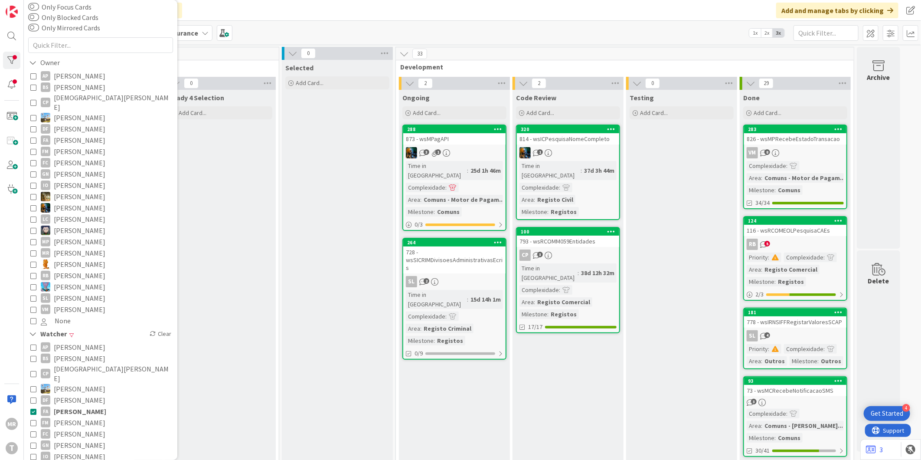
click at [81, 405] on span "[PERSON_NAME]" at bounding box center [80, 410] width 52 height 11
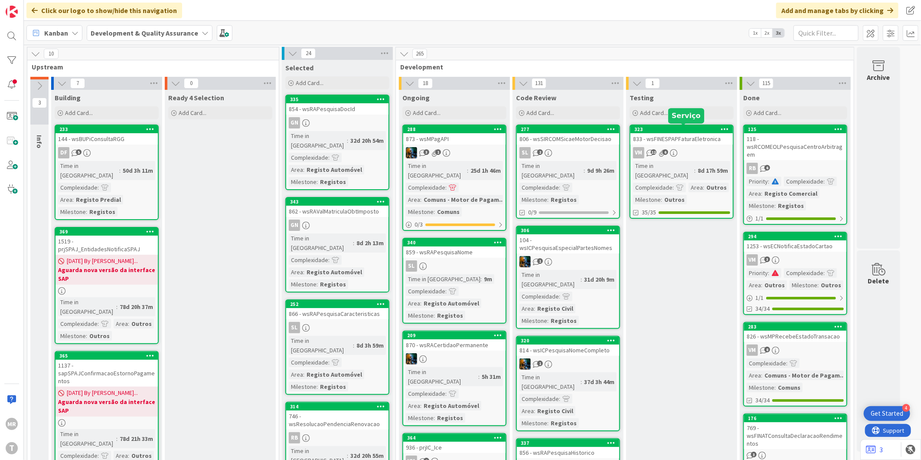
click at [664, 129] on div "323" at bounding box center [683, 129] width 98 height 6
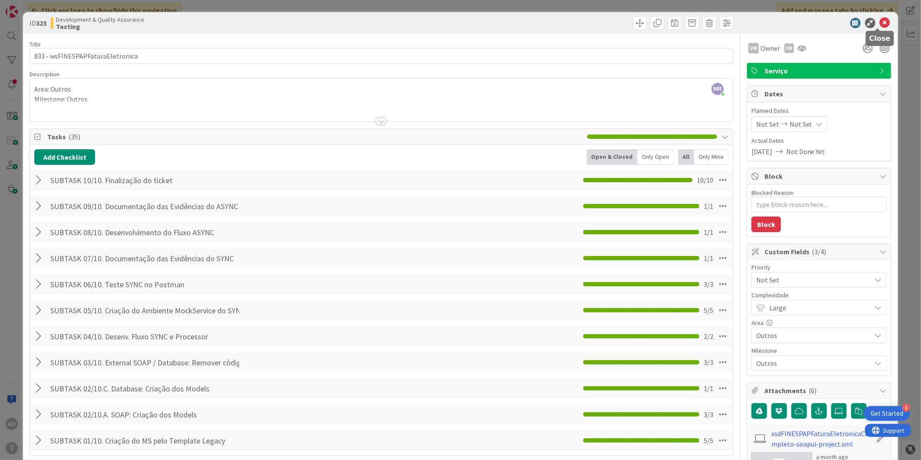
click at [880, 24] on icon at bounding box center [885, 23] width 10 height 10
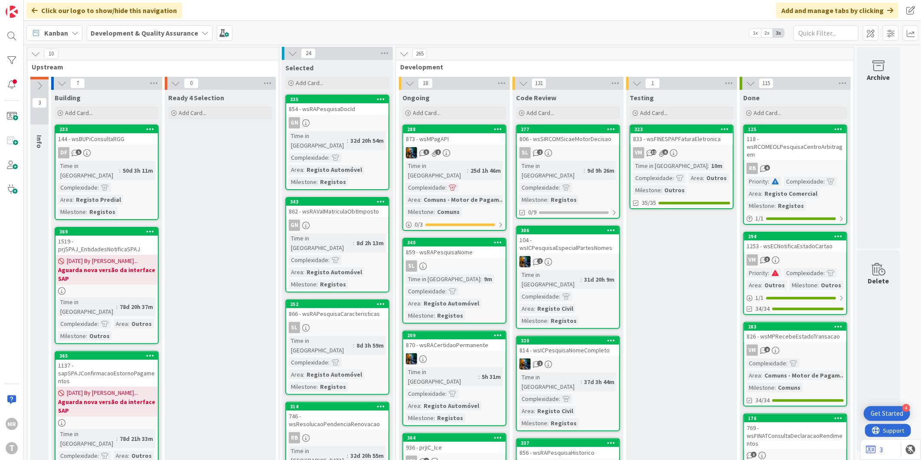
click at [20, 59] on div "[PERSON_NAME]" at bounding box center [12, 230] width 24 height 460
click at [14, 59] on div at bounding box center [11, 60] width 17 height 17
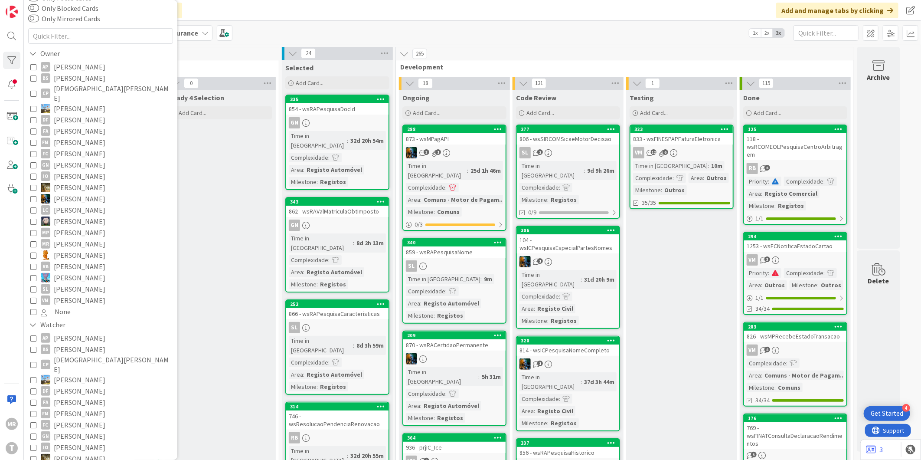
scroll to position [96, 0]
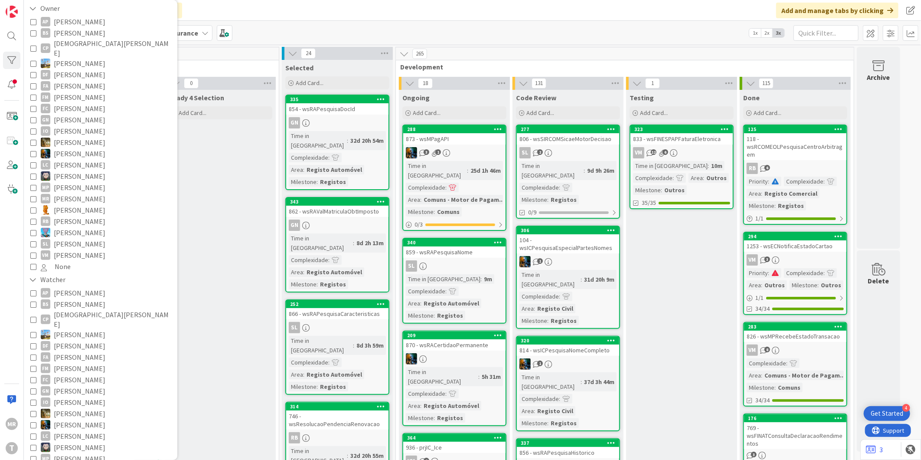
click at [79, 351] on span "[PERSON_NAME]" at bounding box center [80, 356] width 52 height 11
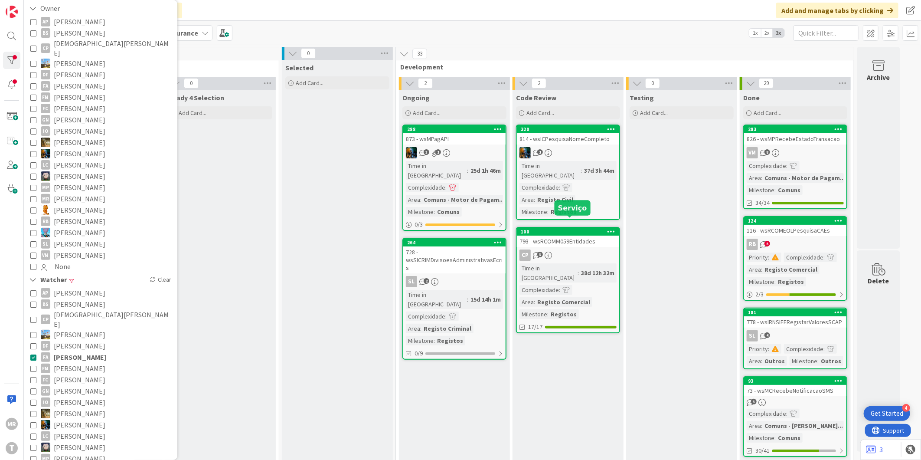
click at [549, 229] on div "100" at bounding box center [570, 232] width 98 height 6
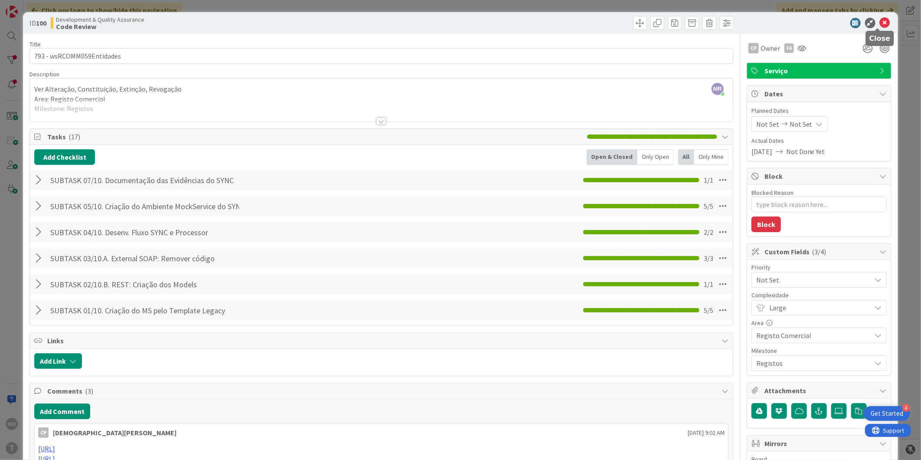
click at [882, 21] on icon at bounding box center [885, 23] width 10 height 10
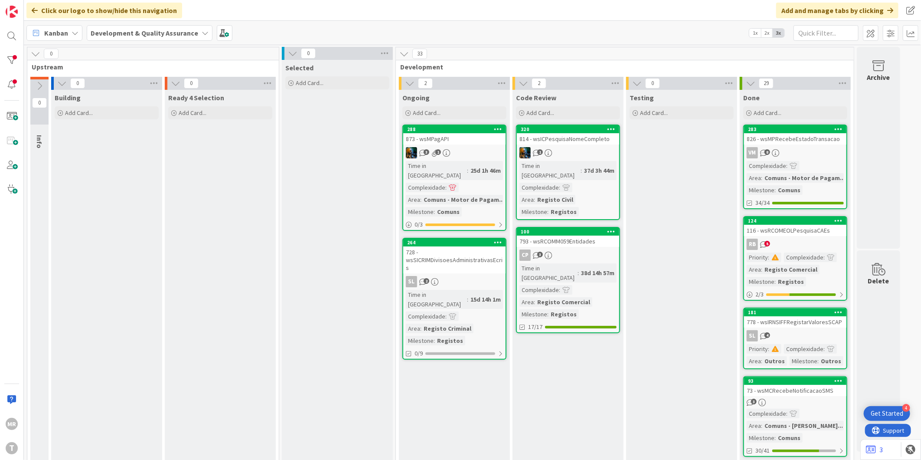
click at [561, 133] on div "814 - wsICPesquisaNomeCompleto" at bounding box center [568, 138] width 102 height 11
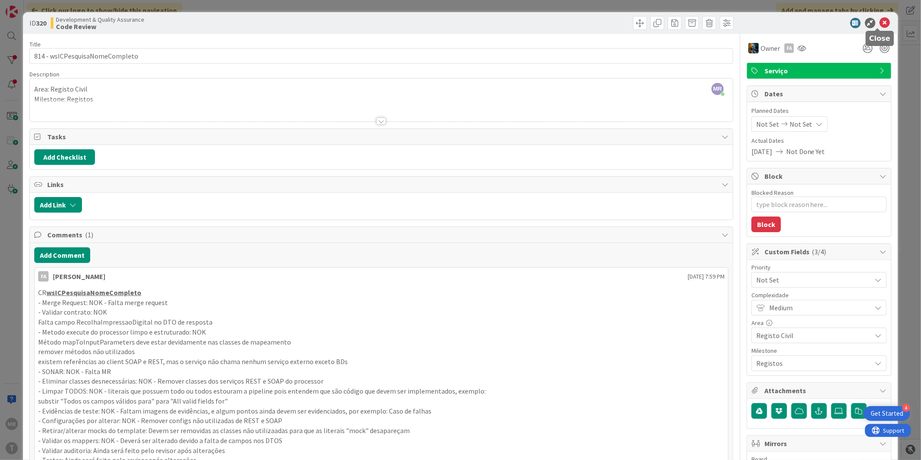
click at [881, 27] on icon at bounding box center [885, 23] width 10 height 10
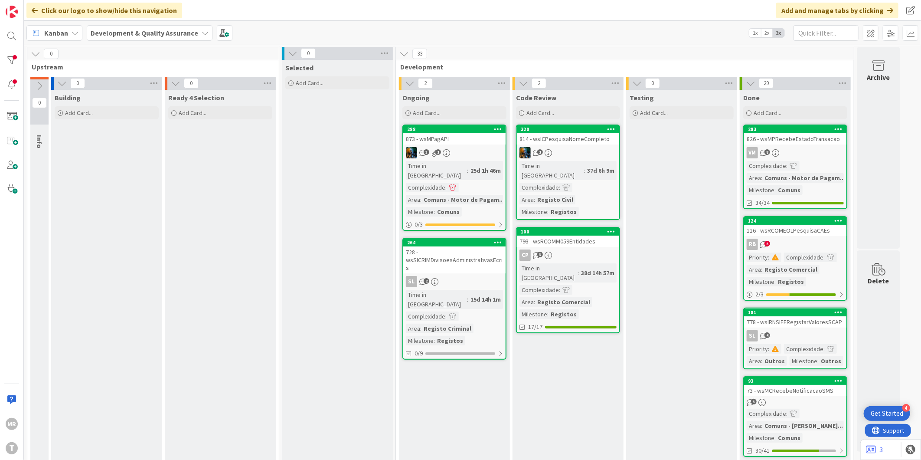
click at [469, 141] on div "873 - wsMPagAPI" at bounding box center [454, 138] width 102 height 11
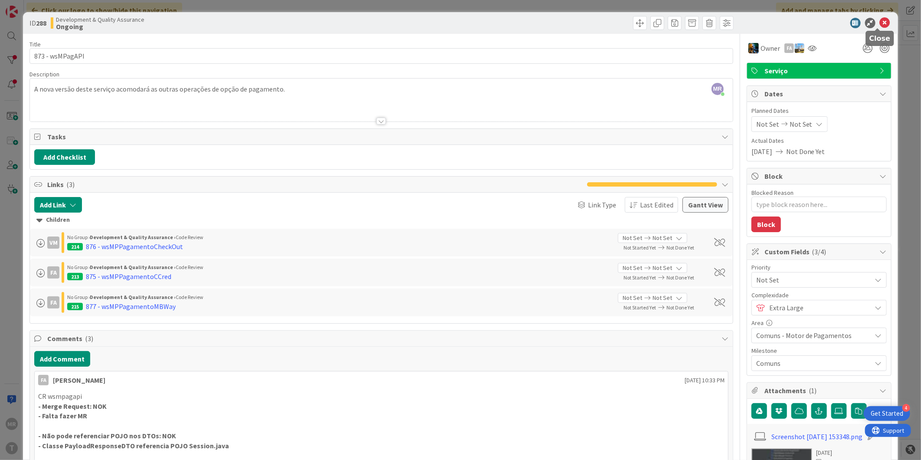
click at [880, 18] on icon at bounding box center [885, 23] width 10 height 10
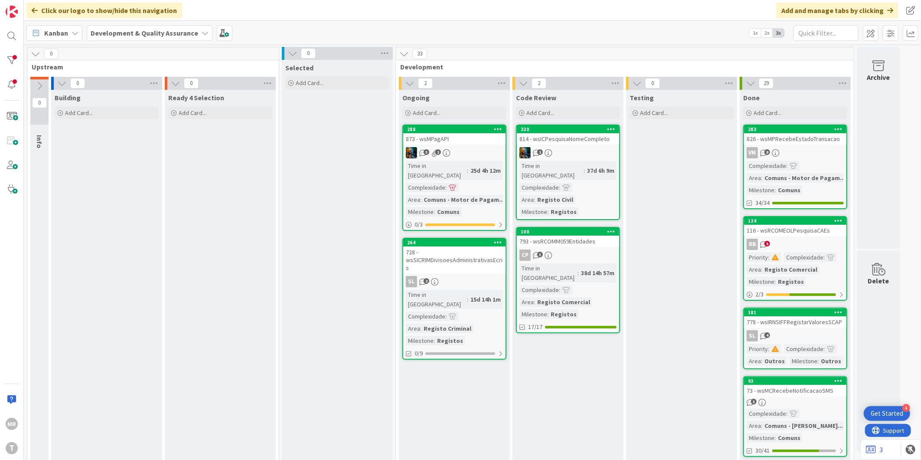
click at [443, 239] on div "264" at bounding box center [454, 243] width 102 height 8
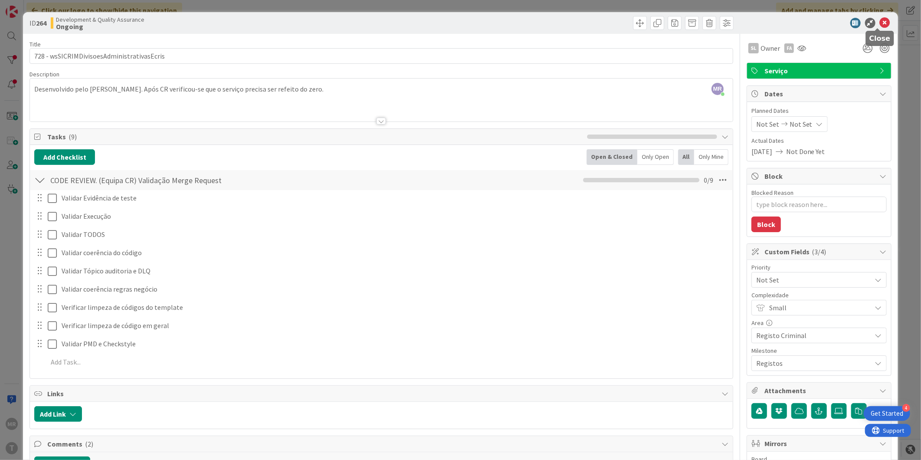
click at [880, 22] on icon at bounding box center [885, 23] width 10 height 10
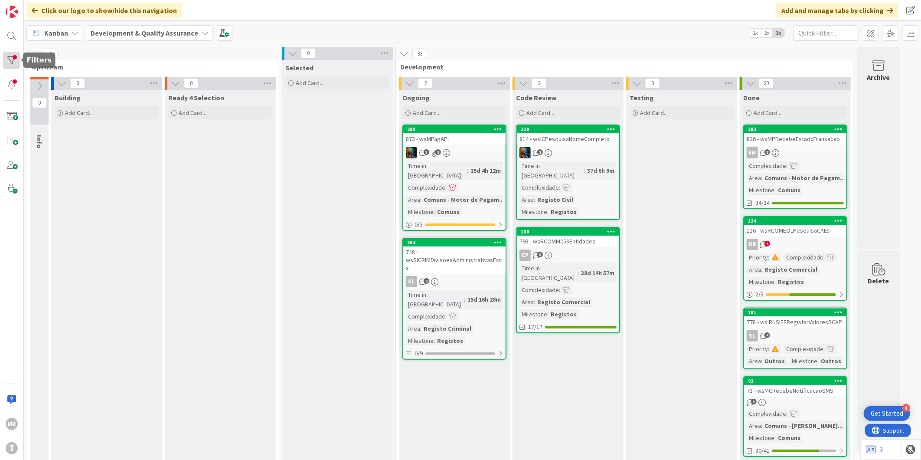
click at [18, 59] on div at bounding box center [11, 60] width 17 height 17
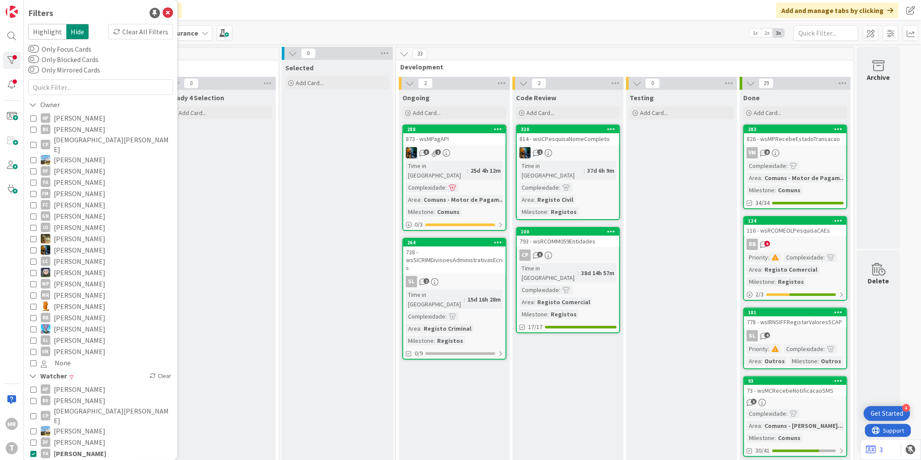
click at [68, 448] on span "[PERSON_NAME]" at bounding box center [80, 453] width 52 height 11
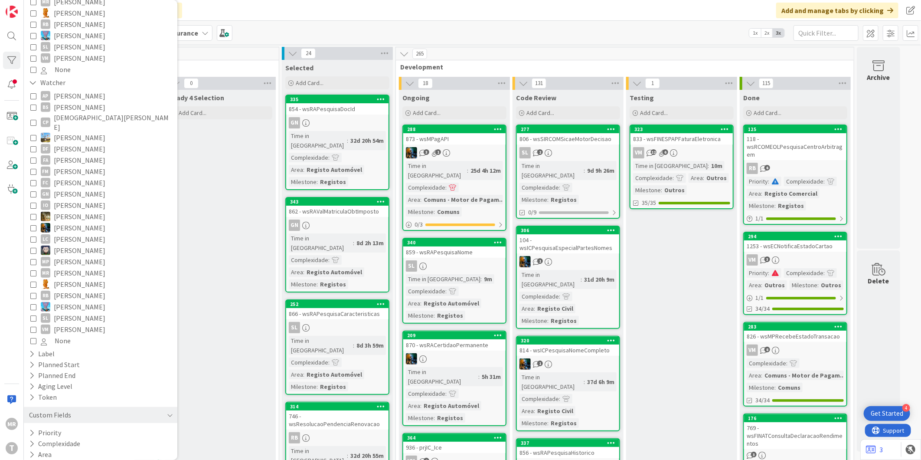
scroll to position [294, 0]
click at [33, 428] on icon at bounding box center [32, 431] width 6 height 7
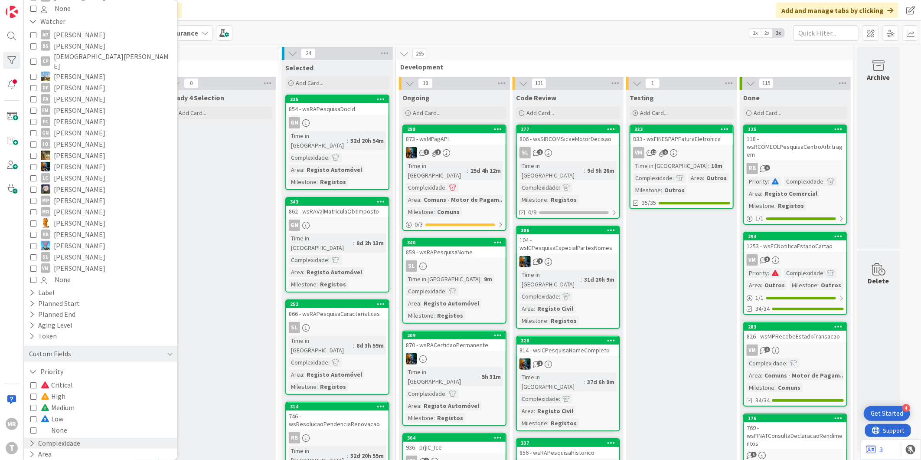
scroll to position [355, 0]
click at [55, 424] on span "None" at bounding box center [54, 429] width 26 height 11
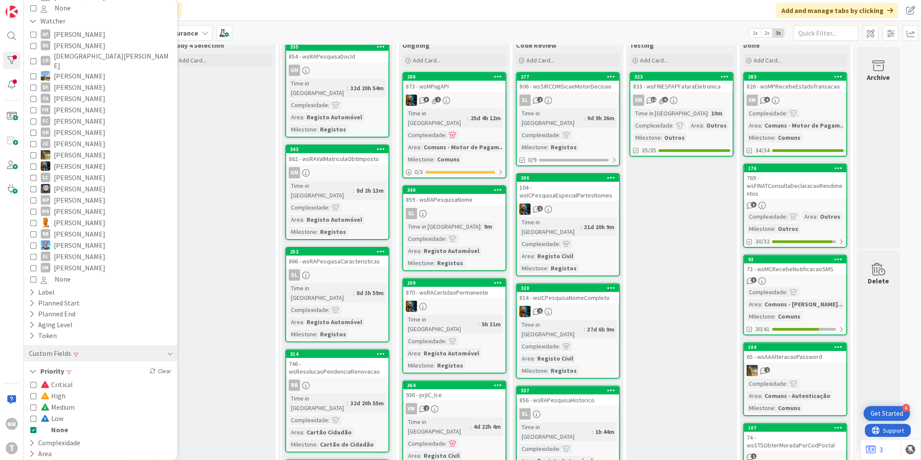
scroll to position [0, 0]
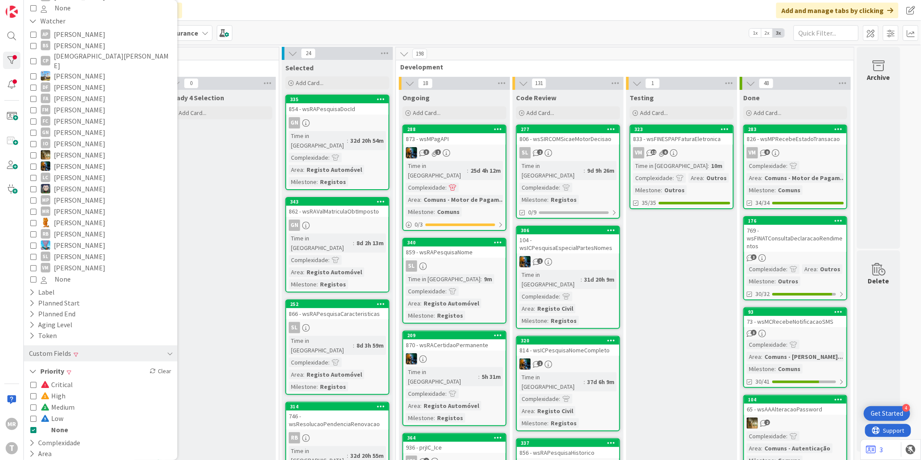
click at [63, 379] on span "Critical" at bounding box center [57, 384] width 32 height 11
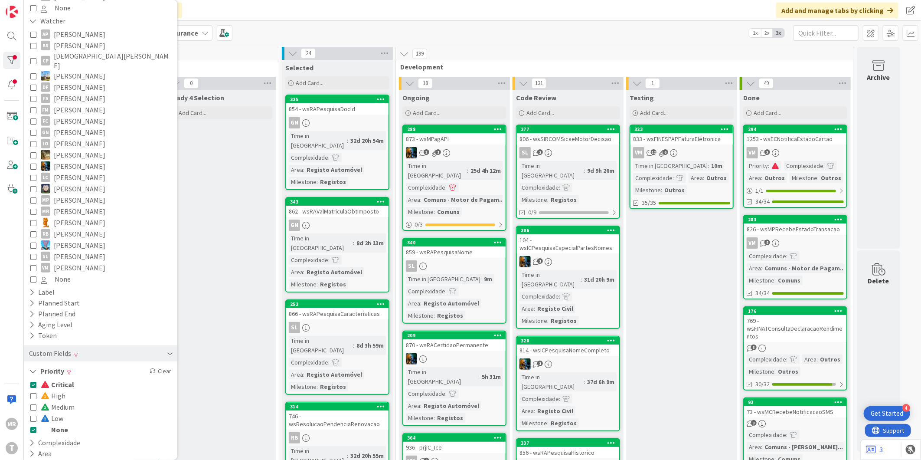
click at [57, 424] on span "None" at bounding box center [54, 429] width 27 height 11
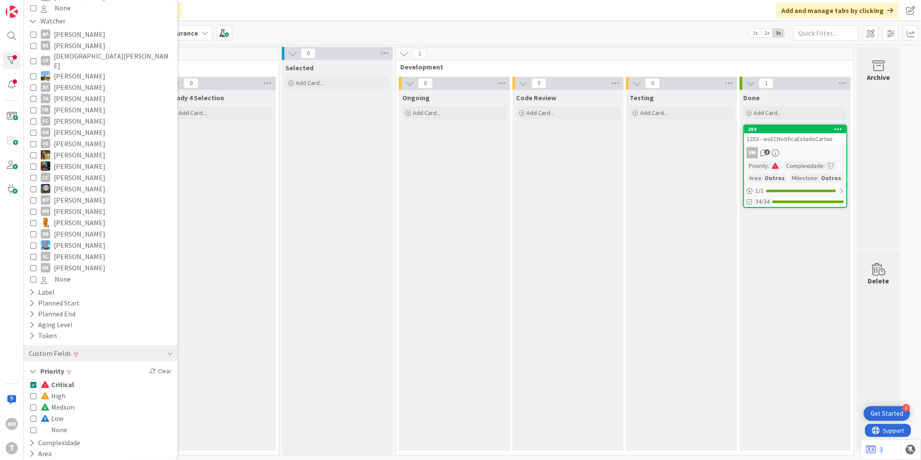
drag, startPoint x: 57, startPoint y: 370, endPoint x: 60, endPoint y: 393, distance: 23.1
click at [57, 379] on span "Critical" at bounding box center [57, 384] width 33 height 11
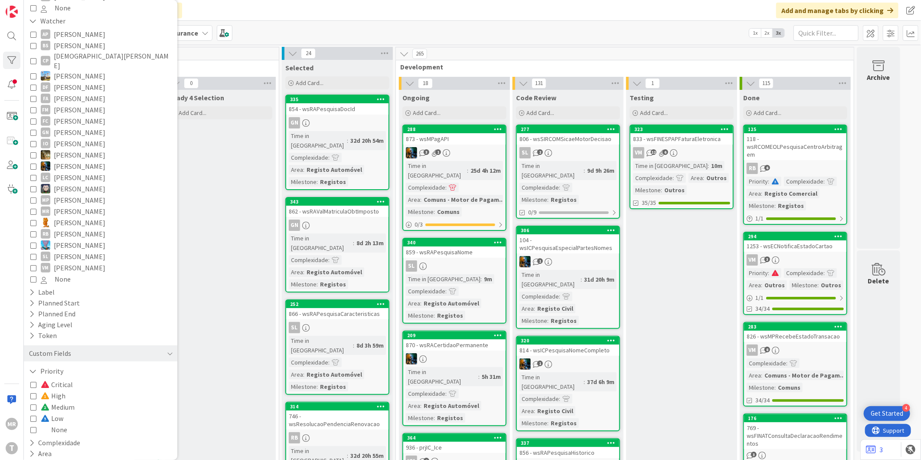
click at [60, 401] on span "Medium" at bounding box center [58, 406] width 34 height 11
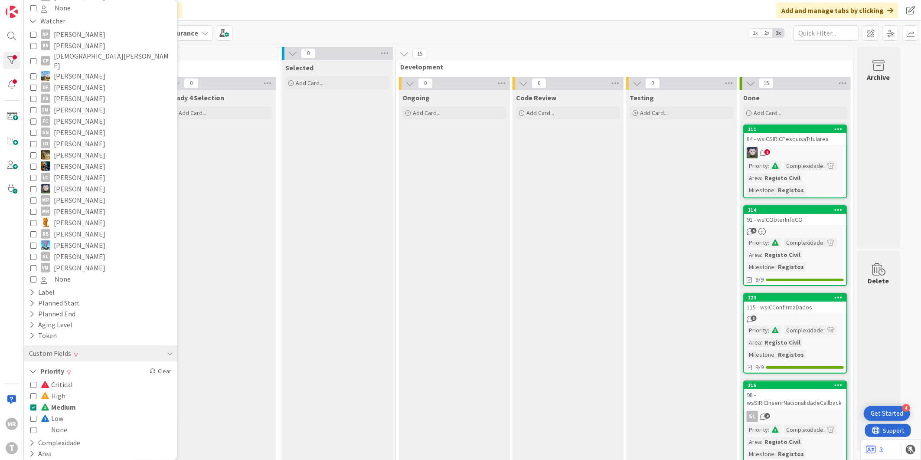
click at [58, 390] on span "High" at bounding box center [53, 395] width 25 height 11
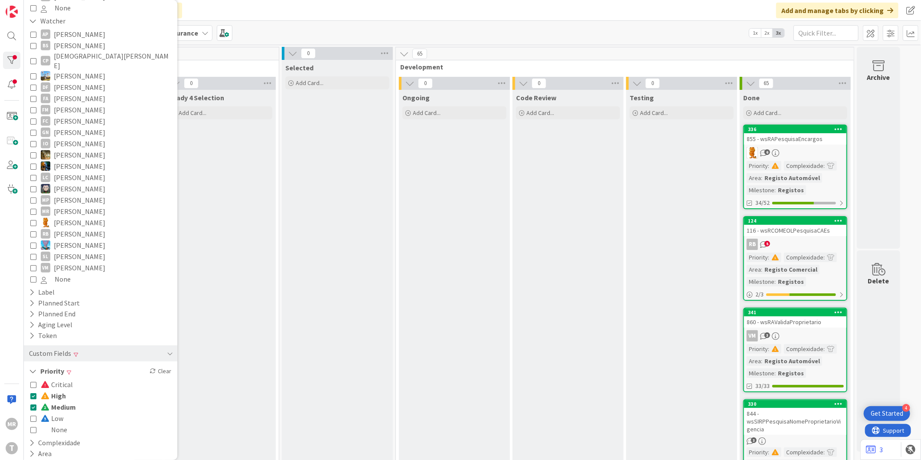
click at [57, 401] on span "Medium" at bounding box center [58, 406] width 35 height 11
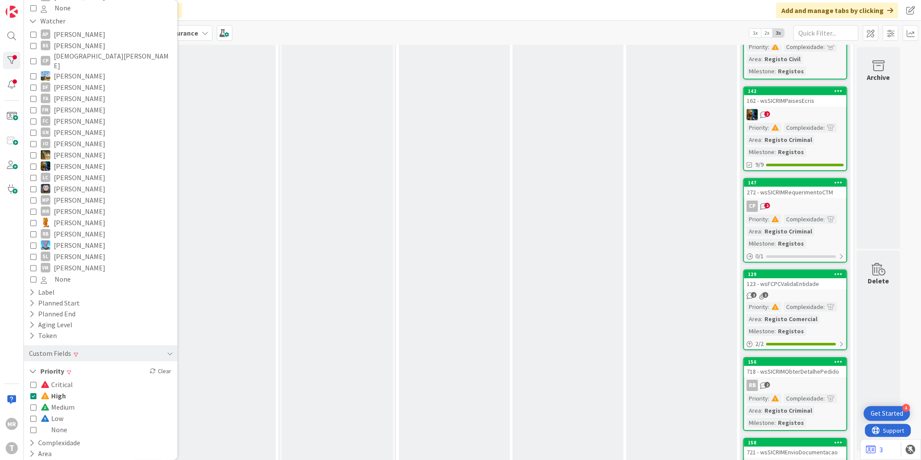
scroll to position [1301, 0]
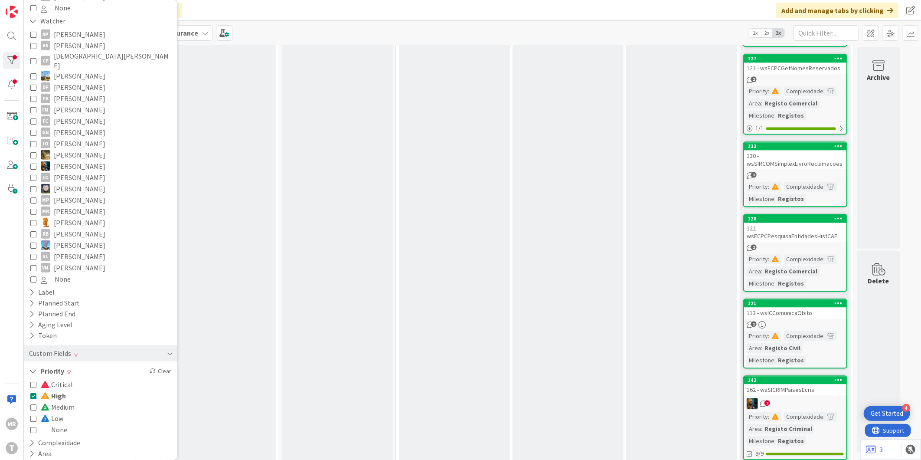
click at [63, 424] on span "None" at bounding box center [54, 429] width 26 height 11
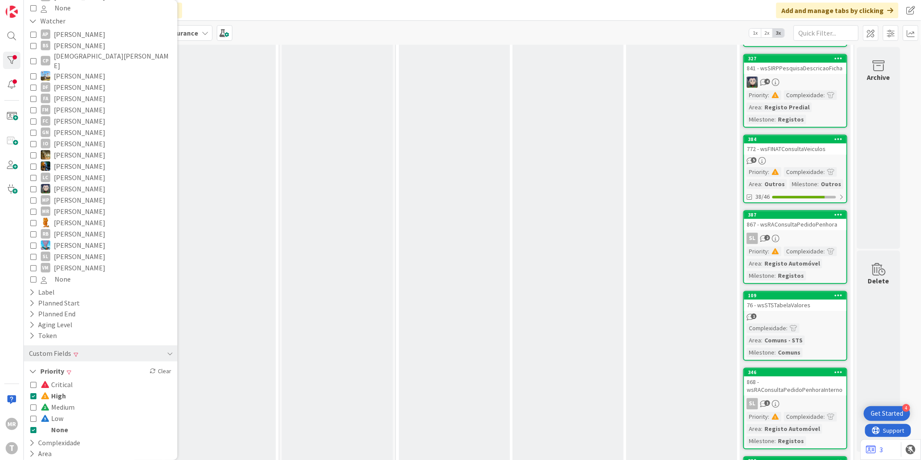
click at [59, 390] on span "High" at bounding box center [53, 395] width 25 height 11
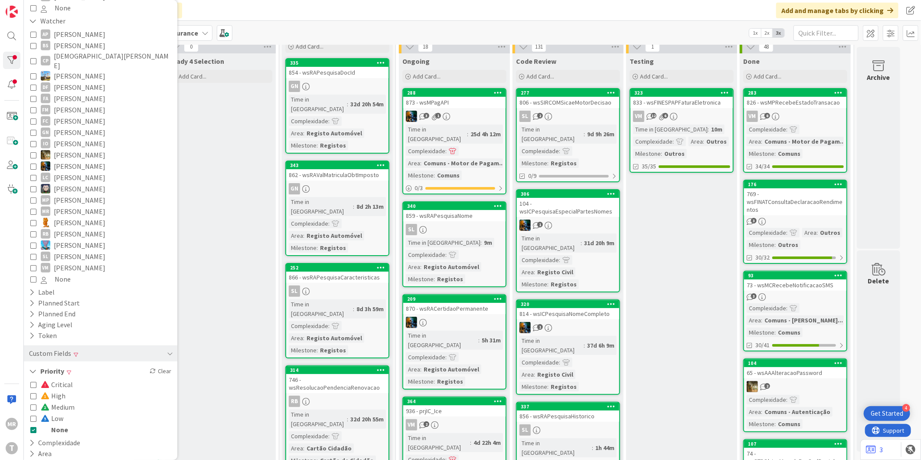
scroll to position [0, 0]
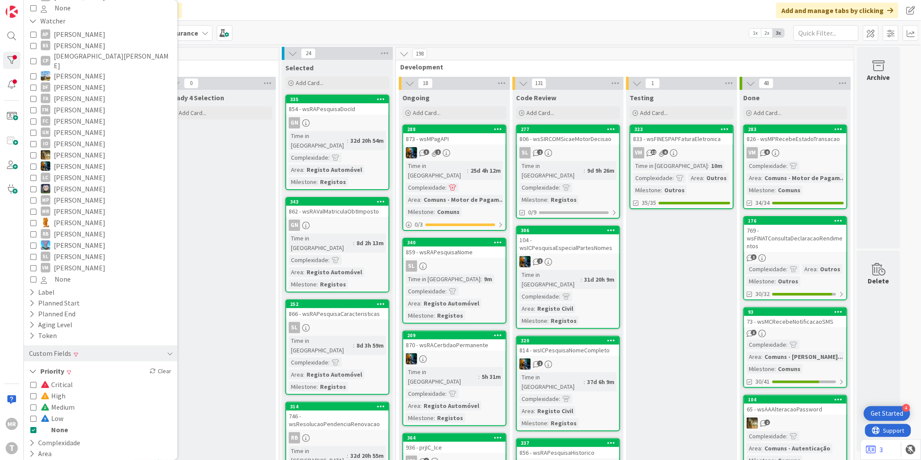
click at [62, 424] on span "None" at bounding box center [54, 429] width 27 height 11
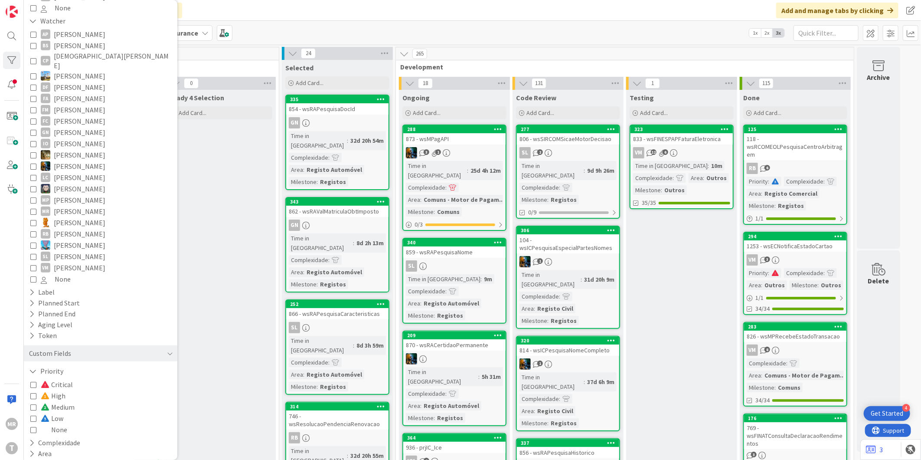
click at [61, 390] on span "High" at bounding box center [53, 395] width 25 height 11
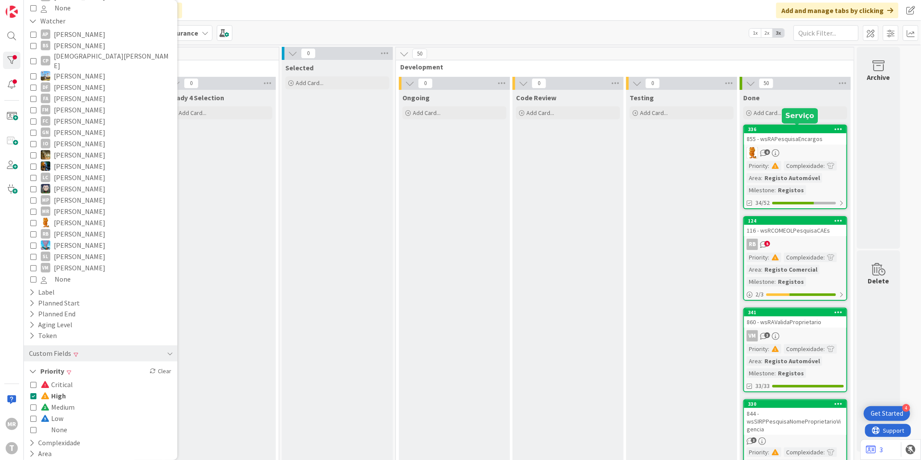
click at [806, 127] on div "336" at bounding box center [797, 129] width 98 height 6
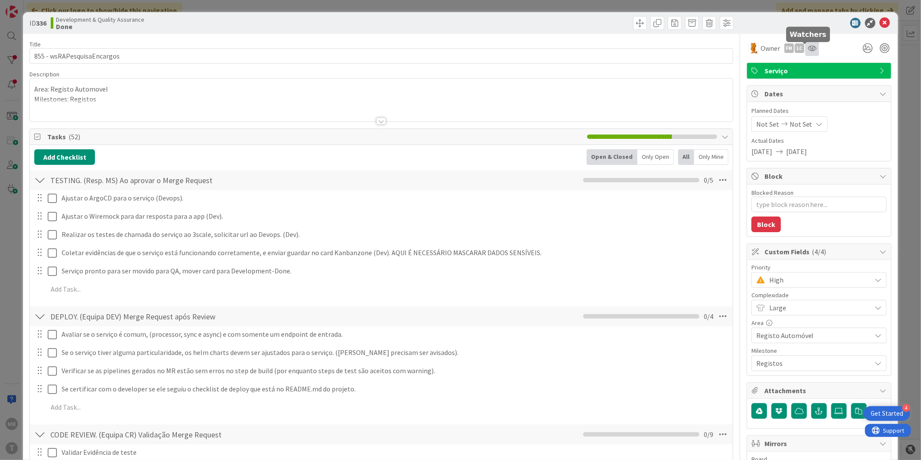
click at [808, 49] on icon at bounding box center [812, 48] width 9 height 7
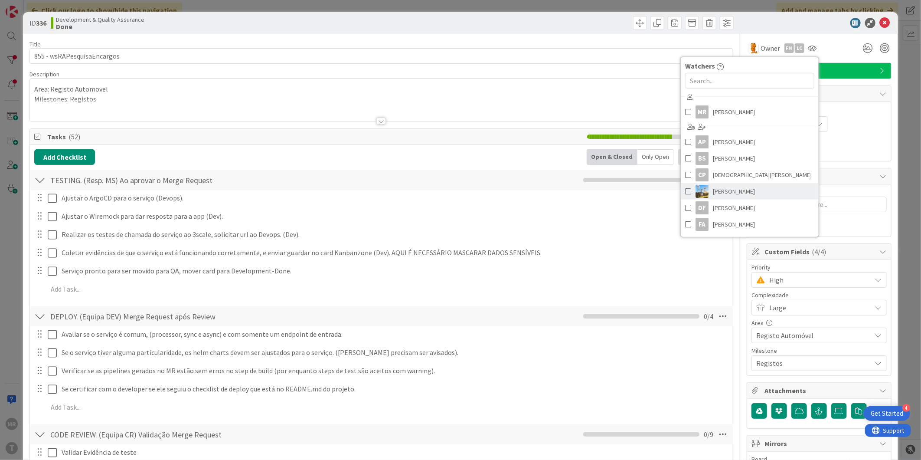
scroll to position [96, 0]
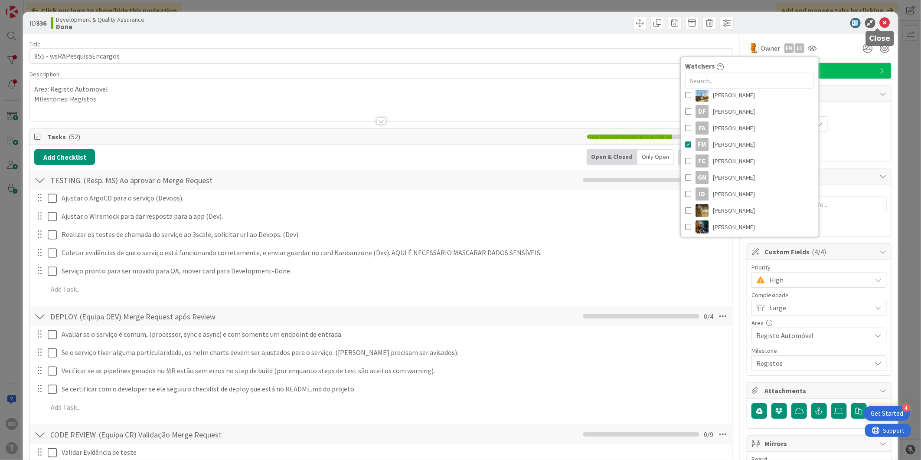
click at [880, 20] on icon at bounding box center [885, 23] width 10 height 10
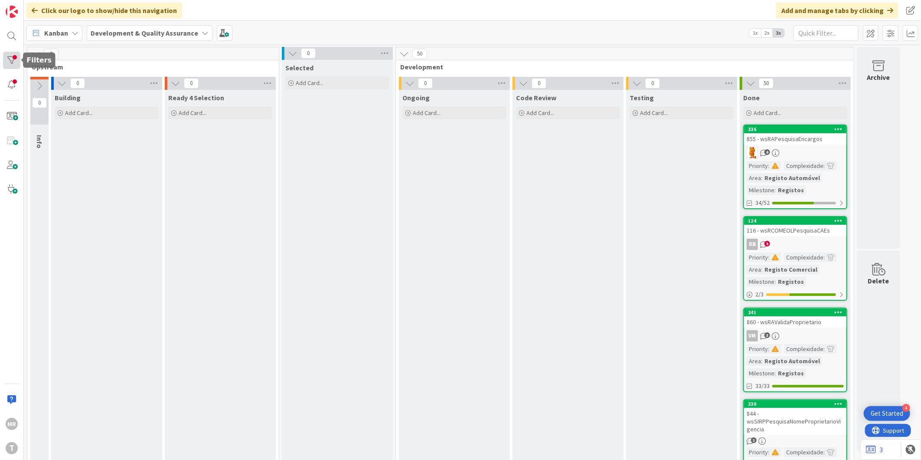
click at [7, 59] on div at bounding box center [11, 60] width 17 height 17
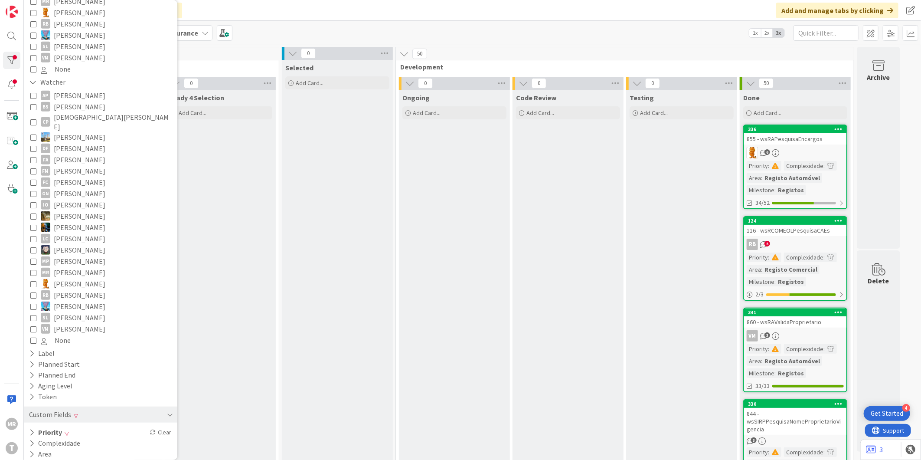
scroll to position [294, 0]
click at [49, 426] on button "Priority" at bounding box center [45, 431] width 35 height 11
click at [34, 453] on icon at bounding box center [33, 456] width 6 height 6
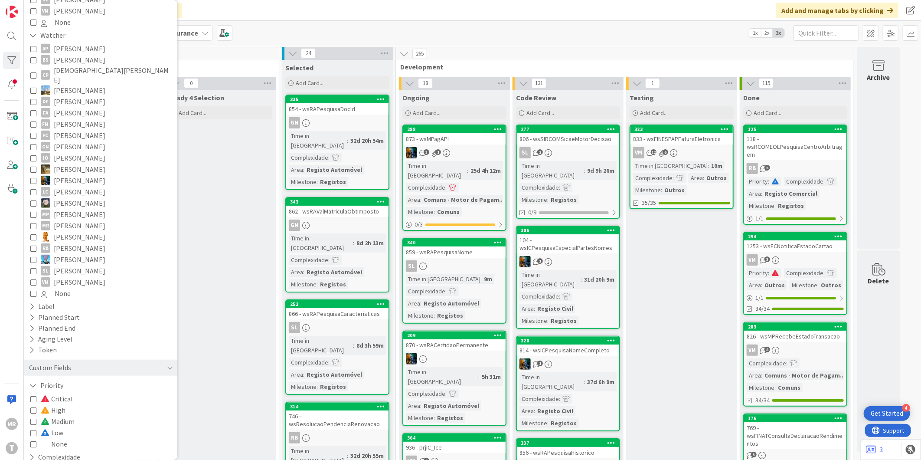
scroll to position [343, 0]
click at [55, 425] on span "Low" at bounding box center [52, 430] width 23 height 11
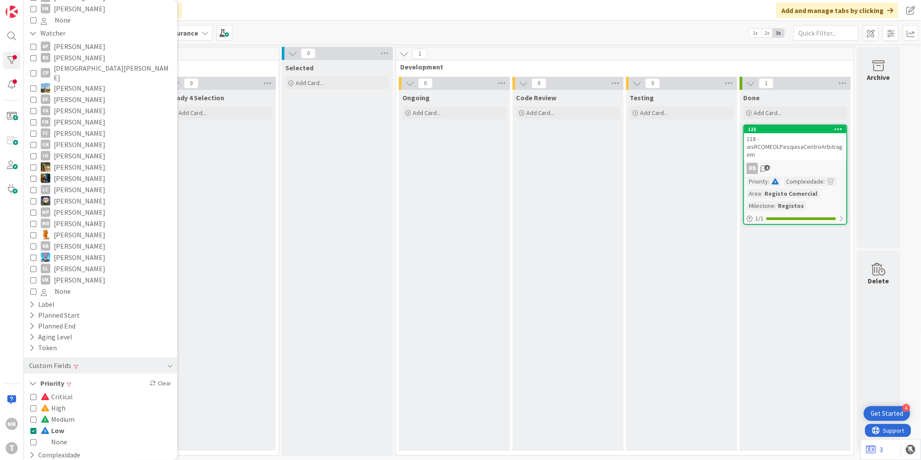
click at [64, 412] on div "Critical High Medium Low None" at bounding box center [100, 419] width 141 height 56
click at [52, 425] on span "Low" at bounding box center [52, 430] width 23 height 11
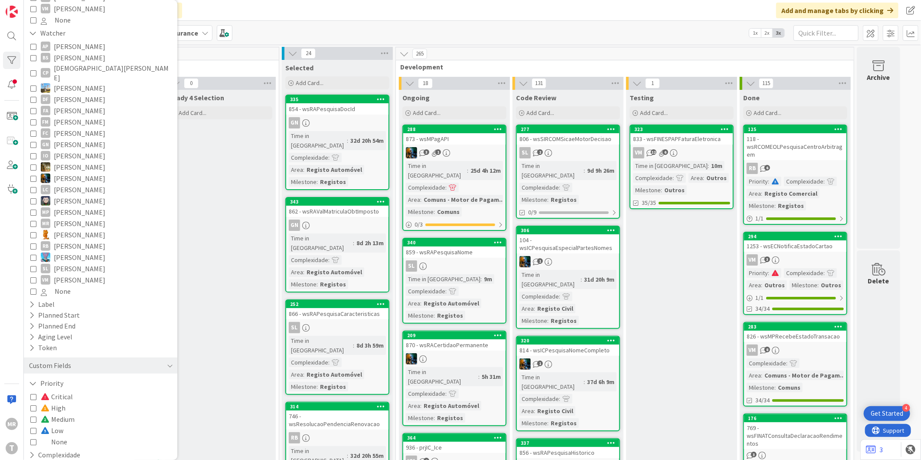
click at [60, 402] on span "High" at bounding box center [53, 407] width 25 height 11
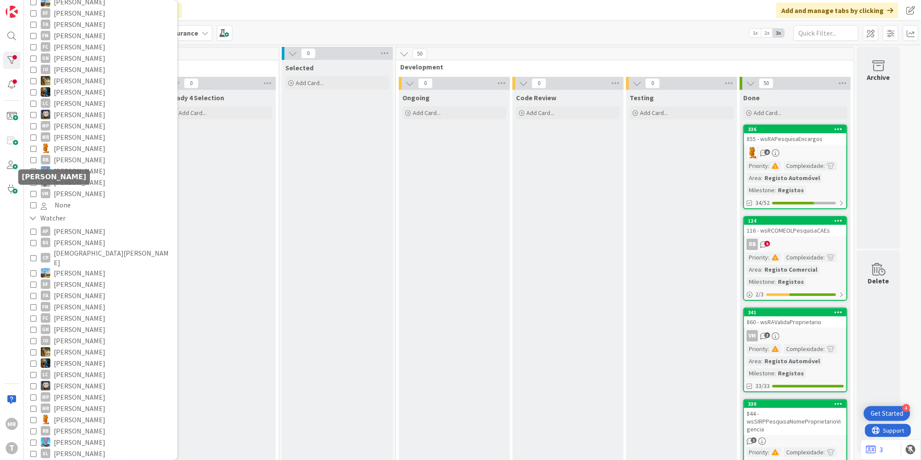
scroll to position [150, 0]
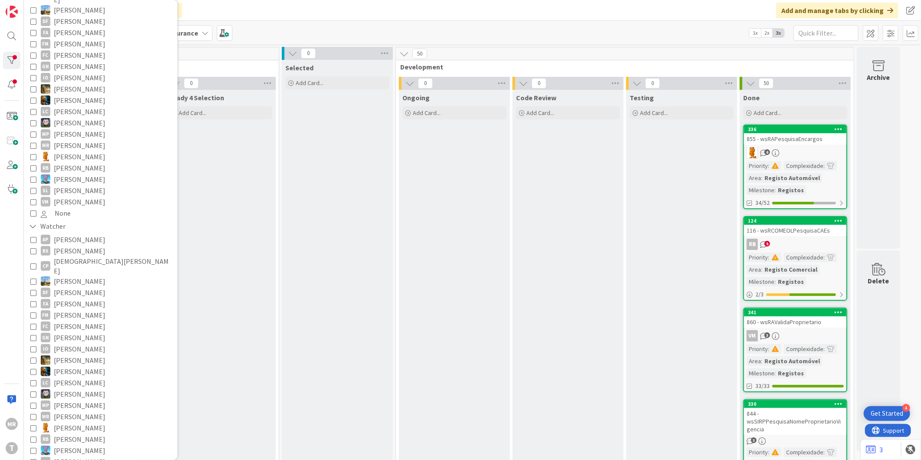
click at [80, 245] on span "[PERSON_NAME]" at bounding box center [80, 250] width 52 height 11
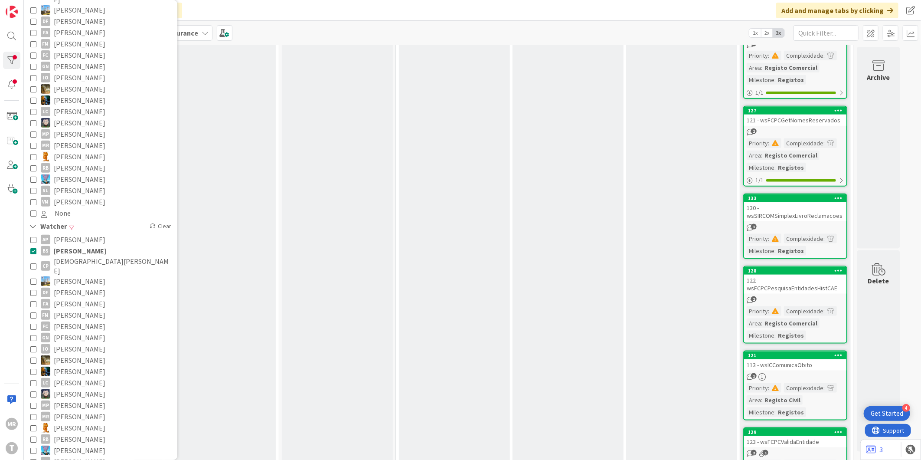
scroll to position [294, 0]
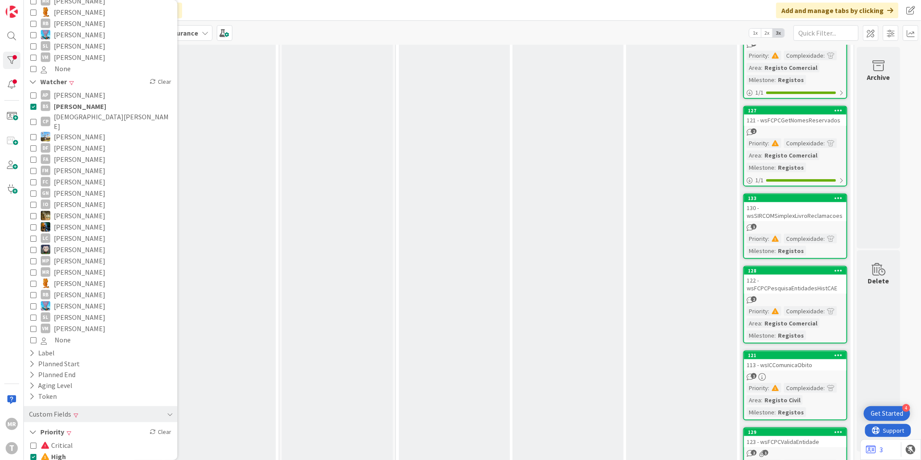
click at [58, 451] on span "High" at bounding box center [53, 456] width 25 height 11
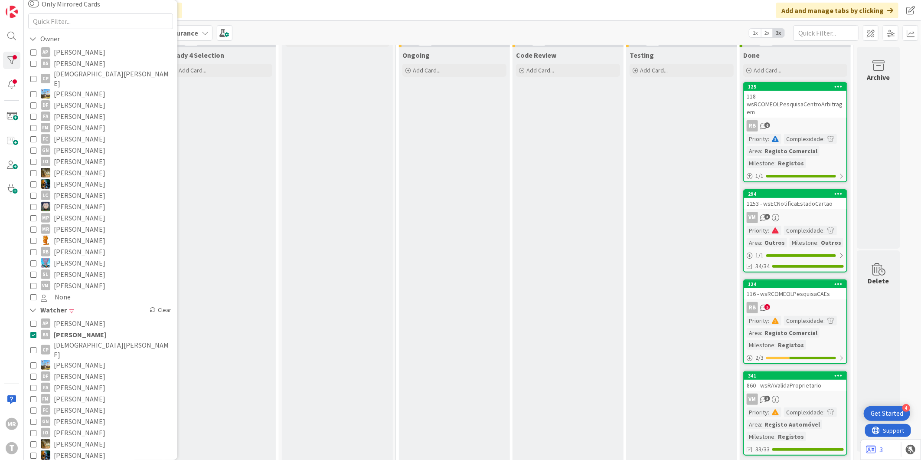
scroll to position [0, 0]
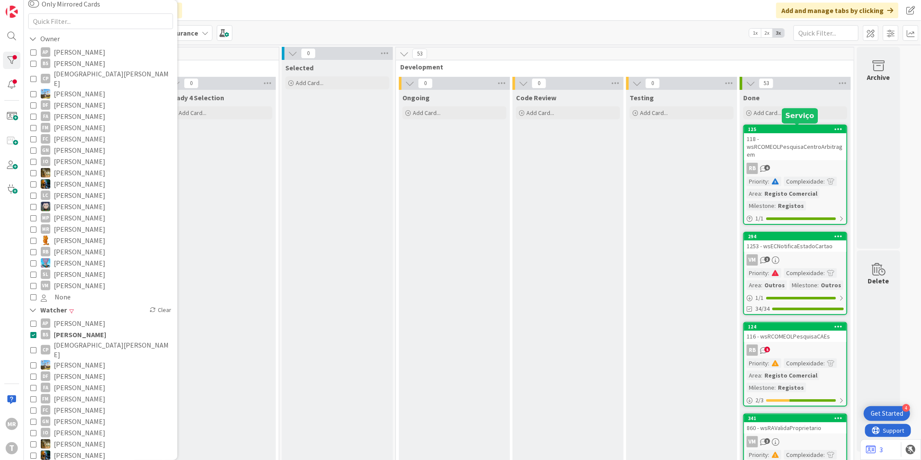
click at [811, 128] on div "125" at bounding box center [797, 129] width 98 height 6
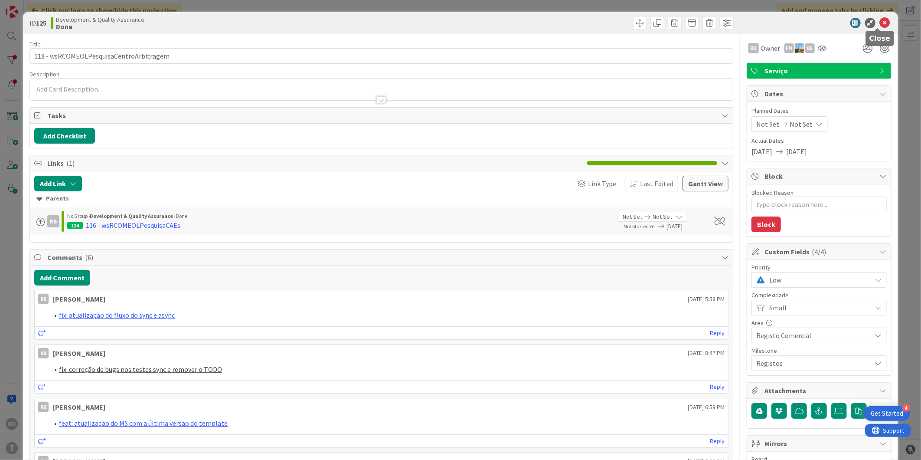
click at [880, 24] on icon at bounding box center [885, 23] width 10 height 10
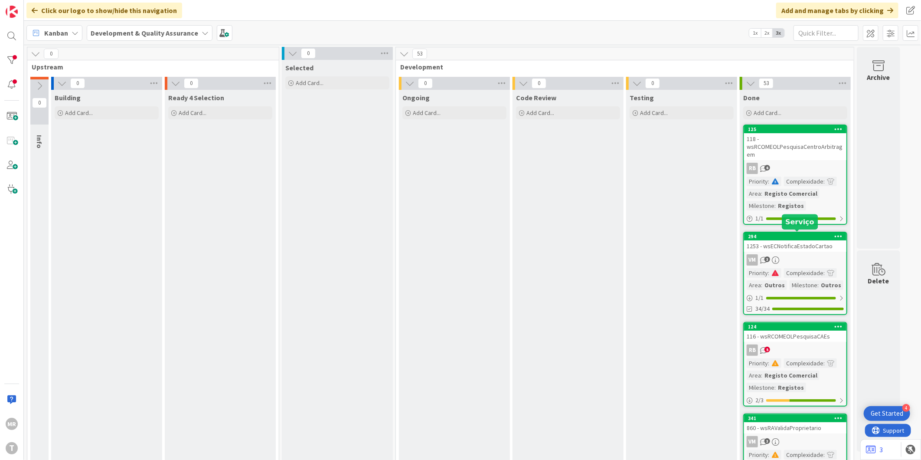
click at [799, 235] on div "294" at bounding box center [797, 236] width 98 height 6
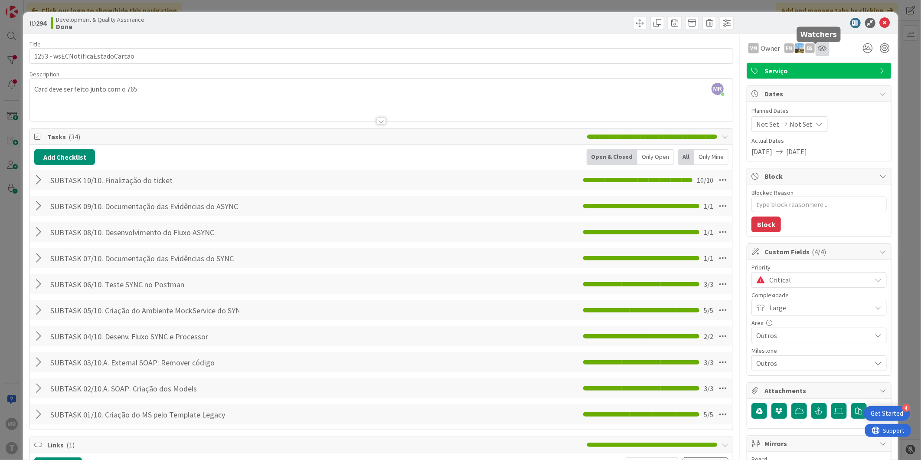
click at [818, 49] on icon at bounding box center [822, 48] width 9 height 7
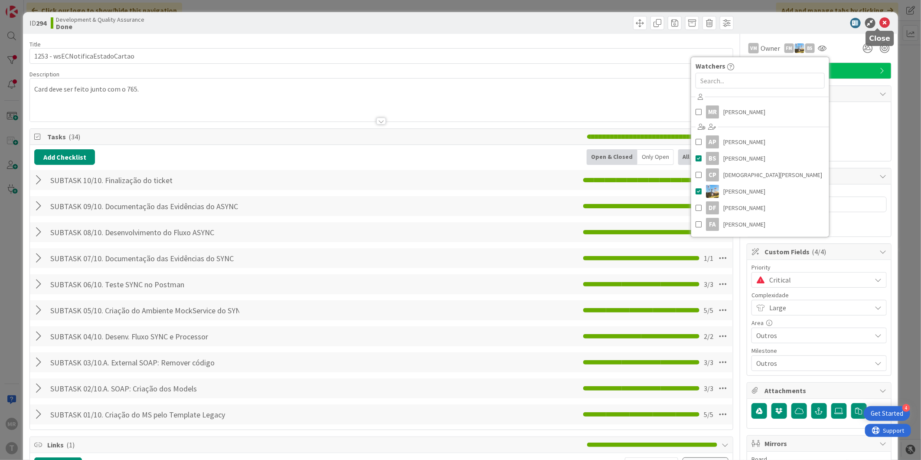
click at [881, 23] on icon at bounding box center [885, 23] width 10 height 10
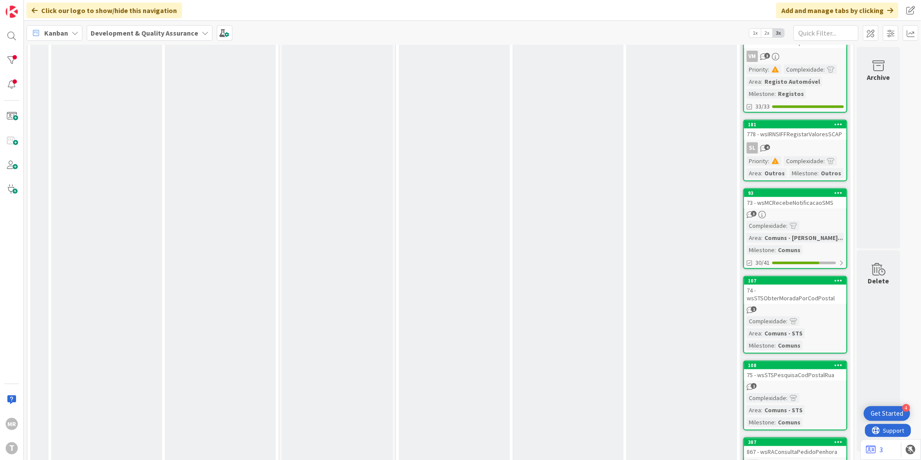
scroll to position [578, 0]
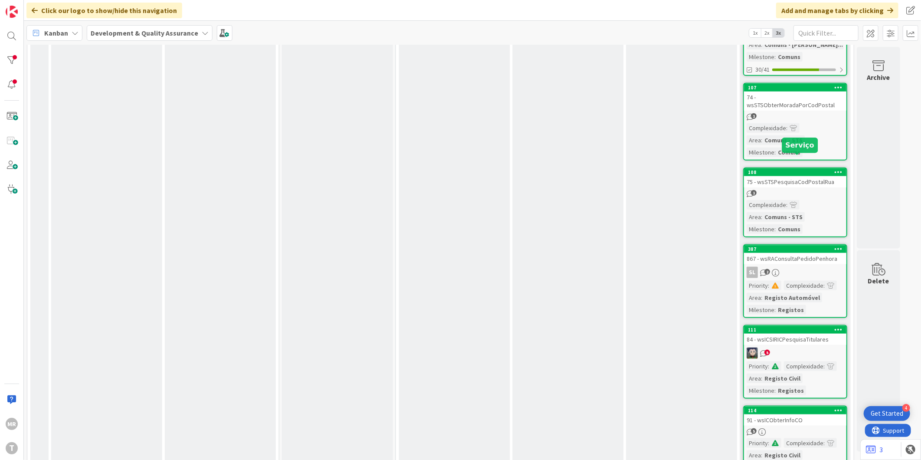
click at [821, 169] on div "108" at bounding box center [797, 172] width 98 height 6
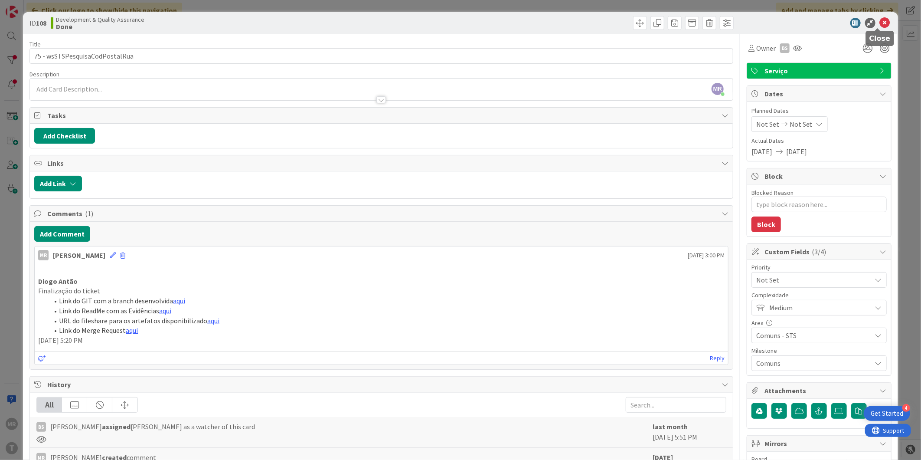
click at [882, 22] on icon at bounding box center [885, 23] width 10 height 10
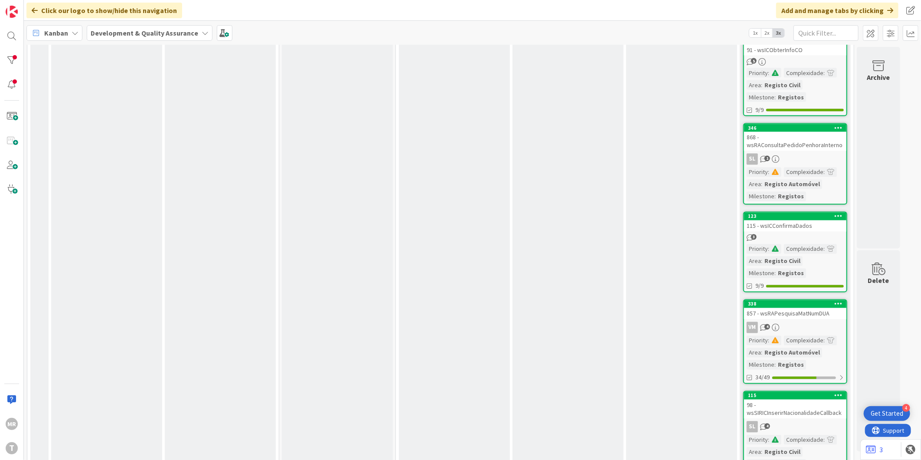
scroll to position [964, 0]
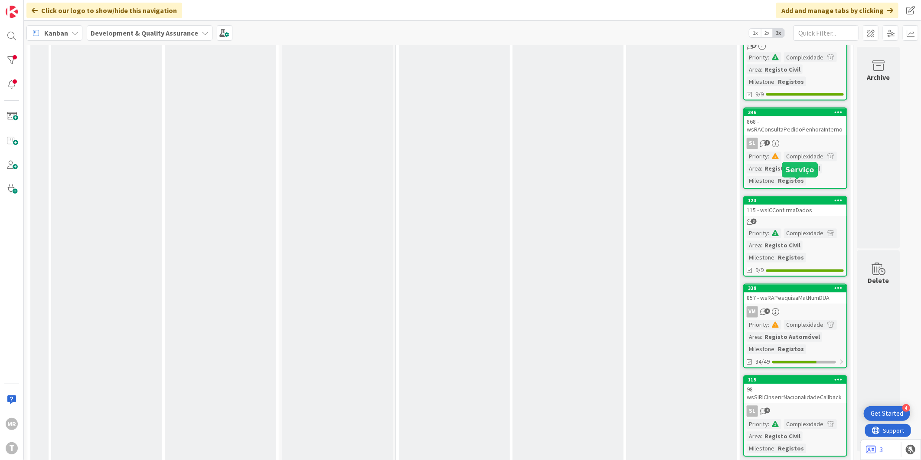
click at [824, 198] on div "123" at bounding box center [797, 201] width 98 height 6
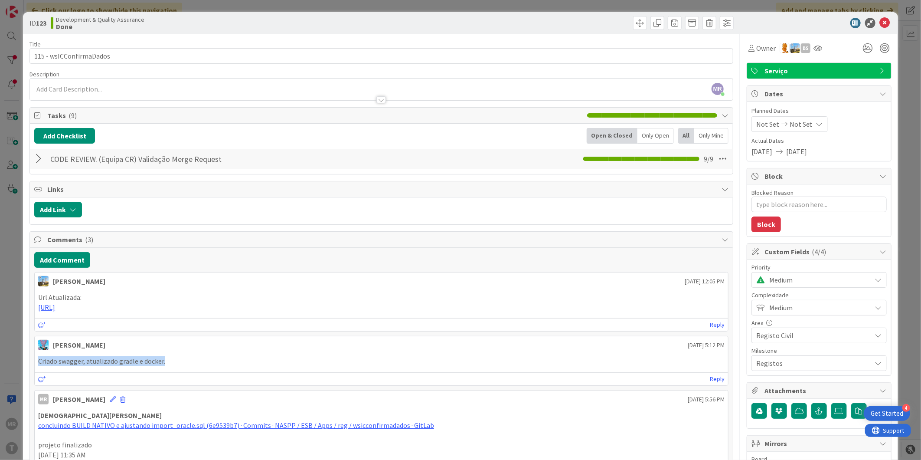
drag, startPoint x: 186, startPoint y: 356, endPoint x: 39, endPoint y: 363, distance: 147.1
click at [39, 363] on div "Criado swagger, atualizado gradle e docker." at bounding box center [381, 361] width 693 height 17
copy p "Criado swagger, atualizado gradle e docker."
click at [880, 23] on icon at bounding box center [885, 23] width 10 height 10
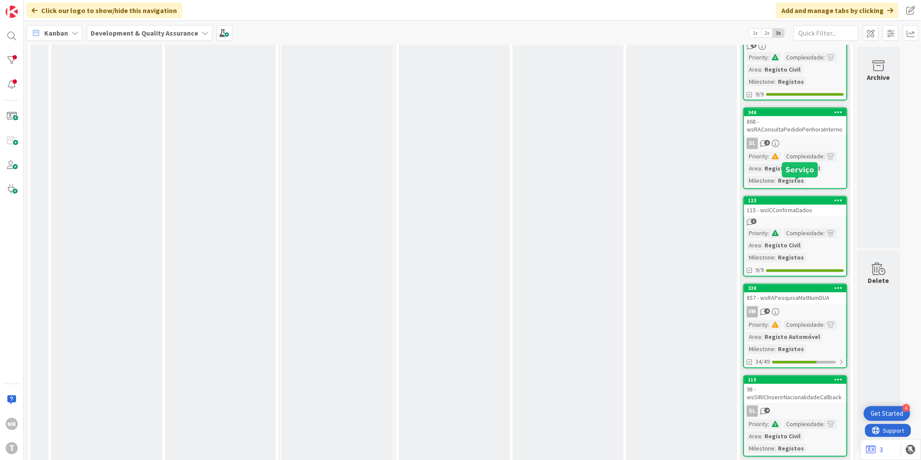
click at [775, 198] on div "123" at bounding box center [797, 201] width 98 height 6
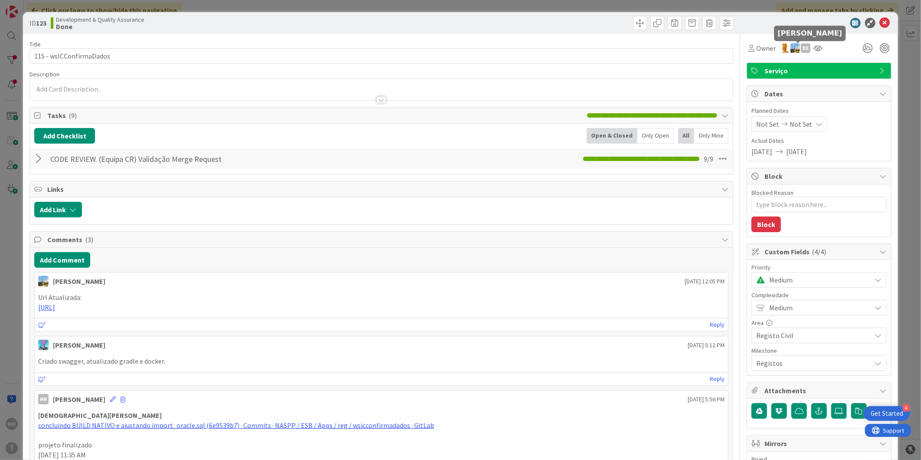
click at [803, 49] on div "BS" at bounding box center [806, 48] width 10 height 10
click at [791, 61] on link "Remove" at bounding box center [776, 65] width 69 height 14
click at [881, 26] on icon at bounding box center [885, 23] width 10 height 10
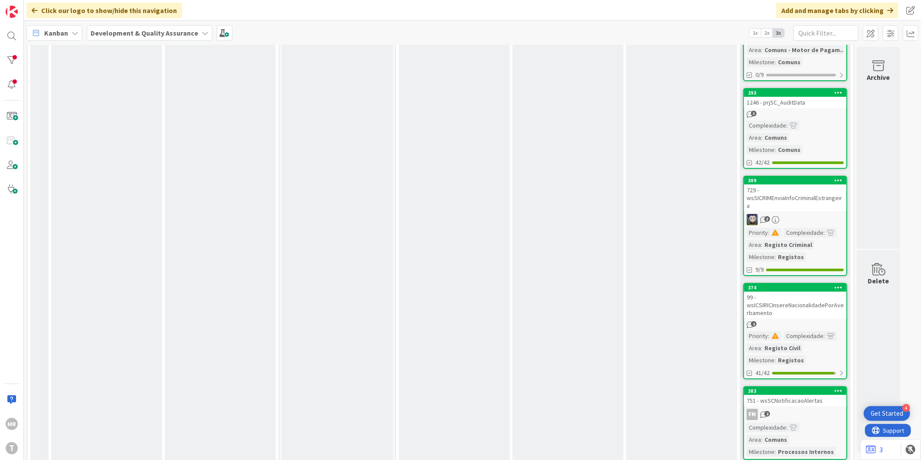
scroll to position [4018, 0]
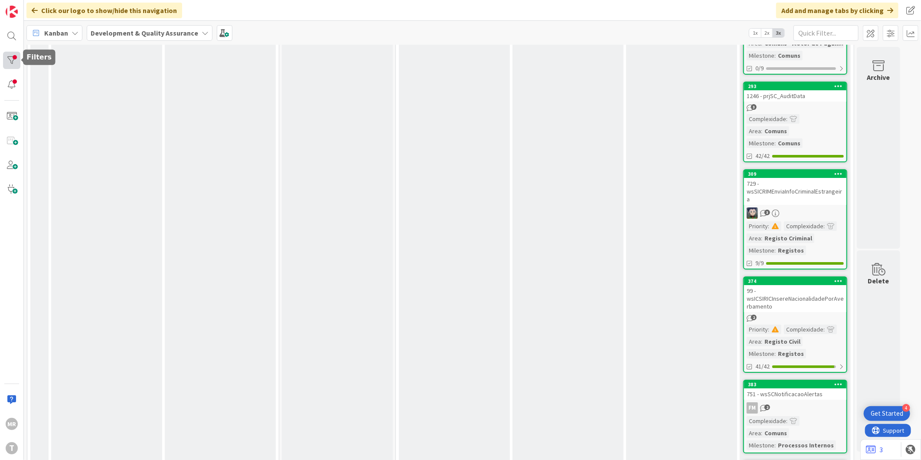
click at [20, 59] on div at bounding box center [11, 60] width 17 height 17
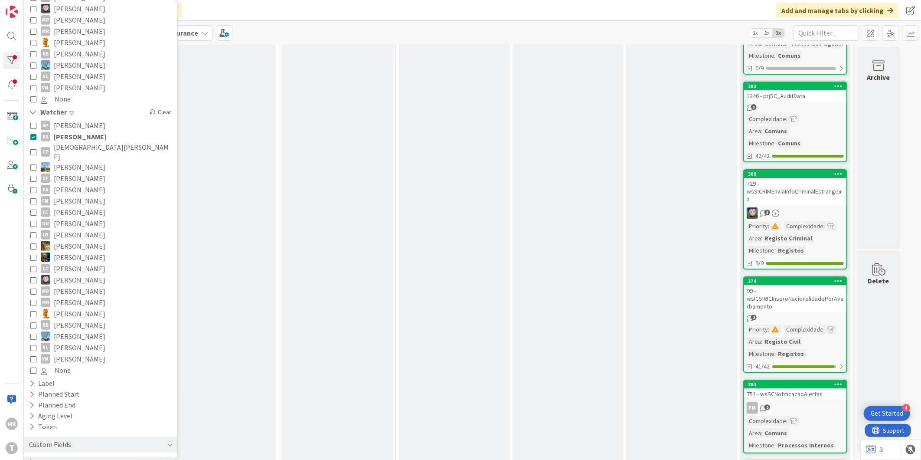
scroll to position [294, 0]
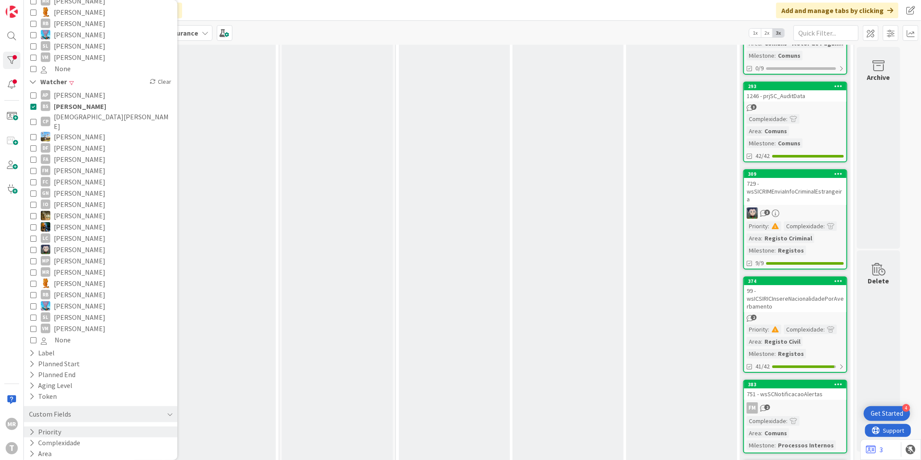
click at [25, 426] on div "Priority" at bounding box center [101, 431] width 154 height 11
click at [67, 459] on span "Medium" at bounding box center [58, 467] width 34 height 11
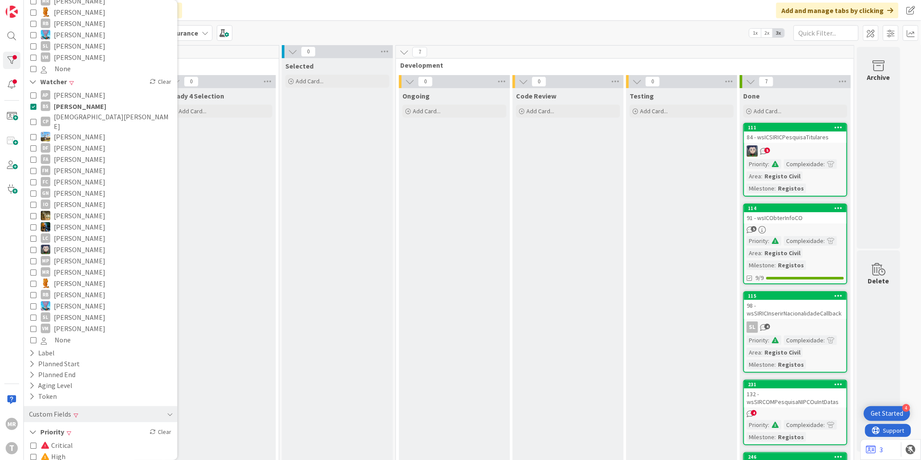
scroll to position [0, 0]
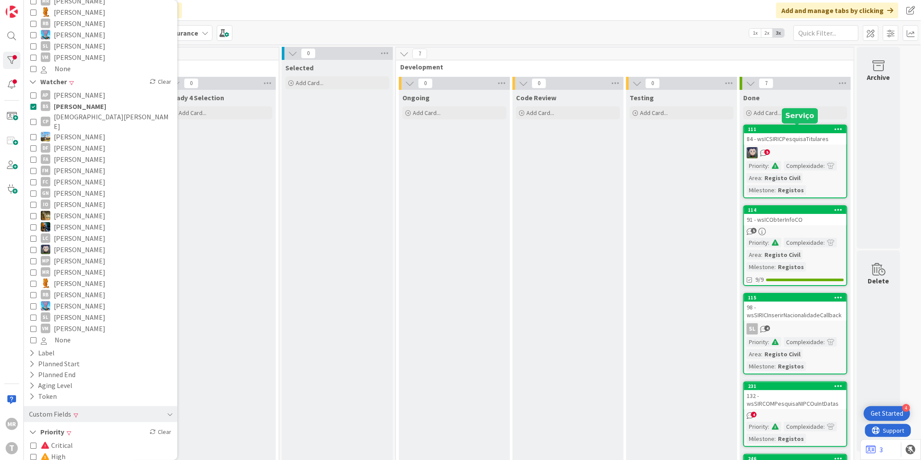
click at [800, 127] on div "111" at bounding box center [797, 129] width 98 height 6
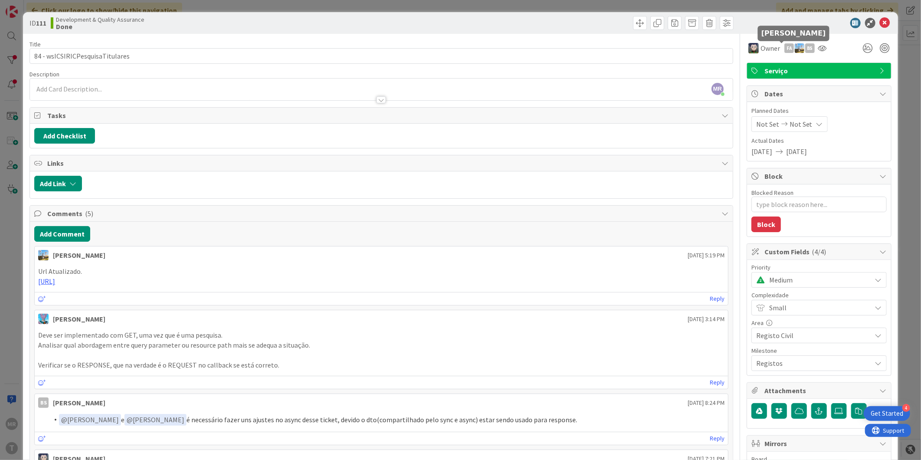
click at [785, 46] on div "FA" at bounding box center [790, 48] width 10 height 10
click at [765, 61] on link "Remove" at bounding box center [759, 65] width 69 height 14
click at [795, 49] on div "BS" at bounding box center [800, 48] width 10 height 10
click at [771, 67] on link "Remove" at bounding box center [770, 65] width 69 height 14
click at [880, 25] on icon at bounding box center [885, 23] width 10 height 10
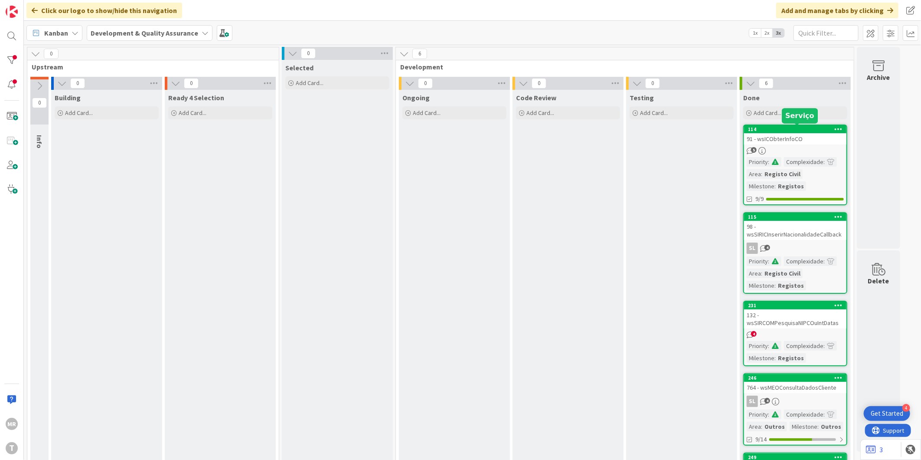
click at [779, 128] on div "114" at bounding box center [797, 129] width 98 height 6
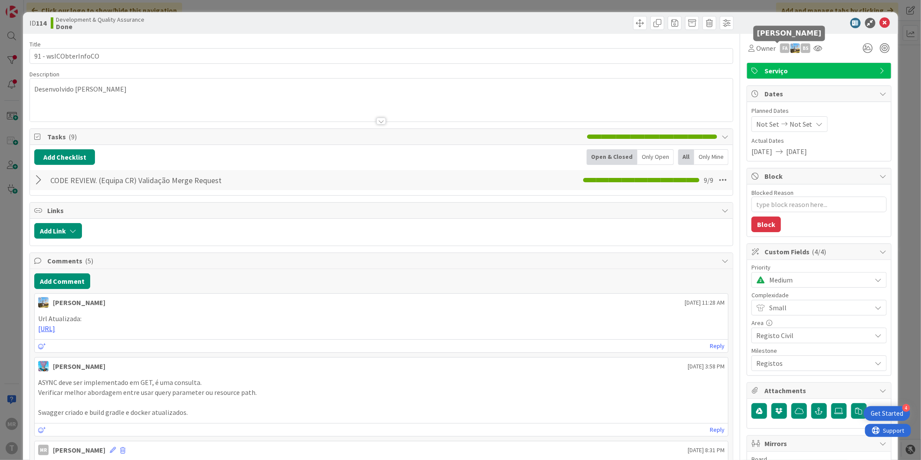
click at [780, 48] on div "FA" at bounding box center [785, 48] width 10 height 10
click at [773, 65] on link "Remove" at bounding box center [755, 65] width 69 height 14
click at [791, 49] on div "BS" at bounding box center [796, 48] width 10 height 10
click at [771, 64] on link "Remove" at bounding box center [765, 65] width 69 height 14
click at [880, 22] on icon at bounding box center [885, 23] width 10 height 10
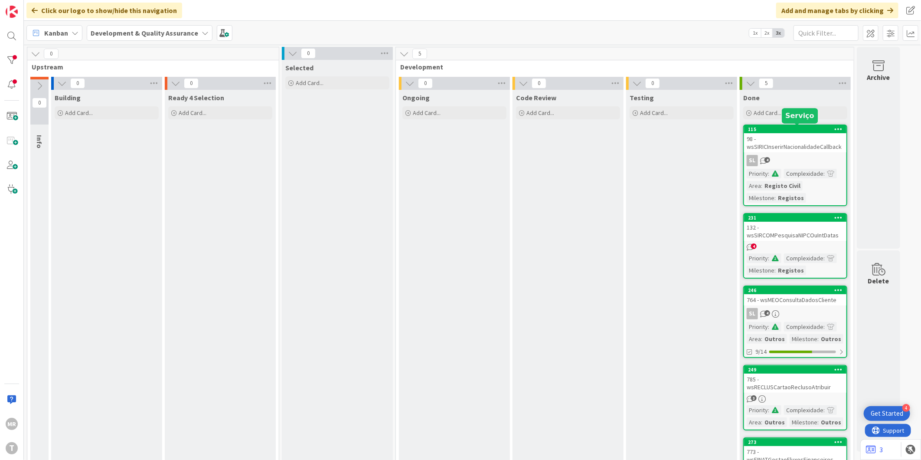
click at [778, 128] on div "115" at bounding box center [797, 129] width 98 height 6
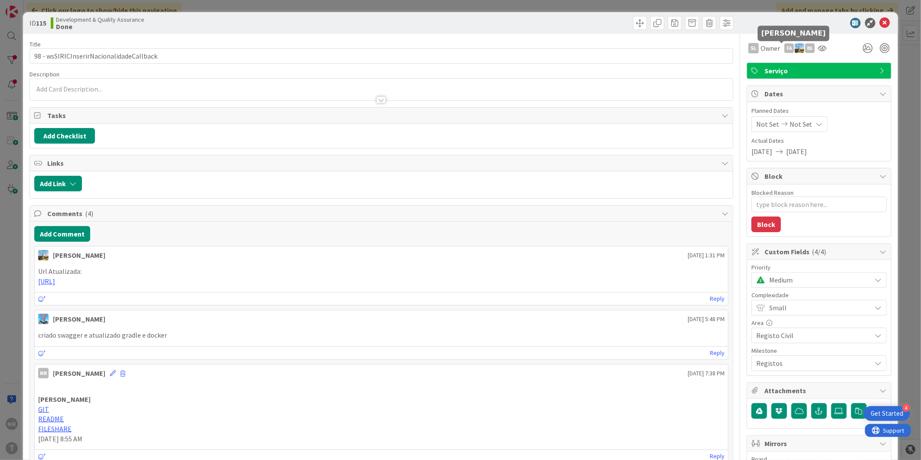
click at [785, 51] on div "FA" at bounding box center [790, 48] width 10 height 10
click at [762, 66] on link "Remove" at bounding box center [759, 65] width 69 height 14
click at [795, 49] on div "BS" at bounding box center [800, 48] width 10 height 10
click at [765, 69] on link "Remove" at bounding box center [770, 65] width 69 height 14
click at [880, 19] on icon at bounding box center [885, 23] width 10 height 10
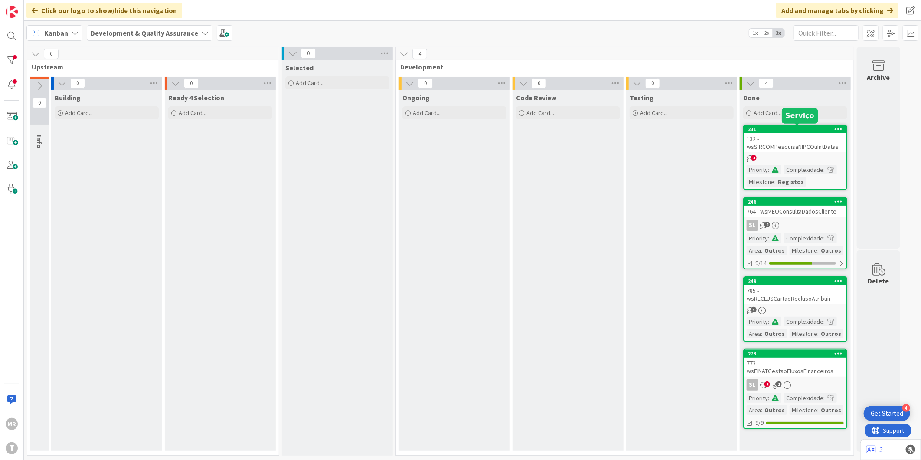
click at [778, 127] on div "231" at bounding box center [797, 129] width 98 height 6
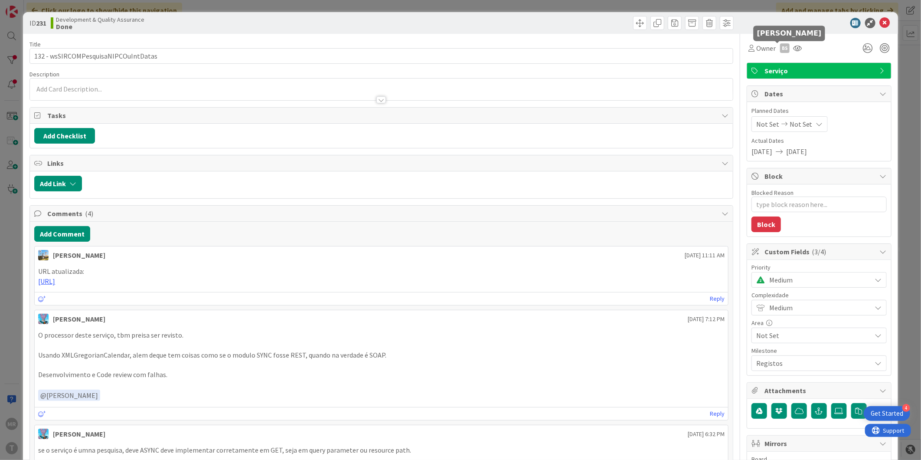
click at [780, 50] on div "BS" at bounding box center [785, 48] width 10 height 10
click at [766, 63] on link "Remove" at bounding box center [755, 65] width 69 height 14
click at [880, 25] on icon at bounding box center [885, 23] width 10 height 10
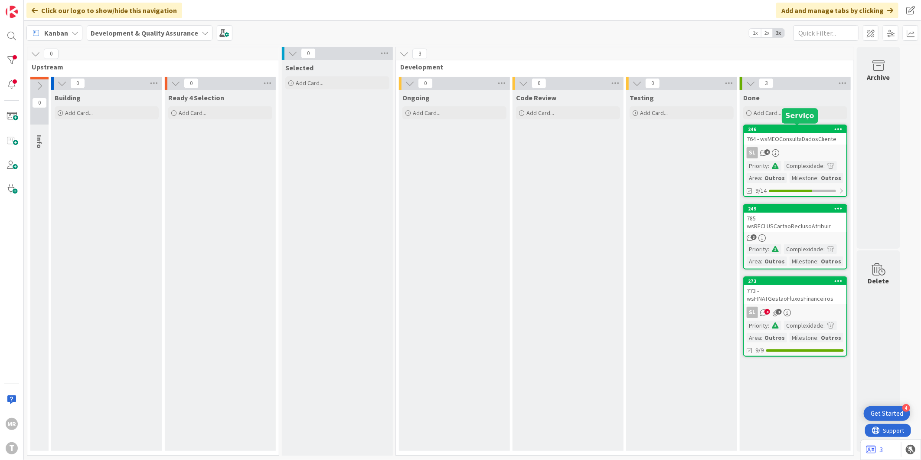
click at [767, 131] on div "246" at bounding box center [797, 129] width 98 height 6
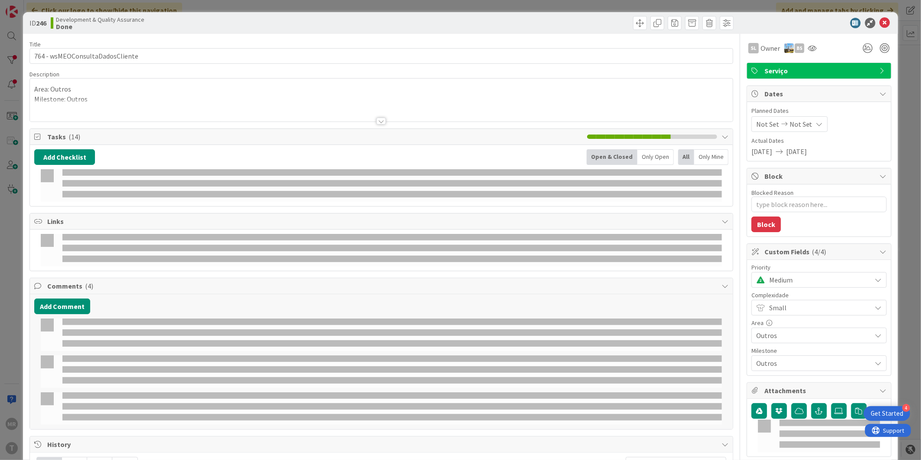
type textarea "x"
select select "java"
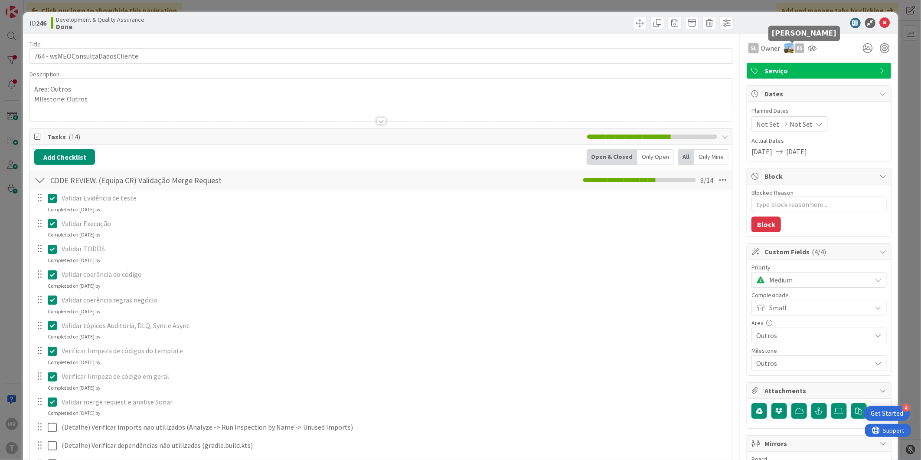
click at [795, 50] on div "BS" at bounding box center [800, 48] width 10 height 10
click at [763, 65] on link "Remove" at bounding box center [770, 65] width 69 height 14
click at [880, 20] on icon at bounding box center [885, 23] width 10 height 10
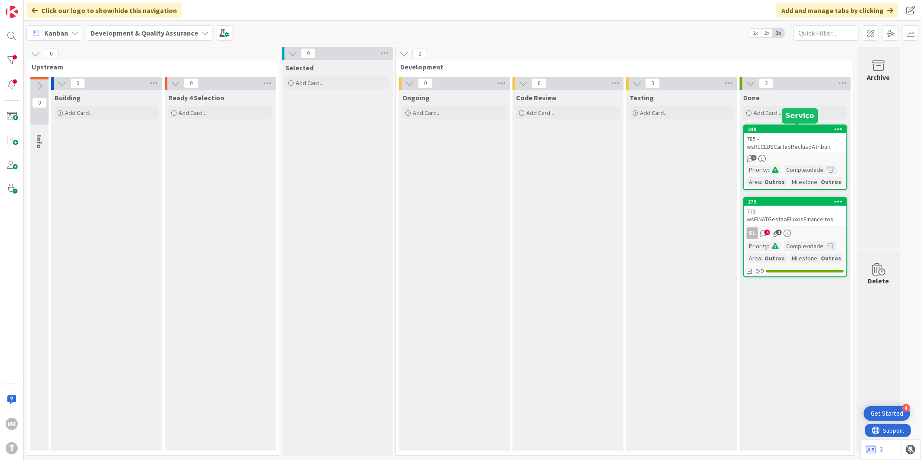
click at [787, 129] on div "249" at bounding box center [797, 129] width 98 height 6
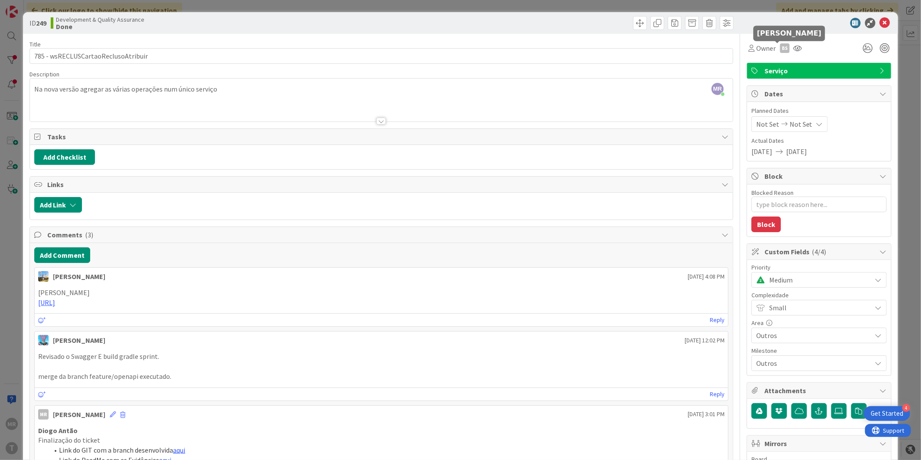
click at [780, 49] on div "BS" at bounding box center [785, 48] width 10 height 10
click at [792, 52] on div at bounding box center [798, 48] width 14 height 16
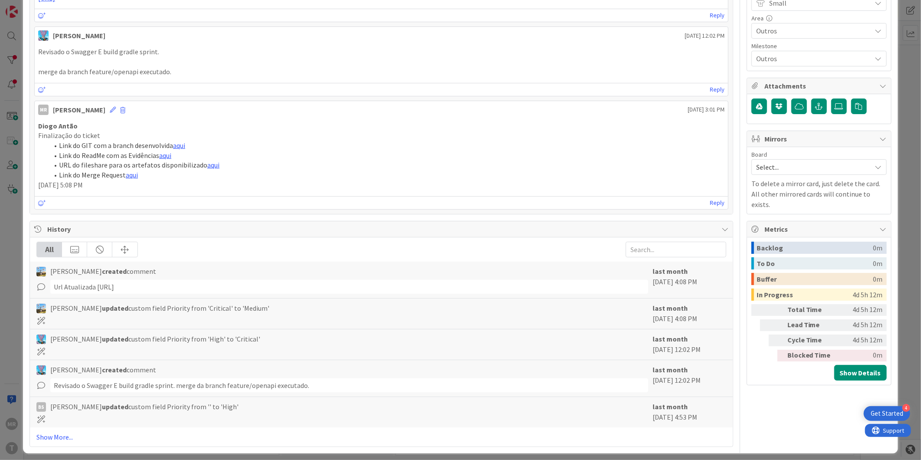
scroll to position [311, 0]
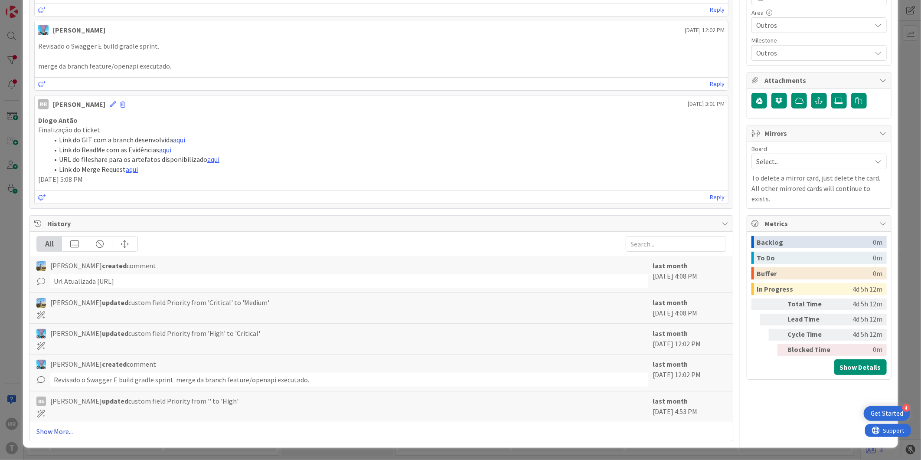
click at [60, 436] on link "Show More..." at bounding box center [381, 431] width 690 height 10
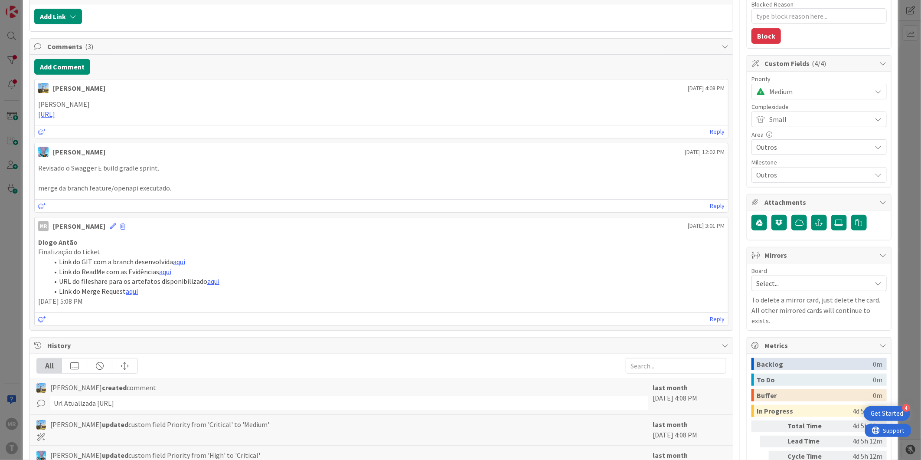
scroll to position [0, 0]
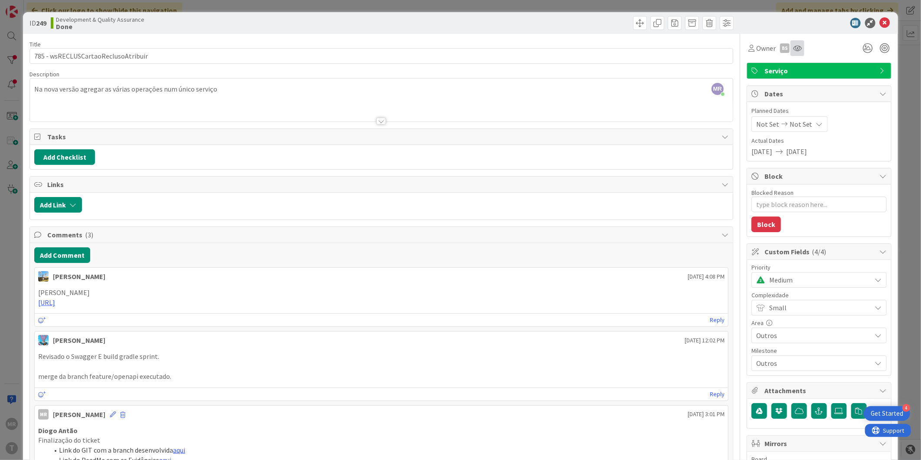
click at [791, 54] on div at bounding box center [798, 48] width 14 height 16
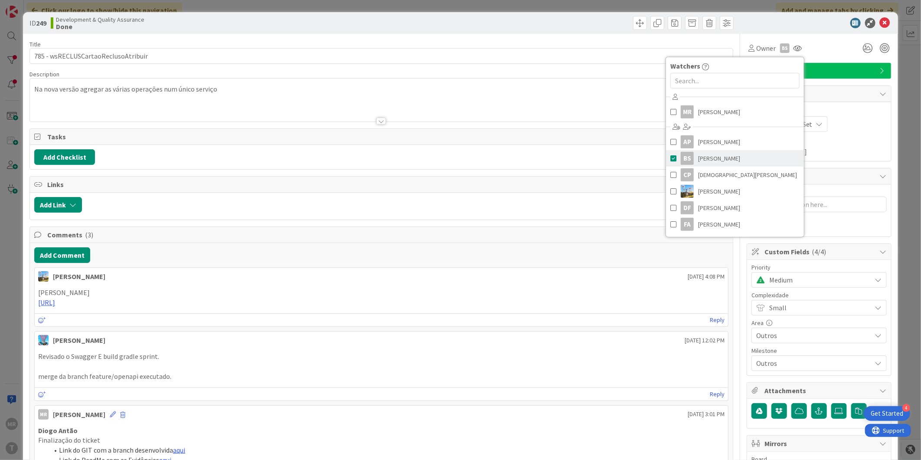
click at [666, 161] on link "BS [PERSON_NAME]" at bounding box center [735, 158] width 138 height 16
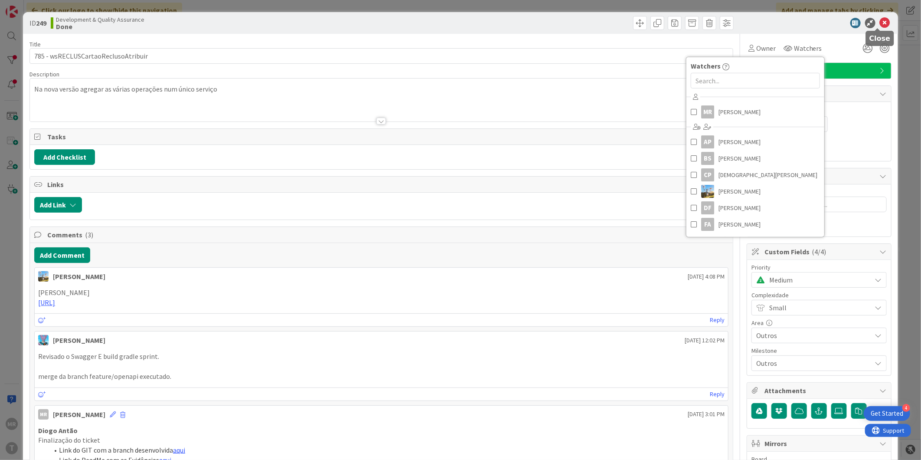
click at [880, 20] on icon at bounding box center [885, 23] width 10 height 10
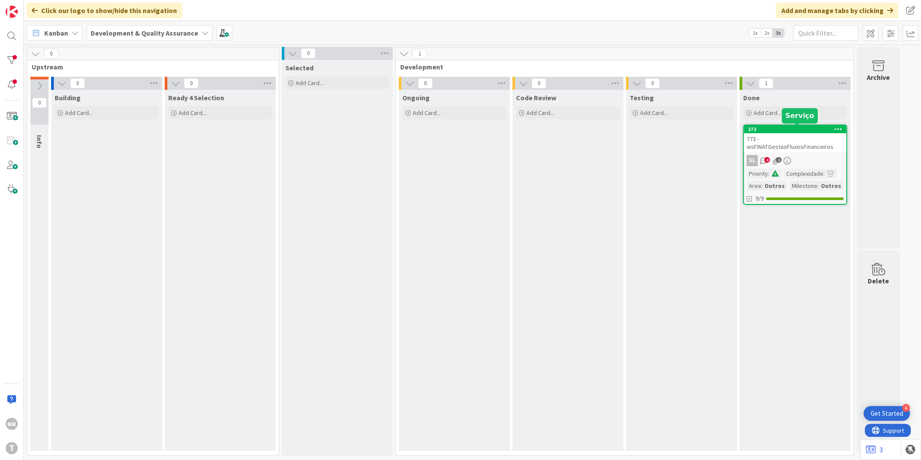
click at [796, 130] on div "273" at bounding box center [797, 129] width 98 height 6
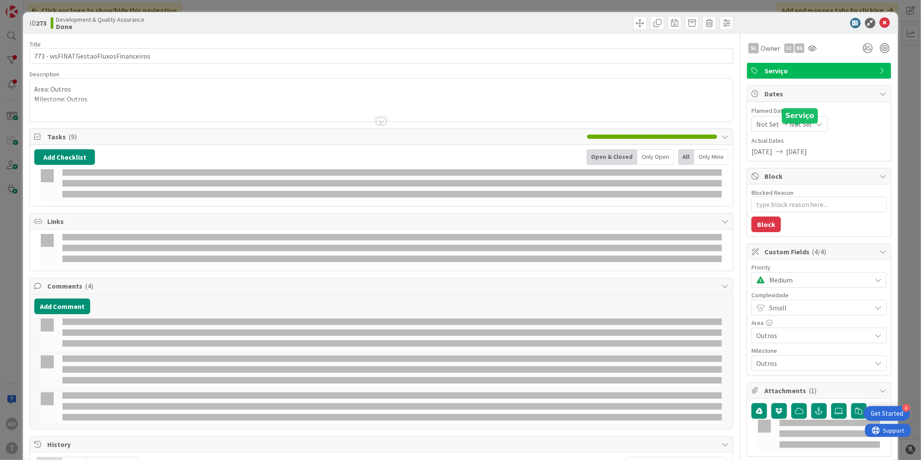
type textarea "x"
select select "java"
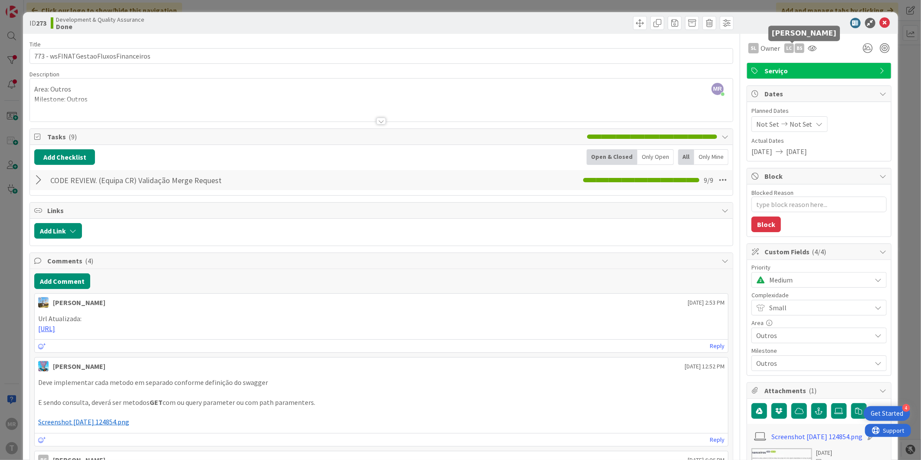
click at [795, 49] on div "BS" at bounding box center [800, 48] width 10 height 10
click at [775, 64] on link "Remove" at bounding box center [770, 65] width 69 height 14
click at [880, 23] on icon at bounding box center [885, 23] width 10 height 10
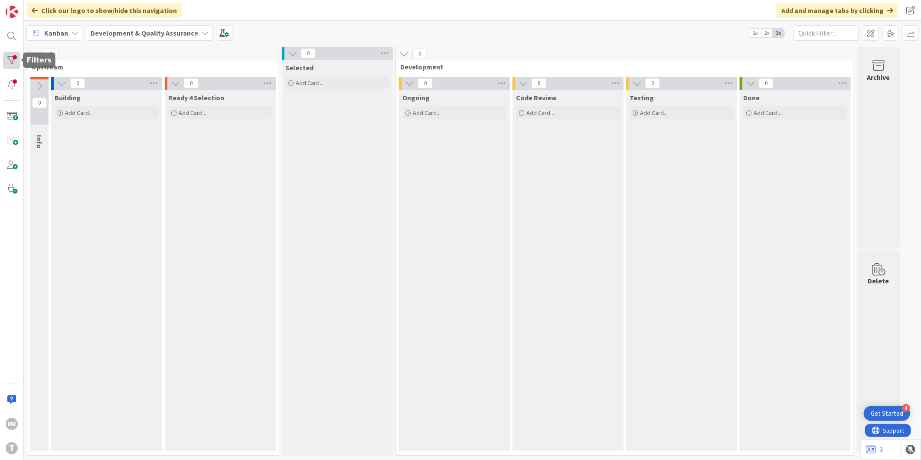
click at [18, 58] on div at bounding box center [11, 60] width 17 height 17
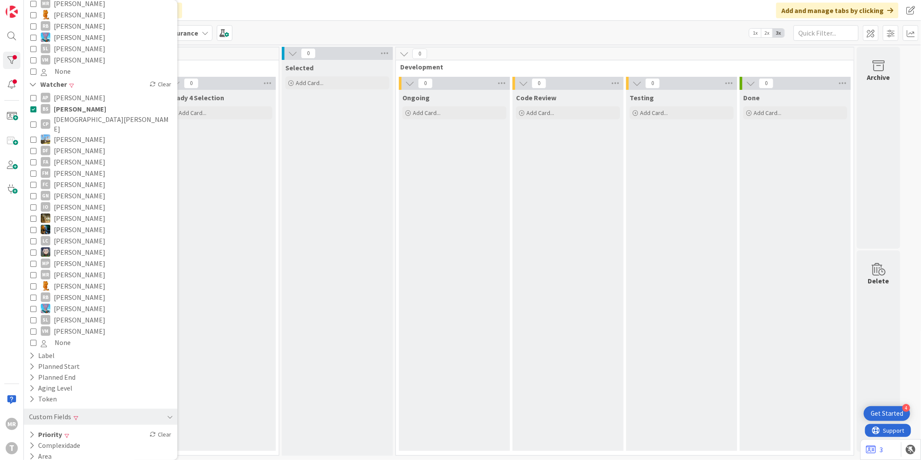
scroll to position [294, 0]
click at [35, 426] on button "Priority" at bounding box center [45, 431] width 35 height 11
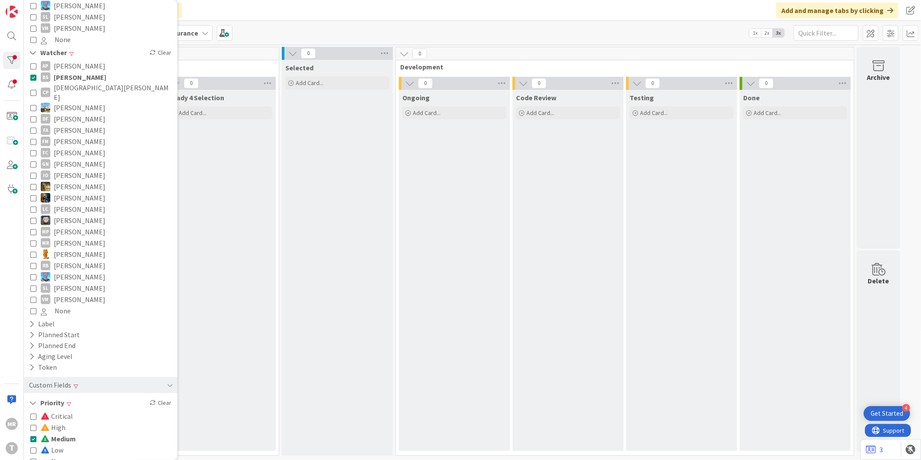
scroll to position [355, 0]
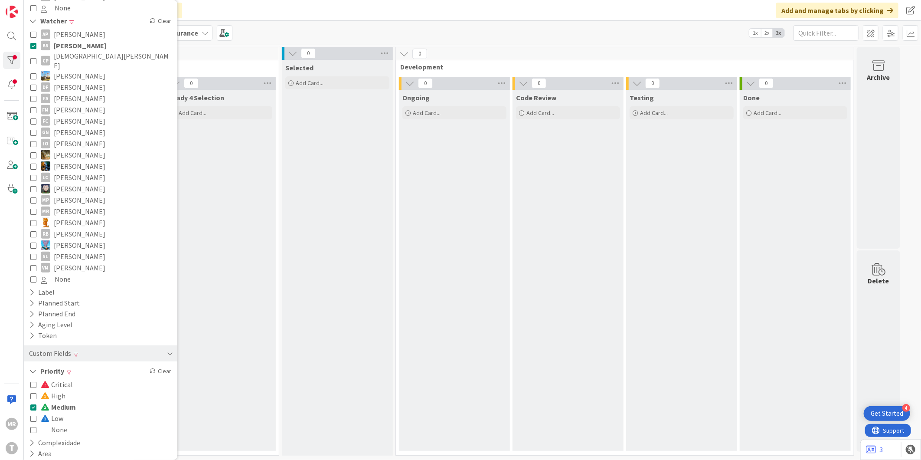
click at [56, 412] on span "Low" at bounding box center [52, 417] width 23 height 11
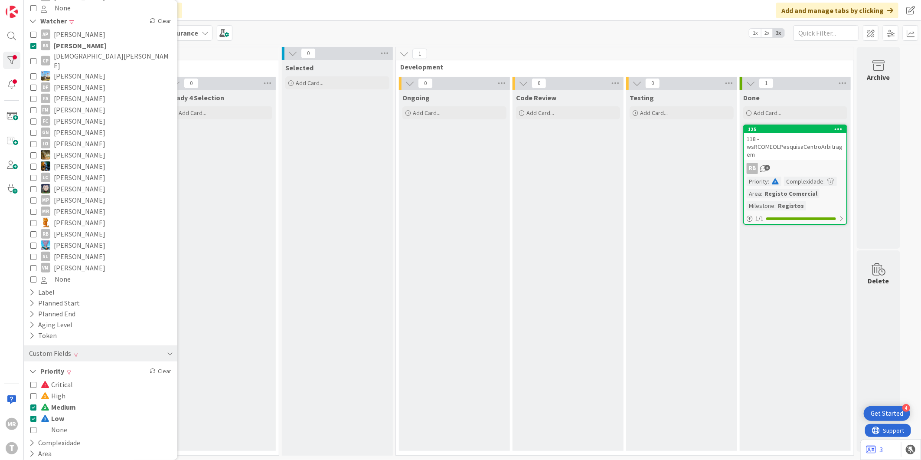
click at [58, 401] on span "Medium" at bounding box center [58, 406] width 35 height 11
click at [60, 412] on span "Low" at bounding box center [52, 417] width 23 height 11
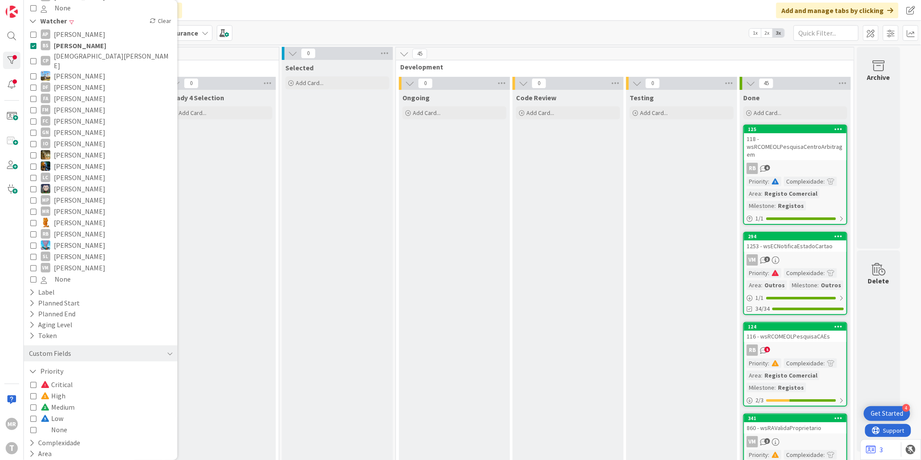
click at [61, 390] on span "High" at bounding box center [53, 395] width 25 height 11
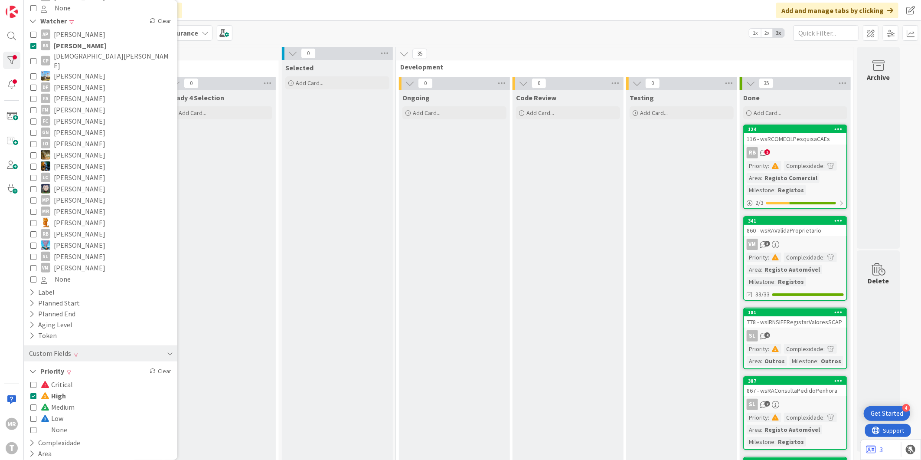
click at [61, 390] on span "High" at bounding box center [53, 395] width 25 height 11
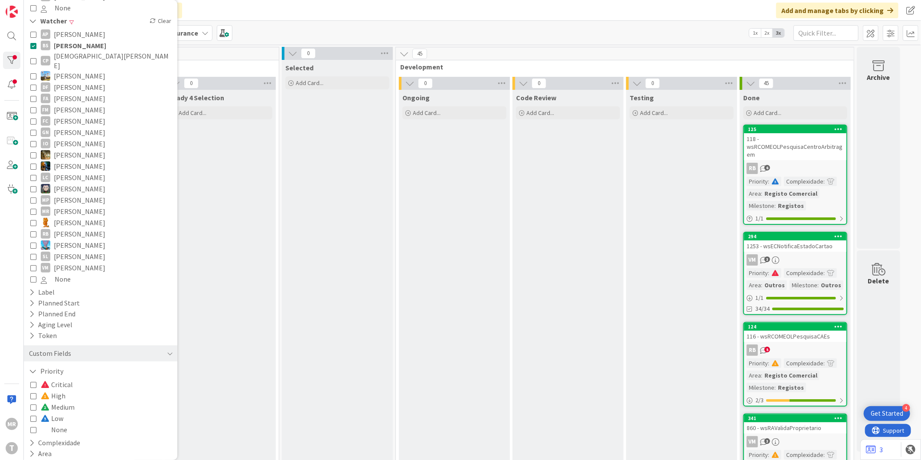
click at [63, 379] on span "Critical" at bounding box center [57, 384] width 32 height 11
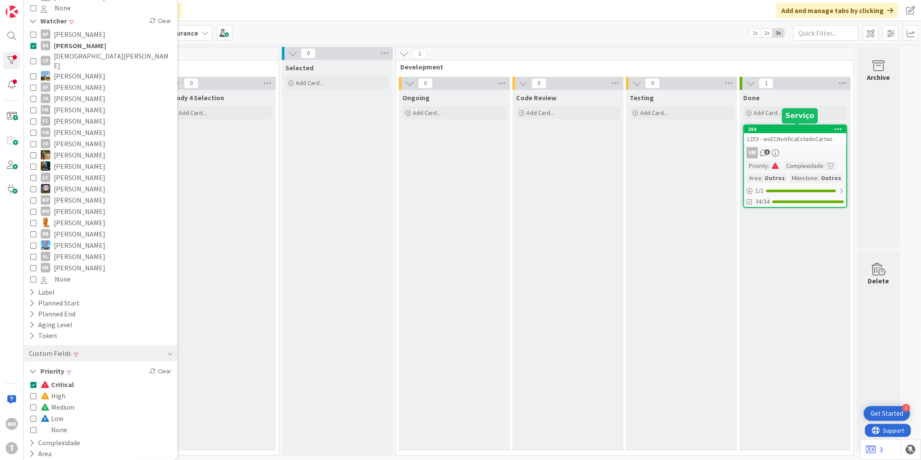
click at [786, 129] on div "294" at bounding box center [797, 129] width 98 height 6
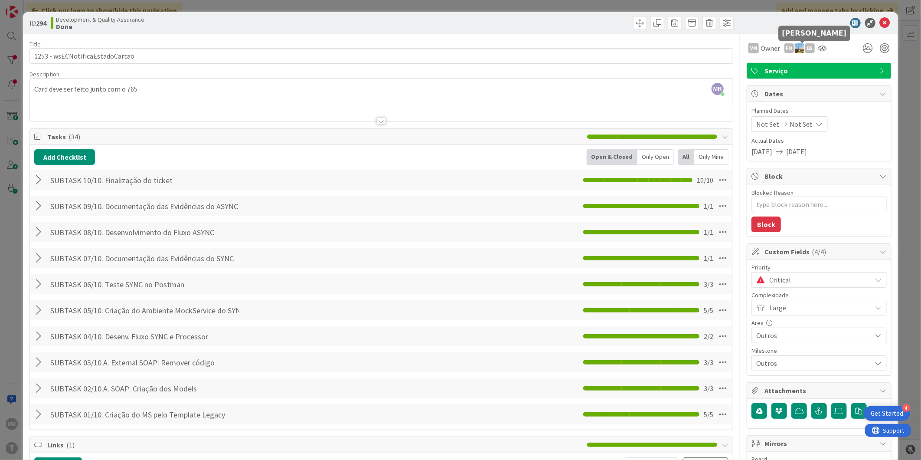
click at [805, 47] on div "BS" at bounding box center [810, 48] width 10 height 10
click at [799, 63] on link "Remove" at bounding box center [780, 65] width 69 height 14
type textarea "x"
click at [880, 23] on icon at bounding box center [885, 23] width 10 height 10
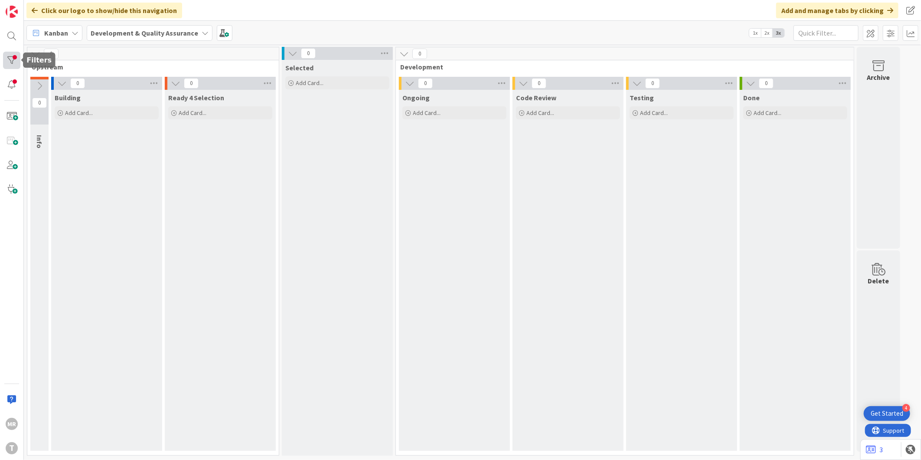
click at [14, 60] on div at bounding box center [11, 60] width 17 height 17
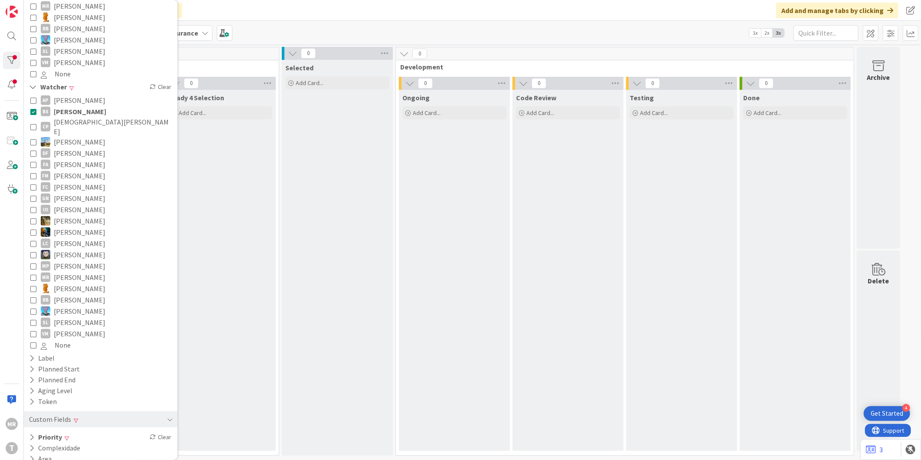
scroll to position [294, 0]
click at [61, 426] on button "Priority" at bounding box center [45, 431] width 35 height 11
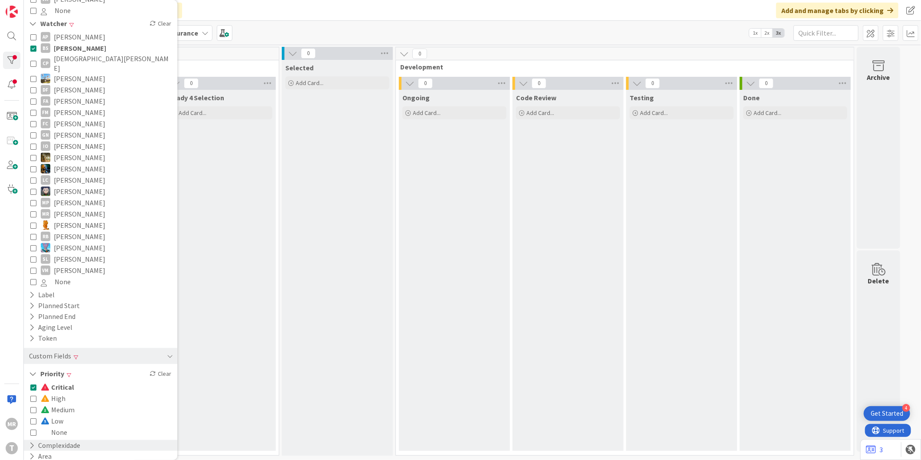
scroll to position [355, 0]
click at [64, 379] on span "Critical" at bounding box center [57, 384] width 33 height 11
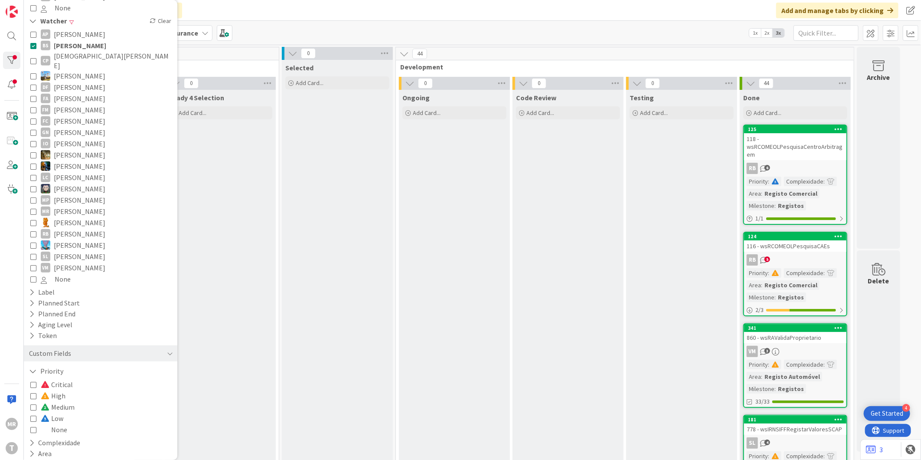
click at [62, 390] on span "High" at bounding box center [53, 395] width 25 height 11
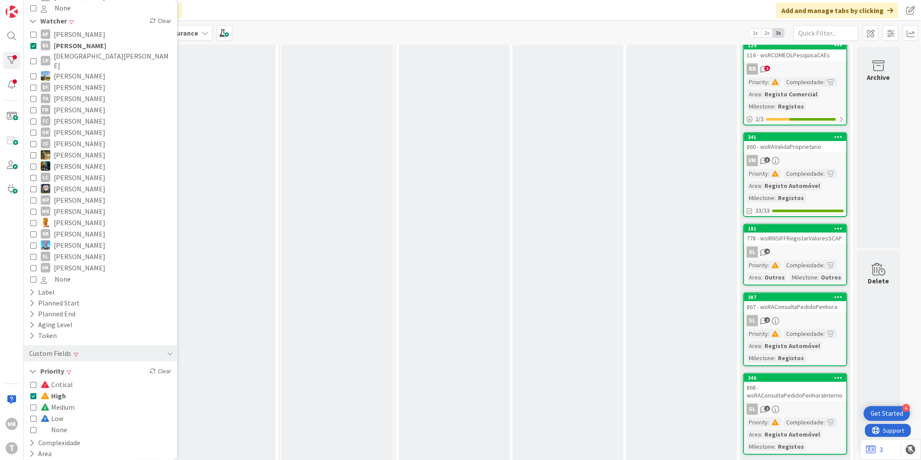
scroll to position [0, 0]
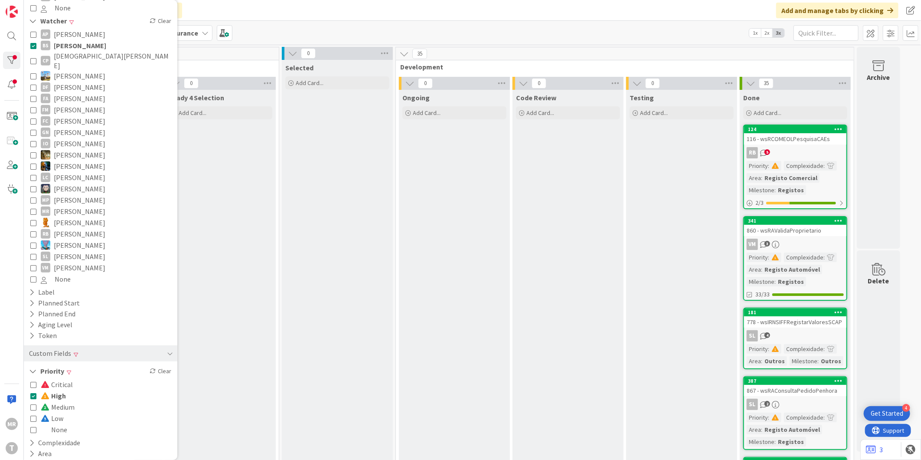
click at [35, 392] on icon at bounding box center [33, 395] width 6 height 6
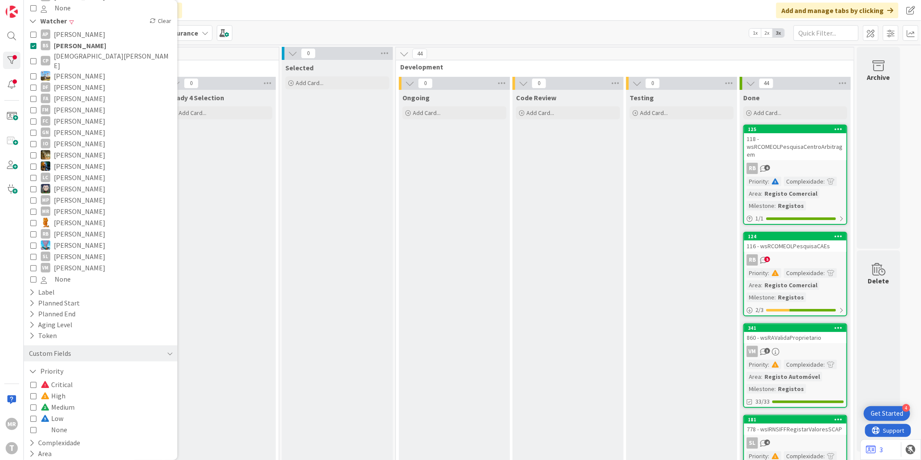
click at [54, 401] on span "Medium" at bounding box center [58, 406] width 34 height 11
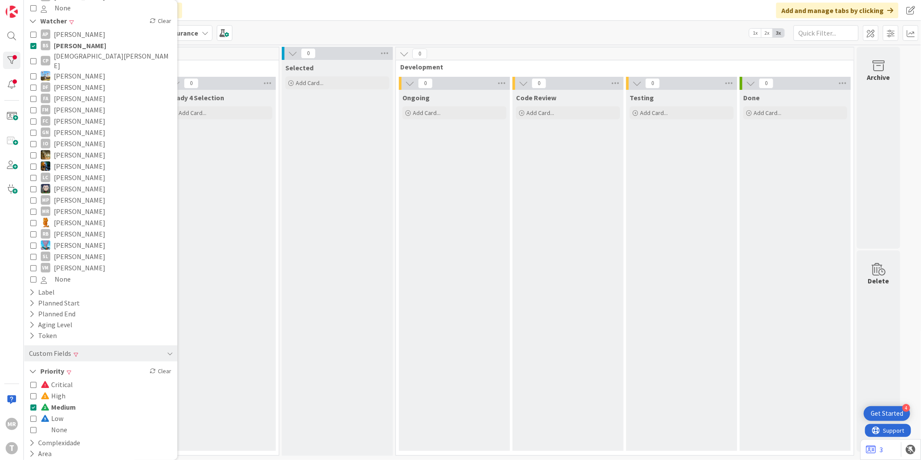
click at [54, 401] on span "Medium" at bounding box center [58, 406] width 35 height 11
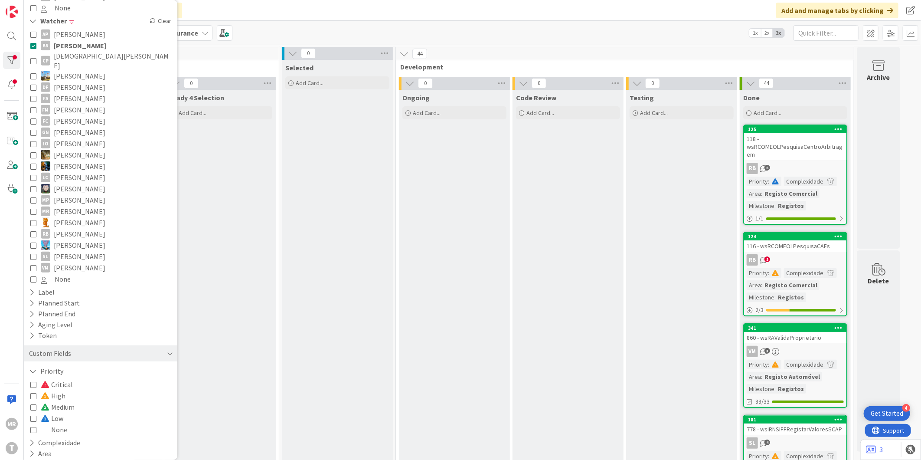
click at [56, 412] on span "Low" at bounding box center [52, 417] width 23 height 11
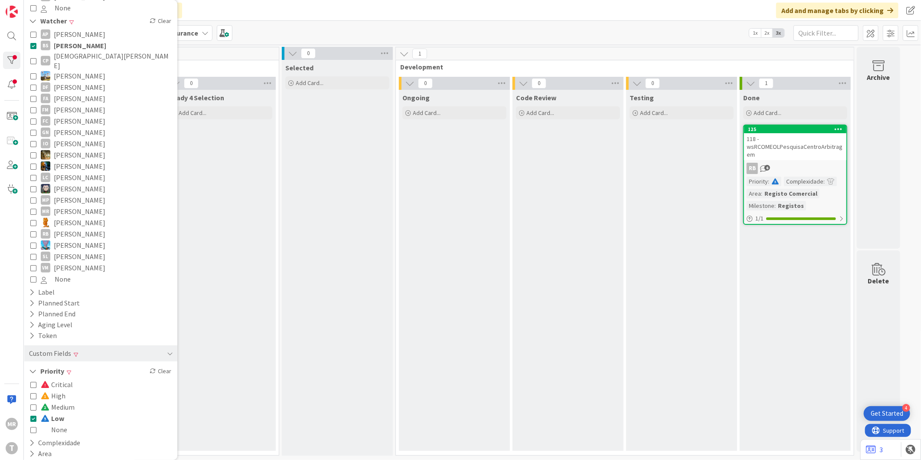
click at [56, 412] on span "Low" at bounding box center [52, 417] width 23 height 11
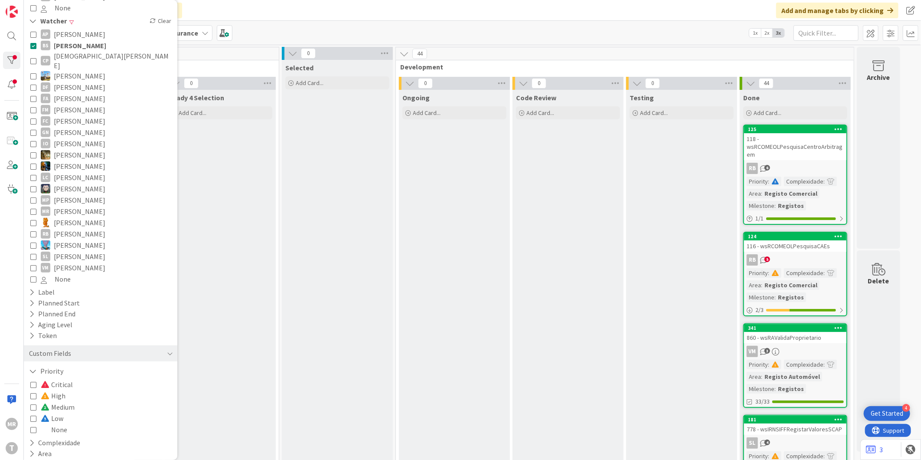
click at [71, 40] on span "[PERSON_NAME]" at bounding box center [80, 45] width 52 height 11
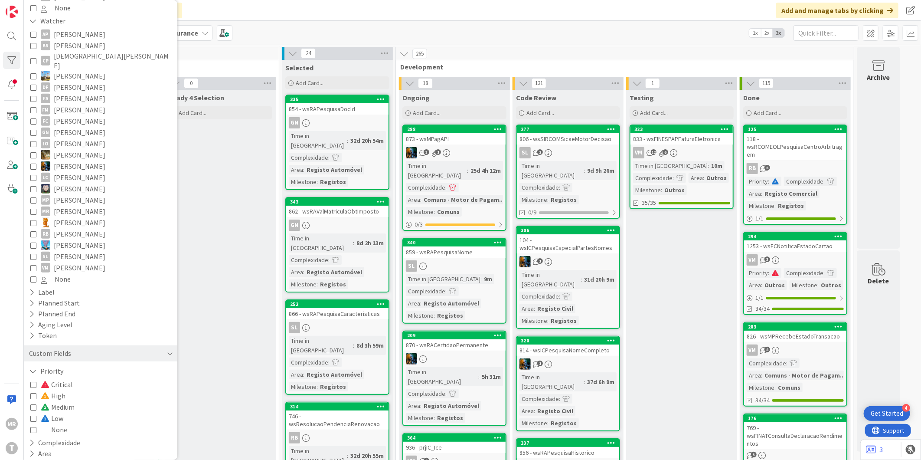
click at [76, 93] on span "[PERSON_NAME]" at bounding box center [80, 98] width 52 height 11
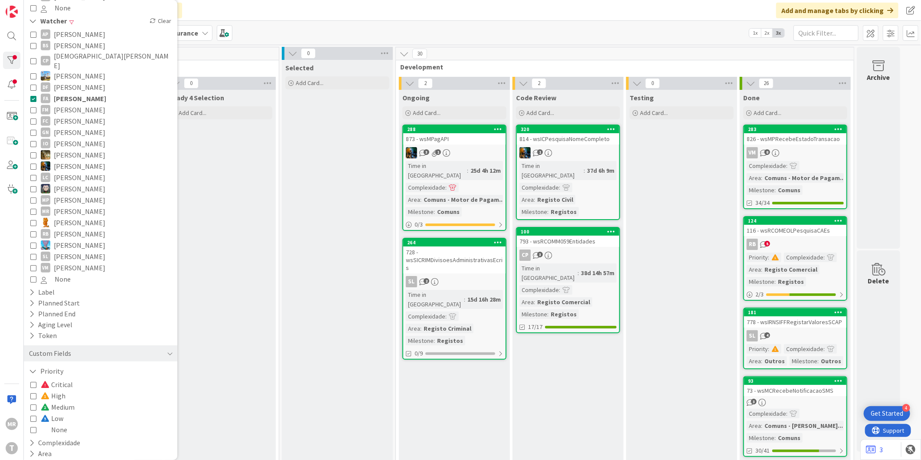
scroll to position [96, 0]
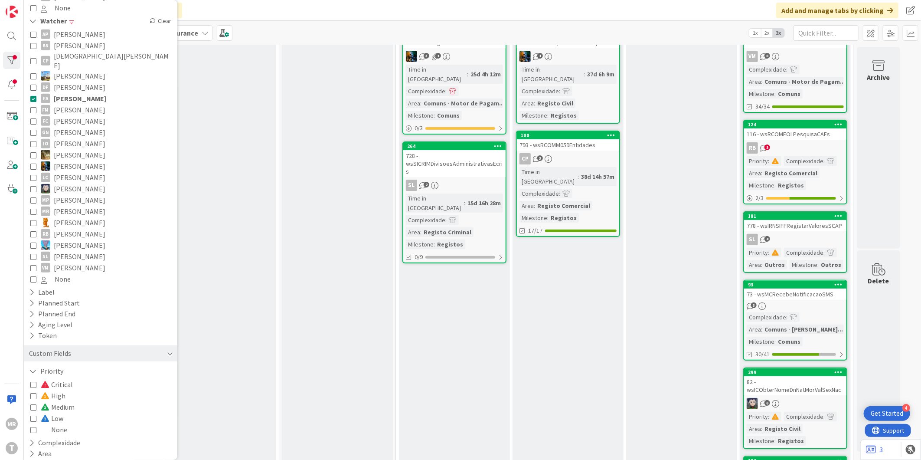
drag, startPoint x: 84, startPoint y: 81, endPoint x: 110, endPoint y: 127, distance: 53.0
click at [84, 93] on span "[PERSON_NAME]" at bounding box center [80, 98] width 52 height 11
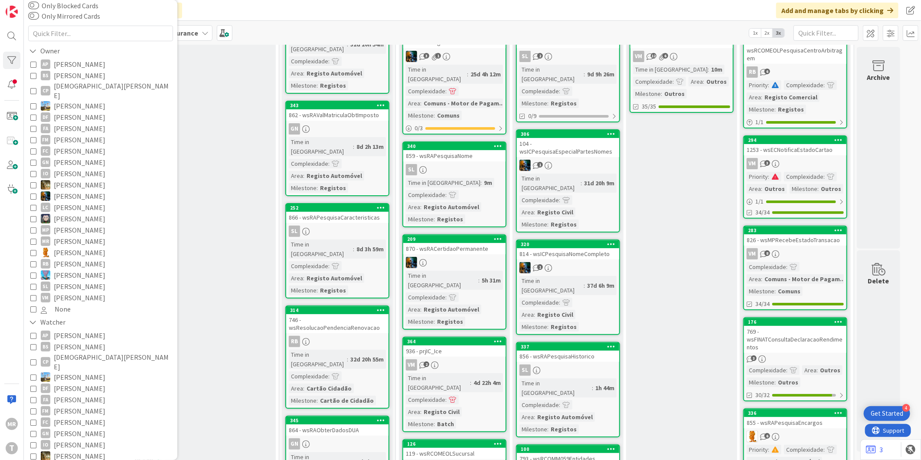
scroll to position [0, 0]
